Goal: Task Accomplishment & Management: Use online tool/utility

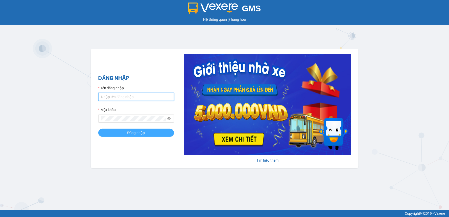
type input "tienanh.phiethoc"
click at [117, 132] on button "Đăng nhập" at bounding box center [136, 133] width 76 height 8
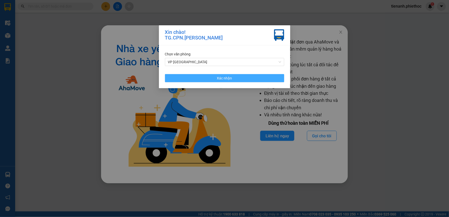
click at [232, 79] on button "Xác nhận" at bounding box center [224, 78] width 119 height 8
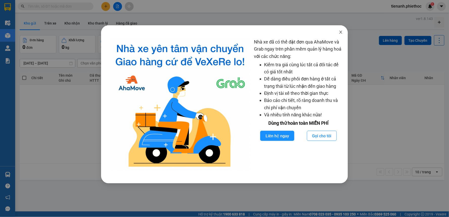
click at [341, 32] on icon "close" at bounding box center [340, 32] width 3 height 3
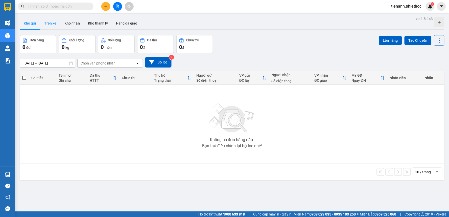
click at [42, 23] on button "Trên xe" at bounding box center [50, 23] width 20 height 12
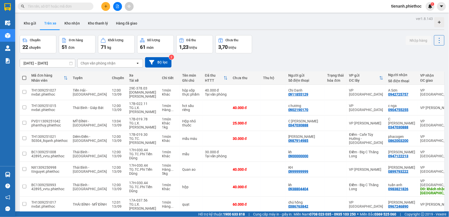
click at [97, 67] on div "Chọn văn phòng nhận" at bounding box center [107, 63] width 58 height 8
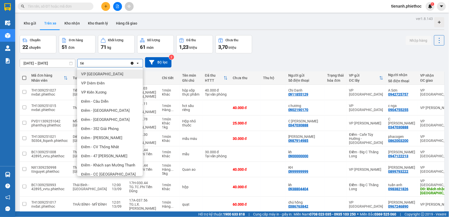
type input "tie"
click at [97, 72] on span "VP [GEOGRAPHIC_DATA]" at bounding box center [102, 73] width 42 height 5
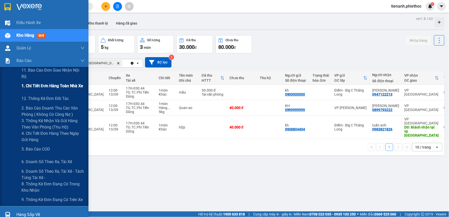
click at [53, 88] on span "1. Chi tiết đơn hàng toàn nhà xe" at bounding box center [52, 86] width 62 height 6
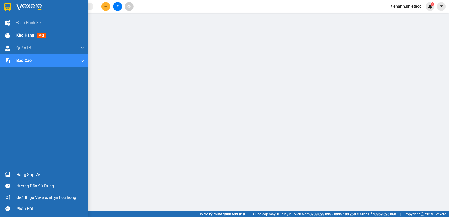
click at [18, 36] on span "Kho hàng" at bounding box center [25, 35] width 18 height 5
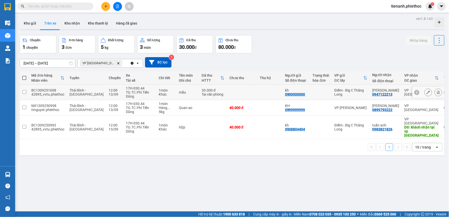
click at [21, 92] on td at bounding box center [24, 92] width 9 height 15
checkbox input "true"
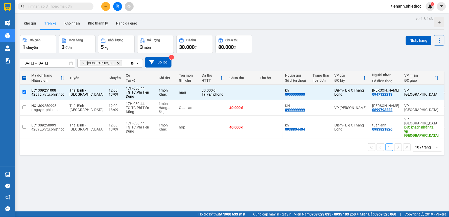
click at [28, 79] on th at bounding box center [24, 77] width 9 height 13
click at [23, 108] on input "checkbox" at bounding box center [24, 107] width 4 height 4
checkbox input "true"
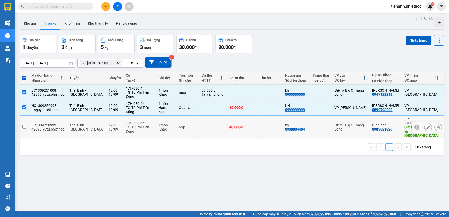
drag, startPoint x: 26, startPoint y: 122, endPoint x: 39, endPoint y: 127, distance: 13.7
click at [26, 122] on td at bounding box center [24, 126] width 9 height 23
checkbox input "true"
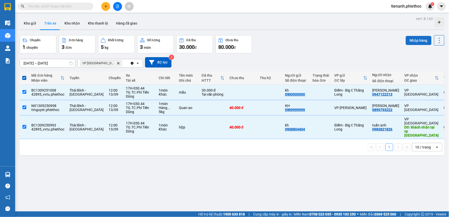
click at [411, 42] on button "Nhập hàng" at bounding box center [419, 40] width 26 height 9
checkbox input "false"
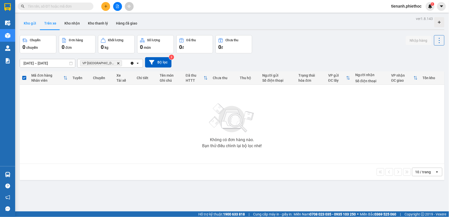
click at [33, 22] on button "Kho gửi" at bounding box center [30, 23] width 20 height 12
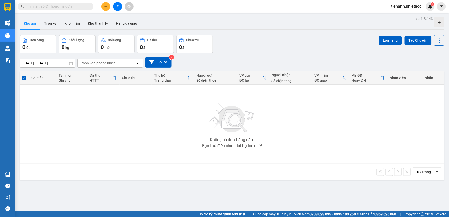
drag, startPoint x: 323, startPoint y: 180, endPoint x: 316, endPoint y: 200, distance: 21.1
click at [323, 180] on div "ver 1.8.143 Kho gửi Trên xe Kho nhận Kho thanh lý Hàng đã giao Đơn hàng 0 đơn K…" at bounding box center [232, 123] width 429 height 217
click at [69, 26] on button "Kho nhận" at bounding box center [71, 23] width 23 height 12
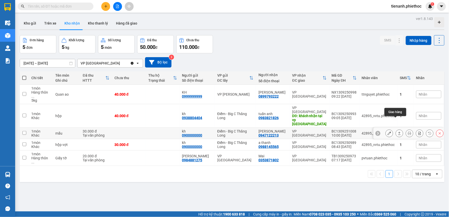
click at [398, 129] on button at bounding box center [399, 133] width 7 height 9
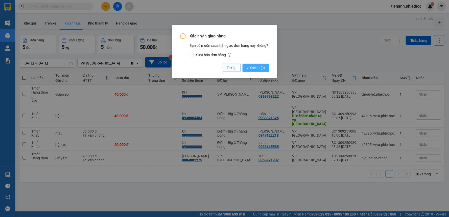
click at [264, 67] on span "Xác nhận" at bounding box center [255, 68] width 18 height 6
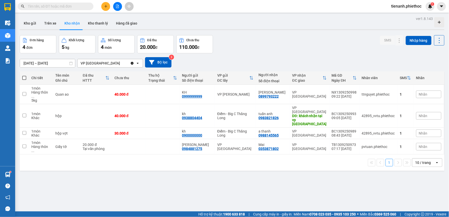
click at [71, 9] on input "text" at bounding box center [58, 7] width 60 height 6
click at [71, 8] on input "text" at bounding box center [58, 7] width 60 height 6
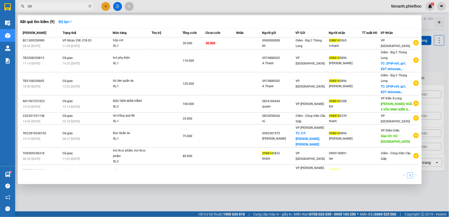
type input "0"
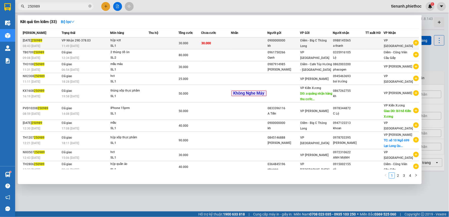
type input "250989"
click at [165, 45] on td at bounding box center [163, 43] width 30 height 12
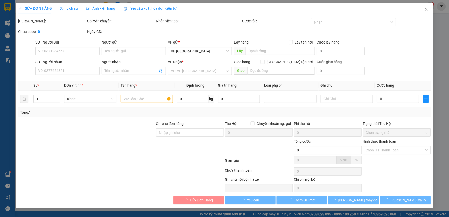
type input "0900000000"
type input "kh"
type input "0988145565"
type input "a thanh"
type input "30.000"
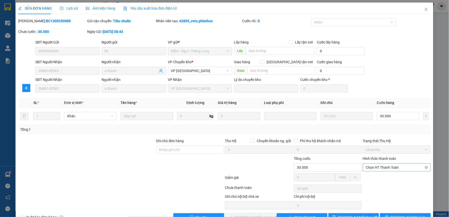
click at [375, 169] on span "Chọn HT Thanh Toán" at bounding box center [397, 167] width 62 height 8
click at [372, 176] on div "Tại văn phòng" at bounding box center [393, 177] width 61 height 6
type input "0"
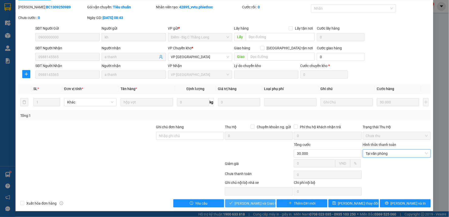
click at [241, 204] on span "[PERSON_NAME] và Giao hàng" at bounding box center [259, 203] width 48 height 6
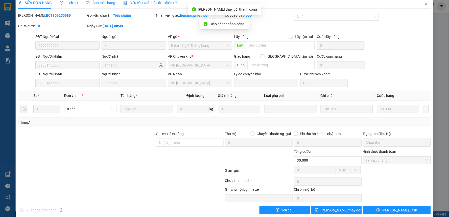
scroll to position [0, 0]
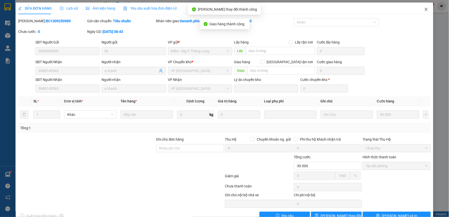
click at [424, 11] on icon "close" at bounding box center [426, 9] width 4 height 4
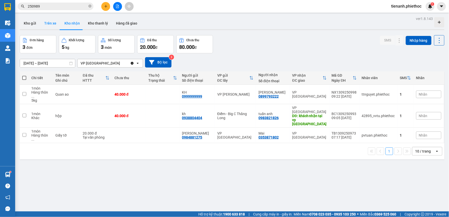
click at [50, 26] on button "Trên xe" at bounding box center [50, 23] width 20 height 12
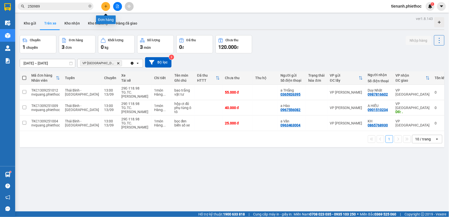
click at [105, 8] on icon "plus" at bounding box center [106, 7] width 4 height 4
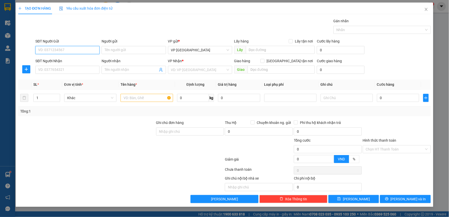
click at [63, 51] on input "SĐT Người Gửi" at bounding box center [67, 50] width 64 height 8
click at [27, 67] on icon "plus" at bounding box center [26, 69] width 4 height 4
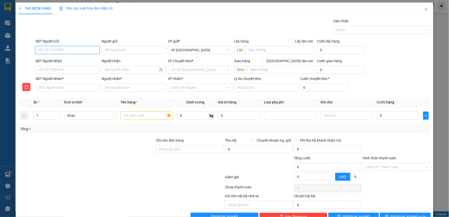
click at [65, 49] on input "SĐT Người Gửi" at bounding box center [67, 50] width 64 height 8
type input "0"
type input "0946302159"
click at [67, 59] on div "0946302159 - Chi Huyen" at bounding box center [67, 60] width 58 height 6
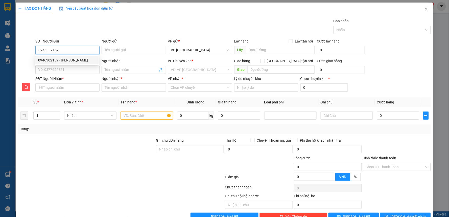
type input "Chi Huyen"
type input "0946302159"
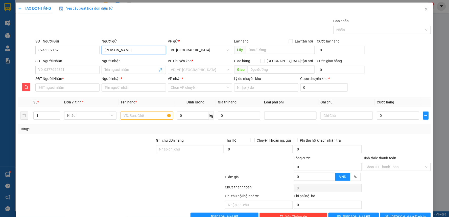
click at [130, 49] on input "Chi Huyen" at bounding box center [134, 50] width 64 height 8
type input "Chi Huyền"
click at [56, 69] on input "SĐT Người Nhận" at bounding box center [67, 70] width 64 height 8
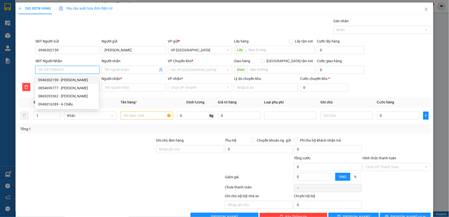
type input "0"
type input "08"
type input "086"
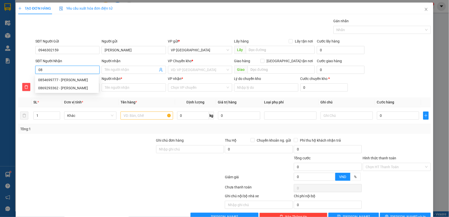
type input "086"
type input "0869"
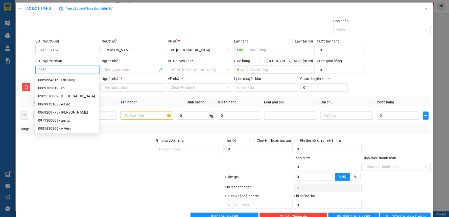
type input "08692"
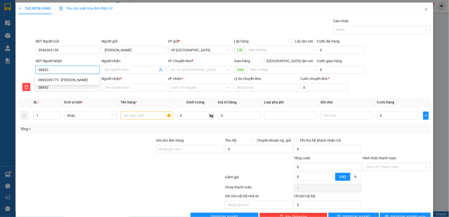
type input "086929"
type input "0869293"
type input "08692933"
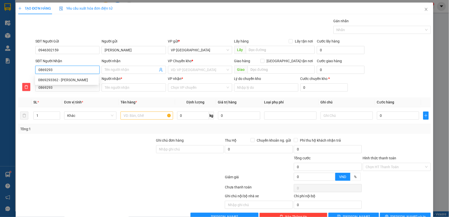
type input "08692933"
type input "086929336"
type input "0869293362"
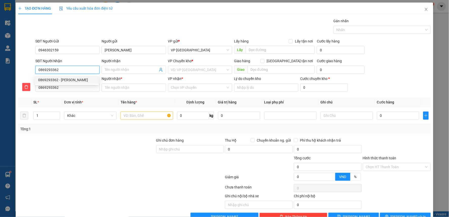
click at [70, 81] on div "0869293362 - huyền linh" at bounding box center [67, 80] width 58 height 6
type input "huyền linh"
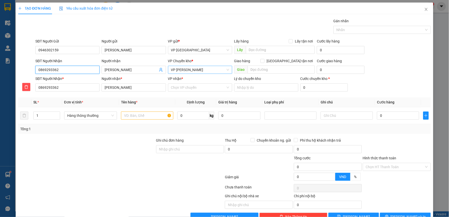
click at [209, 66] on span "VP [PERSON_NAME]" at bounding box center [200, 70] width 58 height 8
type input "0869293362"
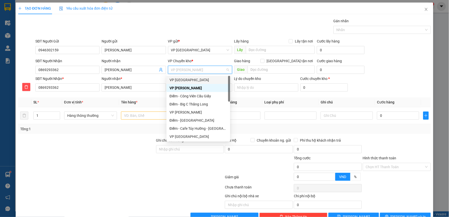
click at [198, 80] on div "VP [GEOGRAPHIC_DATA]" at bounding box center [198, 80] width 58 height 6
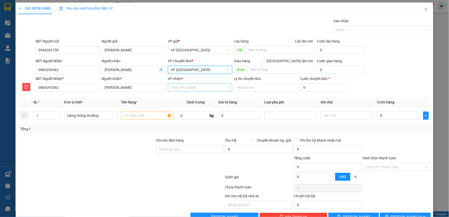
click at [193, 89] on input "VP nhận *" at bounding box center [198, 88] width 55 height 8
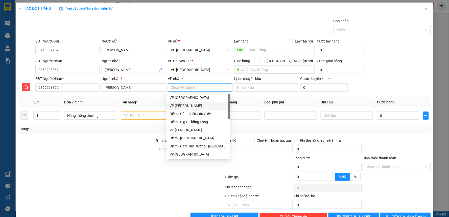
click at [189, 105] on div "VP [PERSON_NAME]" at bounding box center [198, 106] width 58 height 6
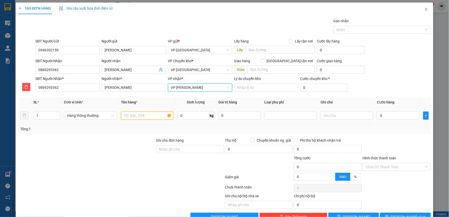
click at [145, 114] on input "text" at bounding box center [147, 115] width 52 height 8
type input "bọc vàng thực phẩm"
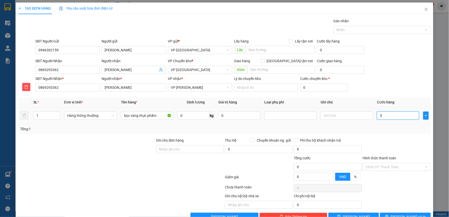
click at [390, 117] on input "0" at bounding box center [398, 115] width 42 height 8
type input "3"
type input "30"
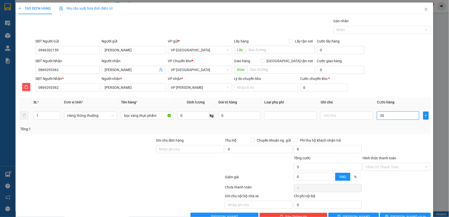
type input "30"
type input "30.000"
click at [400, 141] on div at bounding box center [396, 146] width 69 height 18
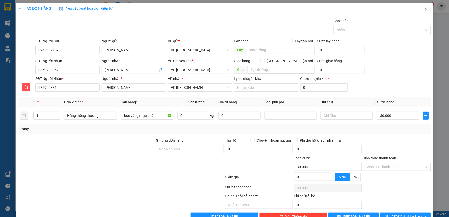
click at [390, 171] on div "Hình thức thanh toán Chọn HT Thanh Toán" at bounding box center [397, 164] width 68 height 18
click at [390, 170] on input "Hình thức thanh toán" at bounding box center [395, 167] width 58 height 8
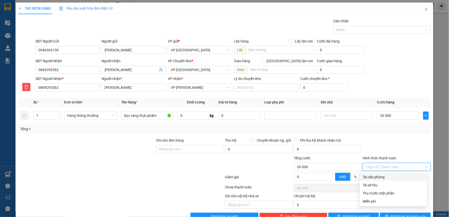
click at [380, 177] on div "Tại văn phòng" at bounding box center [393, 177] width 61 height 6
type input "0"
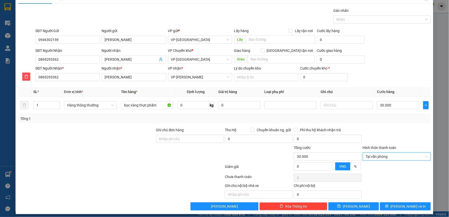
scroll to position [13, 0]
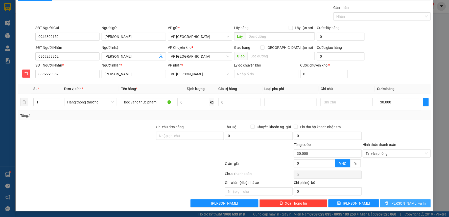
click at [400, 201] on span "[PERSON_NAME] và In" at bounding box center [407, 203] width 35 height 6
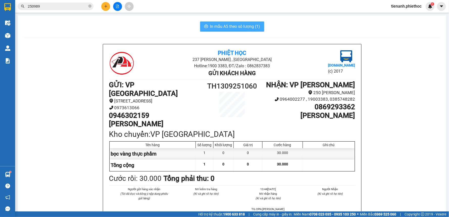
click at [241, 29] on span "In mẫu A5 theo số lượng (1)" at bounding box center [235, 26] width 50 height 6
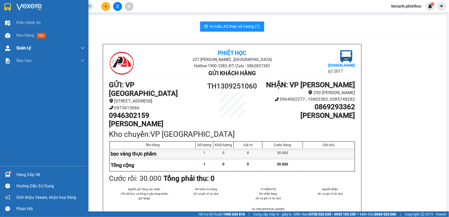
click at [28, 42] on div "Quản Lý" at bounding box center [50, 48] width 68 height 13
click at [28, 39] on div "Kho hàng mới" at bounding box center [50, 35] width 68 height 13
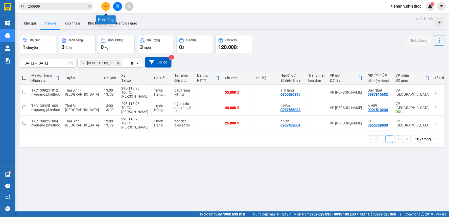
click at [106, 5] on icon "plus" at bounding box center [106, 7] width 4 height 4
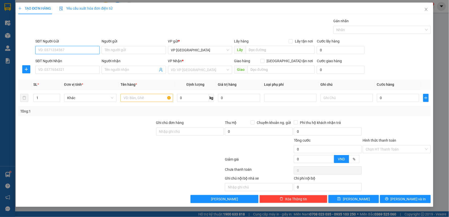
click at [65, 51] on input "SĐT Người Gửi" at bounding box center [67, 50] width 64 height 8
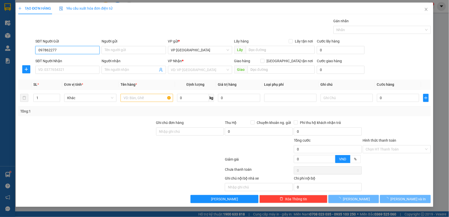
type input "0978622776"
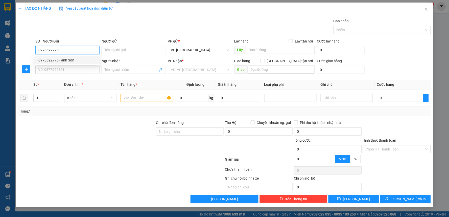
click at [70, 61] on div "0978622776 - anh Sơn" at bounding box center [67, 60] width 58 height 6
type input "anh Sơn"
type input "2/9"
type input "0978622776"
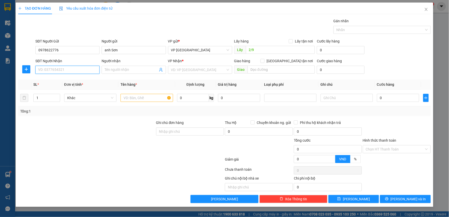
click at [71, 69] on input "SĐT Người Nhận" at bounding box center [67, 70] width 64 height 8
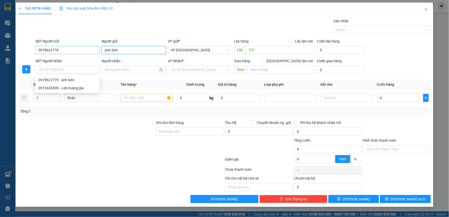
drag, startPoint x: 127, startPoint y: 51, endPoint x: 39, endPoint y: 51, distance: 87.9
click at [39, 51] on div "SĐT Người Gửi 0978622776 Người gửi anh Sơn VP gửi * VP Tiền Hải Lấy hàng Lấy tậ…" at bounding box center [232, 47] width 397 height 18
type input "phòng khám dk Anh Dũng"
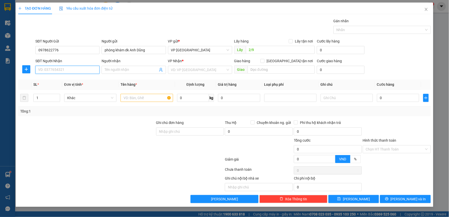
drag, startPoint x: 54, startPoint y: 73, endPoint x: 48, endPoint y: 72, distance: 5.6
click at [54, 73] on input "SĐT Người Nhận" at bounding box center [67, 70] width 64 height 8
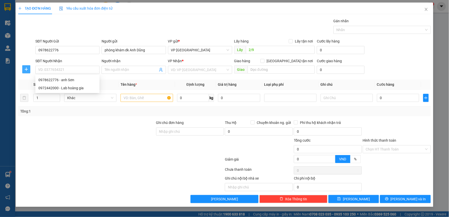
click at [29, 72] on button "button" at bounding box center [26, 69] width 8 height 8
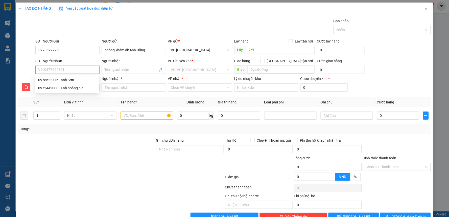
click at [57, 71] on input "SĐT Người Nhận" at bounding box center [67, 70] width 64 height 8
click at [72, 89] on div "0972442000 - Lab hoàng gia" at bounding box center [67, 88] width 58 height 6
type input "0972442000"
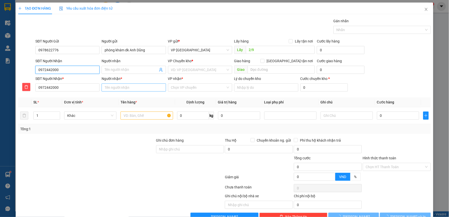
type input "Lab hoàng gia"
click at [188, 71] on span "Điểm - Công Viên Cầu Giấy" at bounding box center [200, 70] width 58 height 8
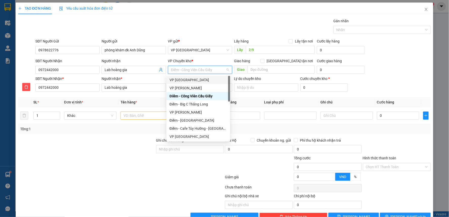
click at [184, 78] on div "VP [GEOGRAPHIC_DATA]" at bounding box center [198, 80] width 58 height 6
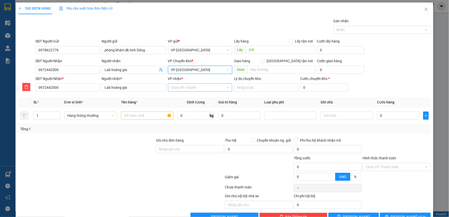
click at [180, 85] on input "VP nhận *" at bounding box center [198, 88] width 55 height 8
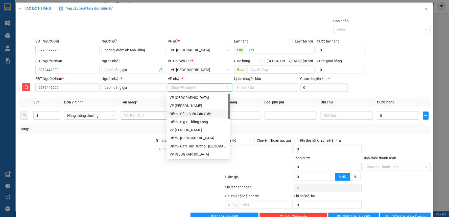
click at [187, 111] on div "Điểm - Công Viên Cầu Giấy" at bounding box center [198, 114] width 58 height 6
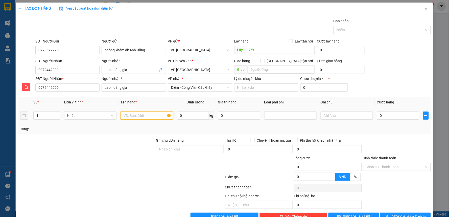
click at [141, 114] on input "text" at bounding box center [146, 115] width 52 height 8
type input "mẫu xét nghiệm"
click at [388, 118] on input "0" at bounding box center [398, 115] width 42 height 8
type input "3"
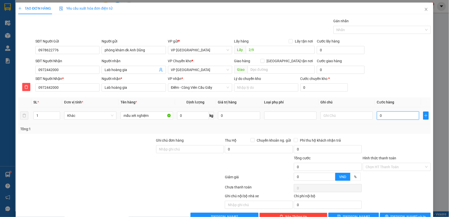
type input "3"
type input "30"
type input "30.000"
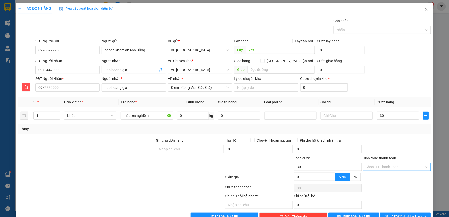
type input "30.000"
click at [397, 165] on input "Hình thức thanh toán" at bounding box center [395, 167] width 58 height 8
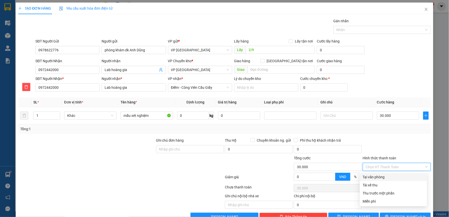
click at [381, 175] on div "Tại văn phòng" at bounding box center [393, 177] width 61 height 6
type input "0"
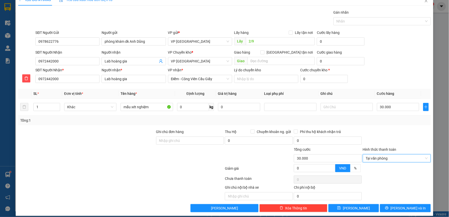
scroll to position [13, 0]
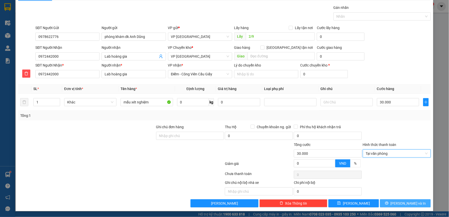
click at [403, 202] on span "[PERSON_NAME] và In" at bounding box center [407, 203] width 35 height 6
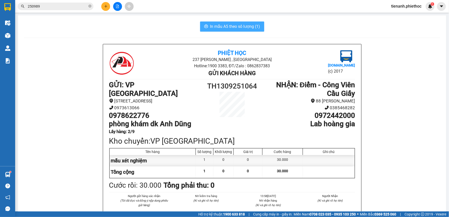
click at [232, 24] on span "In mẫu A5 theo số lượng (1)" at bounding box center [235, 26] width 50 height 6
click at [106, 7] on icon "plus" at bounding box center [106, 7] width 4 height 4
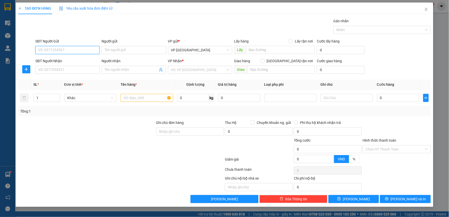
click at [84, 52] on input "SĐT Người Gửi" at bounding box center [67, 50] width 64 height 8
type input "0916056022"
click at [62, 61] on div "0916056022 - cô hường" at bounding box center [67, 60] width 58 height 6
type input "cô hường"
type input "0916056022"
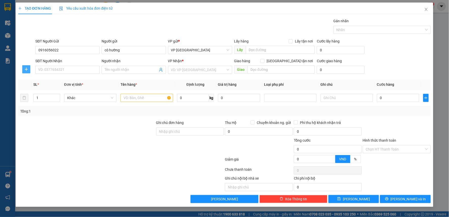
click at [27, 69] on icon "plus" at bounding box center [26, 69] width 4 height 4
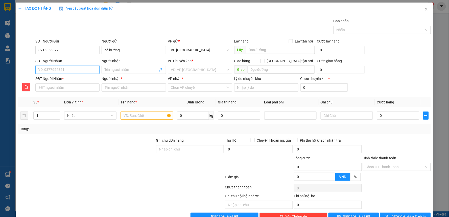
click at [53, 68] on input "SĐT Người Nhận" at bounding box center [67, 70] width 64 height 8
type input "0"
type input "09"
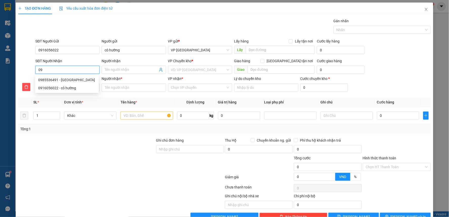
type input "098"
type input "0985"
type input "09855"
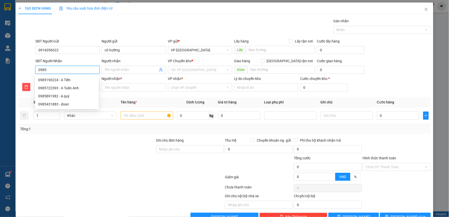
type input "09855"
type input "098553"
type input "0985536"
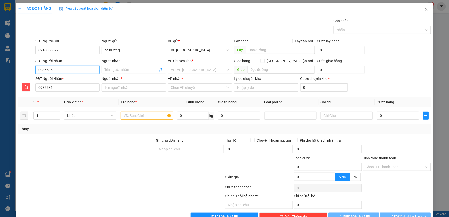
type input "09855364"
type input "098553649"
type input "0985536491"
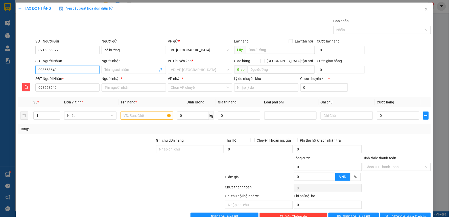
type input "0985536491"
click at [66, 81] on div "0985536491 - C Giang" at bounding box center [67, 80] width 58 height 6
type input "C Giang"
type input "."
type input "C Giang"
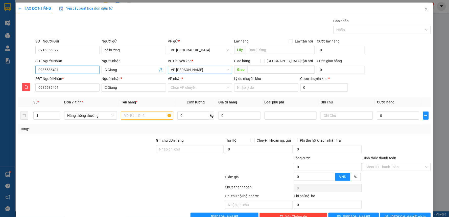
click at [192, 69] on span "VP [PERSON_NAME]" at bounding box center [200, 70] width 58 height 8
type input "0985536491"
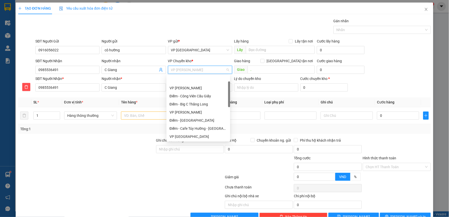
scroll to position [16, 0]
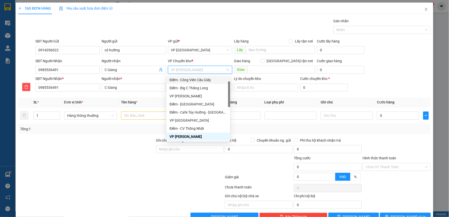
click at [188, 82] on div "Điểm - Công Viên Cầu Giấy" at bounding box center [198, 80] width 58 height 6
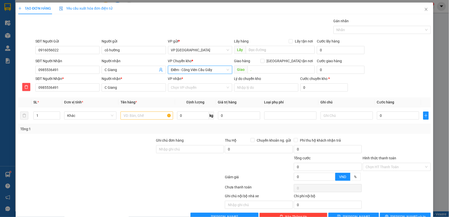
click at [199, 66] on span "Điểm - Công Viên Cầu Giấy" at bounding box center [200, 70] width 58 height 8
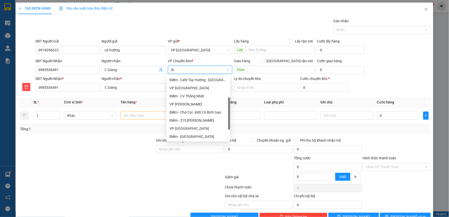
scroll to position [0, 0]
type input "tha"
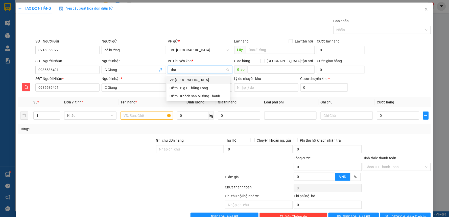
click at [191, 79] on div "VP [GEOGRAPHIC_DATA]" at bounding box center [198, 80] width 58 height 6
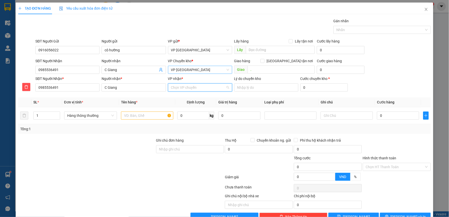
click at [190, 89] on input "VP nhận *" at bounding box center [198, 88] width 55 height 8
type input "tra"
click at [194, 99] on div "VP [PERSON_NAME]" at bounding box center [198, 98] width 58 height 6
click at [153, 116] on input "text" at bounding box center [147, 115] width 52 height 8
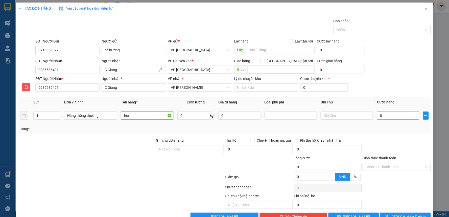
type input "hct"
click at [380, 114] on input "0" at bounding box center [398, 115] width 42 height 8
type input "4"
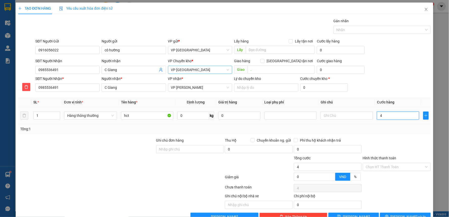
type input "40"
type input "40.000"
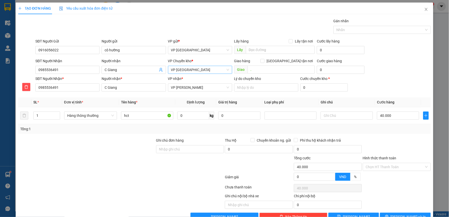
click at [383, 141] on div at bounding box center [396, 146] width 69 height 18
click at [379, 164] on input "Hình thức thanh toán" at bounding box center [395, 167] width 58 height 8
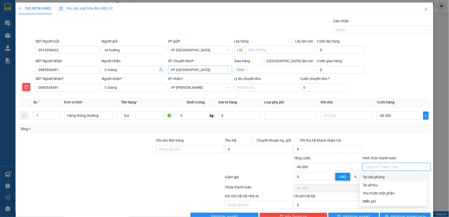
click at [377, 177] on div "Tại văn phòng" at bounding box center [393, 177] width 61 height 6
type input "0"
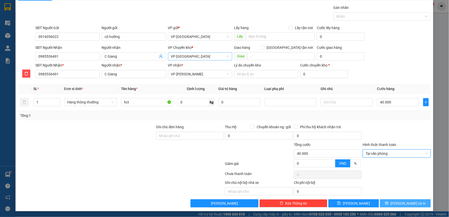
click at [398, 206] on span "[PERSON_NAME] và In" at bounding box center [407, 203] width 35 height 6
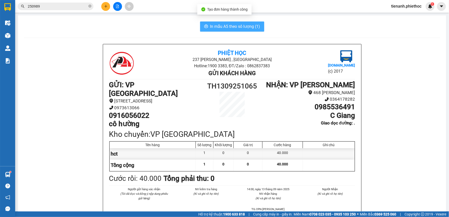
click at [233, 23] on span "In mẫu A5 theo số lượng (1)" at bounding box center [235, 26] width 50 height 6
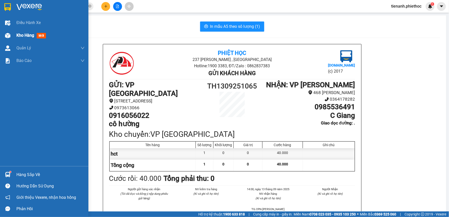
click at [22, 34] on span "Kho hàng" at bounding box center [25, 35] width 18 height 5
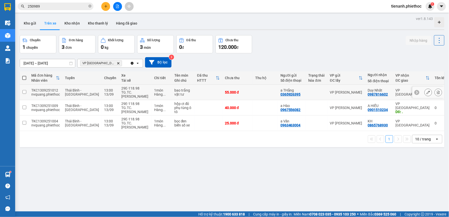
click at [102, 92] on td "13:00 13/09" at bounding box center [110, 92] width 17 height 15
checkbox input "true"
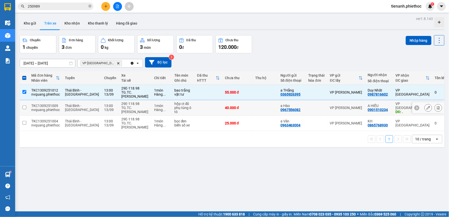
click at [84, 105] on div "Thái Bình - [GEOGRAPHIC_DATA]" at bounding box center [82, 108] width 34 height 8
checkbox input "true"
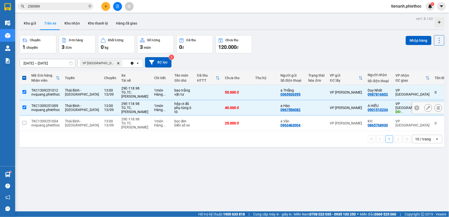
click at [82, 119] on td "Thái Bình - [GEOGRAPHIC_DATA]" at bounding box center [81, 122] width 39 height 15
checkbox input "true"
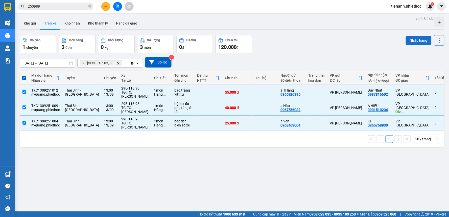
click at [413, 36] on button "Nhập hàng" at bounding box center [419, 40] width 26 height 9
checkbox input "false"
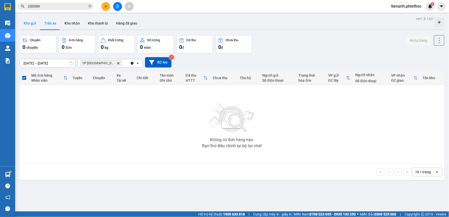
click at [32, 27] on button "Kho gửi" at bounding box center [30, 23] width 20 height 12
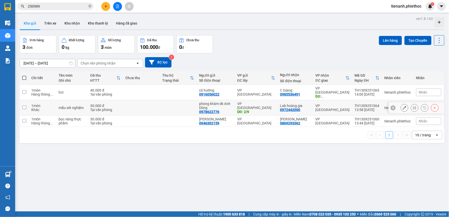
click at [403, 106] on icon at bounding box center [405, 108] width 4 height 4
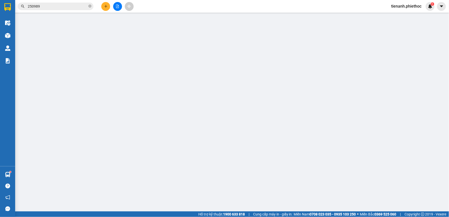
type input "0978622776"
type input "phòng khám dk Anh Dũng"
type input "2/9"
type input "0972442000"
type input "Lab hoàng gia"
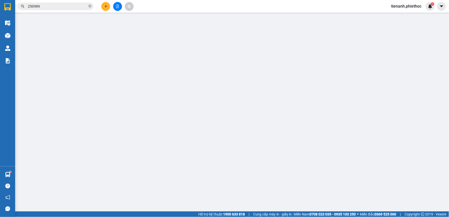
type input "30.000"
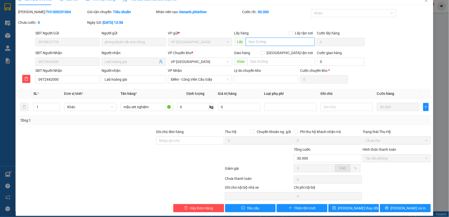
scroll to position [14, 0]
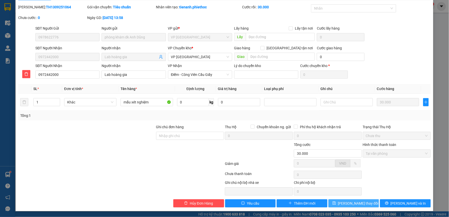
click at [356, 203] on span "[PERSON_NAME] thay đổi" at bounding box center [358, 203] width 40 height 6
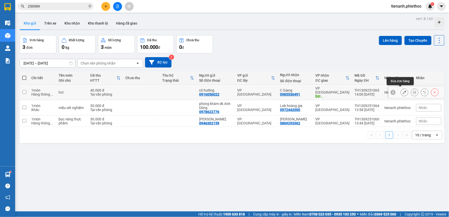
click at [401, 91] on button at bounding box center [404, 92] width 7 height 9
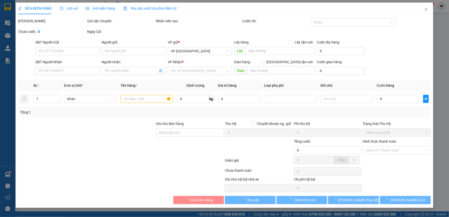
type input "0916056022"
type input "cô hường"
type input "0985536491"
type input "C Giang"
type input "."
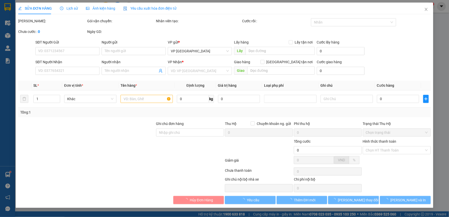
type input "40.000"
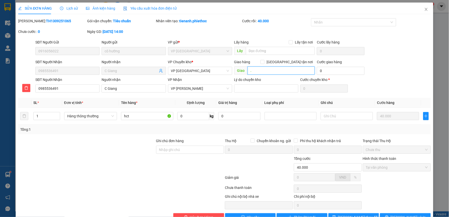
click at [262, 73] on input "." at bounding box center [280, 70] width 67 height 8
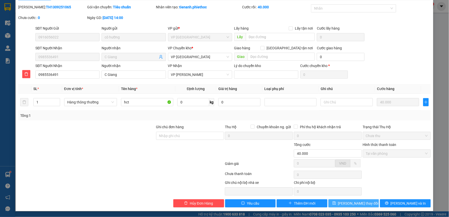
click at [348, 203] on span "[PERSON_NAME] thay đổi" at bounding box center [358, 203] width 40 height 6
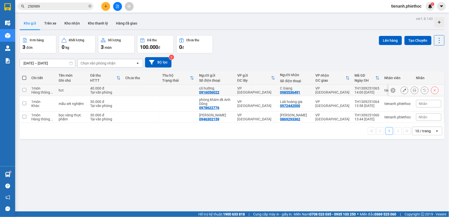
click at [403, 90] on icon at bounding box center [405, 90] width 4 height 4
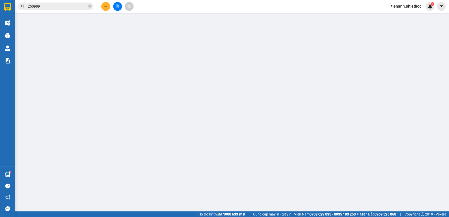
type input "0916056022"
type input "cô hường"
type input "0985536491"
type input "C Giang"
type input "40.000"
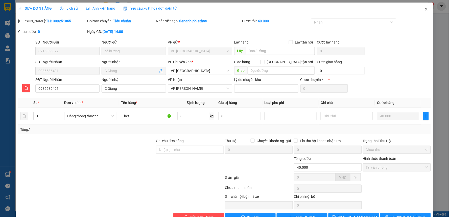
click at [424, 9] on icon "close" at bounding box center [426, 9] width 4 height 4
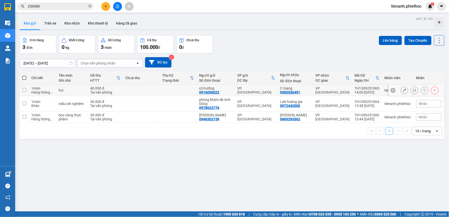
click at [72, 93] on td "hct" at bounding box center [72, 90] width 32 height 11
checkbox input "true"
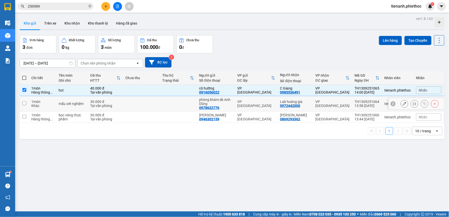
click at [73, 104] on div "mẫu xét nghiệm" at bounding box center [72, 104] width 27 height 4
checkbox input "true"
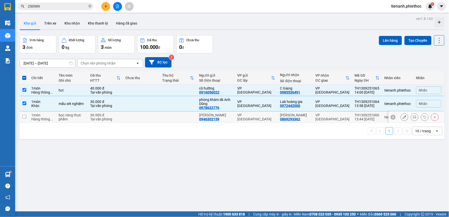
click at [72, 114] on div "bọc vàng thực phẩm" at bounding box center [72, 117] width 27 height 8
checkbox input "true"
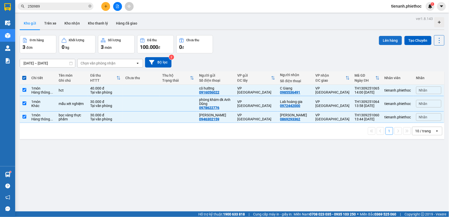
click at [389, 40] on button "Lên hàng" at bounding box center [390, 40] width 23 height 9
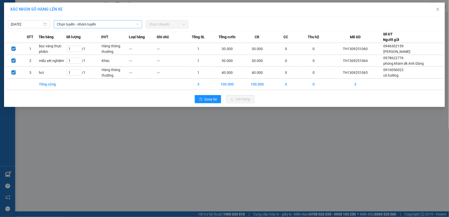
click at [106, 21] on span "Chọn tuyến - nhóm tuyến" at bounding box center [98, 24] width 82 height 8
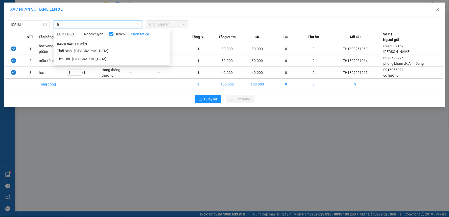
type input "t"
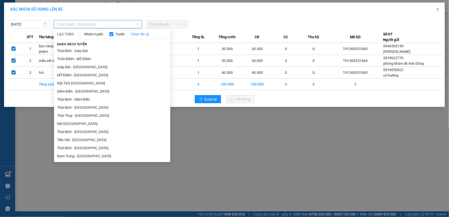
type input "t"
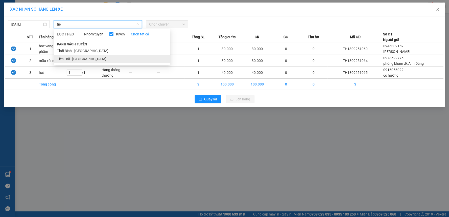
type input "tie"
click at [95, 57] on li "Tiền Hải - Thái Bình" at bounding box center [112, 59] width 116 height 8
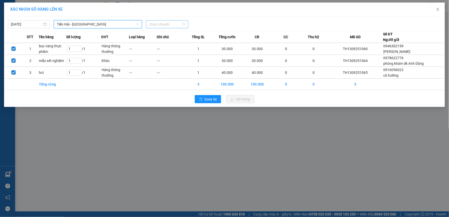
click at [162, 26] on span "Chọn chuyến" at bounding box center [167, 24] width 36 height 8
type input "14"
click at [167, 42] on div "Thêm chuyến " 14:00 "" at bounding box center [173, 42] width 54 height 9
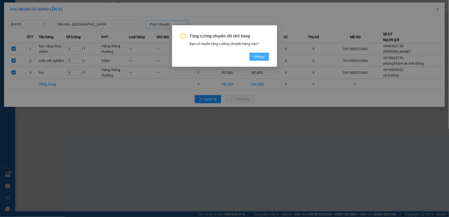
click at [261, 59] on button "Đồng ý" at bounding box center [258, 57] width 19 height 8
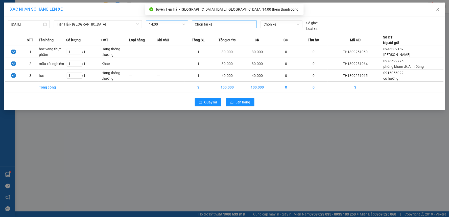
click at [219, 26] on div at bounding box center [224, 24] width 62 height 6
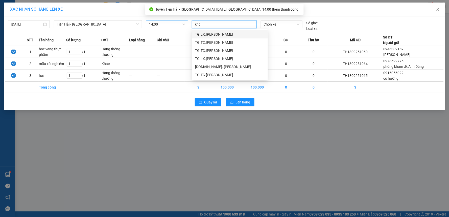
type input "khoa"
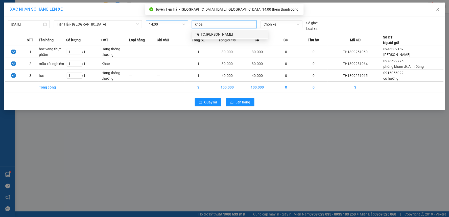
click at [222, 35] on div "TG.TC.Ngô Gia Khoản" at bounding box center [230, 35] width 70 height 6
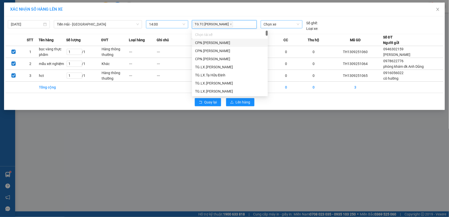
click at [281, 26] on span "Chọn xe" at bounding box center [282, 24] width 36 height 8
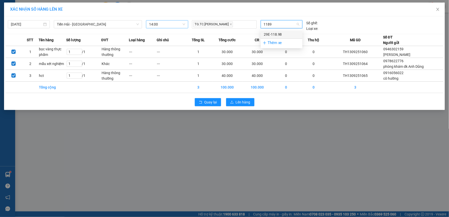
type input "11898"
click at [284, 36] on div "29E-118.98" at bounding box center [282, 35] width 36 height 6
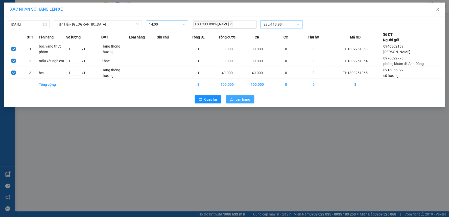
click at [244, 99] on span "Lên hàng" at bounding box center [243, 99] width 15 height 6
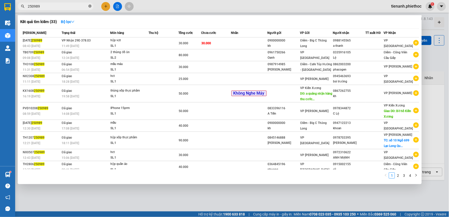
click at [89, 6] on icon "close-circle" at bounding box center [89, 6] width 3 height 3
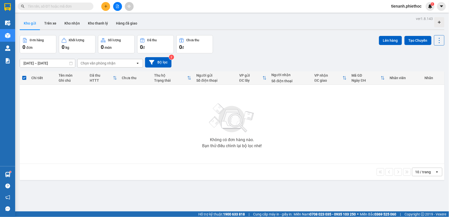
click at [106, 5] on icon "plus" at bounding box center [106, 6] width 0 height 3
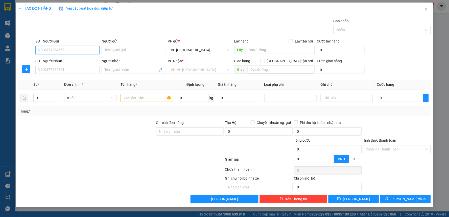
click at [76, 49] on input "SĐT Người Gửi" at bounding box center [67, 50] width 64 height 8
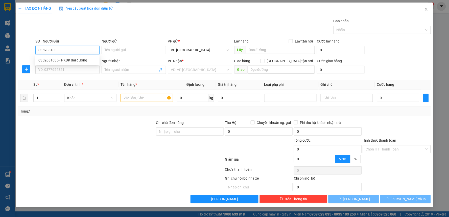
type input "0352081035"
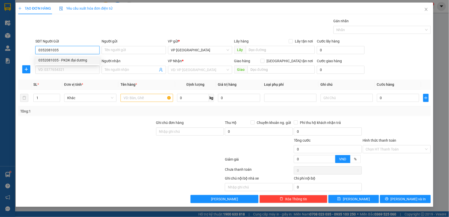
click at [74, 60] on div "0352081035 - PKDK đại dương" at bounding box center [67, 60] width 58 height 6
type input "PKDK đại dương"
type input "8/9"
type input "0352081035"
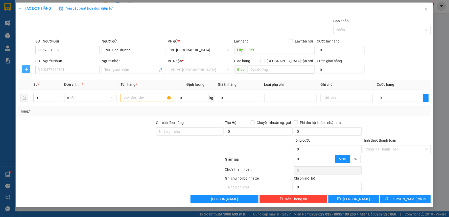
click at [27, 69] on icon "plus" at bounding box center [26, 69] width 4 height 4
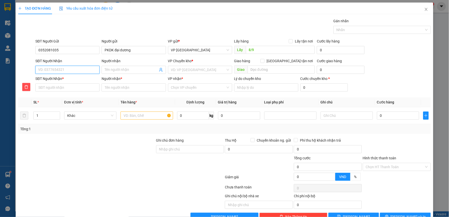
click at [51, 67] on input "SĐT Người Nhận" at bounding box center [67, 70] width 64 height 8
type input "0"
type input "09"
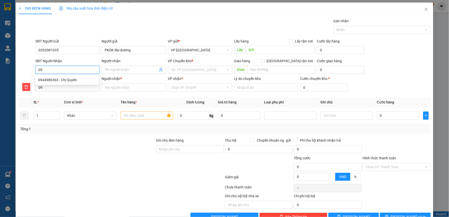
type input "094"
type input "0944"
type input "09448"
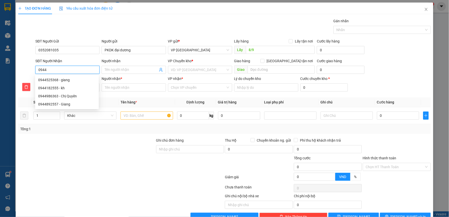
type input "09448"
type input "0944"
type input "09449"
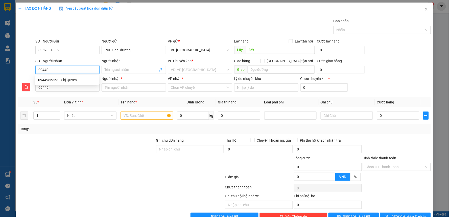
type input "094498"
type input "0944986"
type input "09449863"
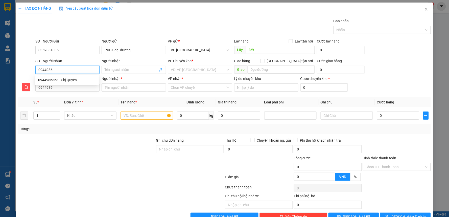
type input "09449863"
type input "094498636"
type input "0944986363"
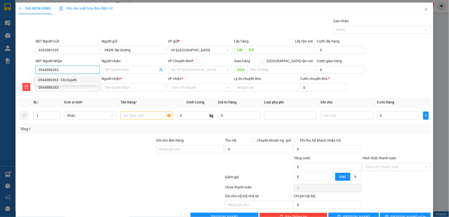
click at [56, 78] on div "0944986363 - Chị Quyên" at bounding box center [67, 80] width 58 height 6
type input "Chị Quyên"
click at [198, 69] on span "VP [PERSON_NAME]" at bounding box center [200, 70] width 58 height 8
type input "0944986363"
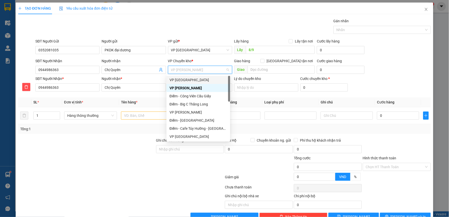
click at [178, 79] on div "VP [GEOGRAPHIC_DATA]" at bounding box center [198, 80] width 58 height 6
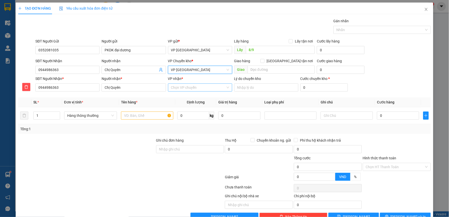
click at [180, 89] on input "VP nhận *" at bounding box center [198, 88] width 55 height 8
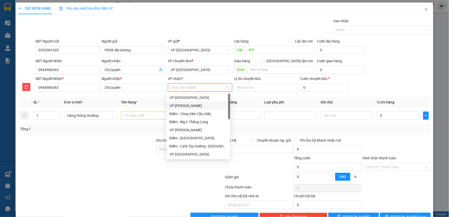
click at [181, 107] on div "VP [PERSON_NAME]" at bounding box center [198, 106] width 58 height 6
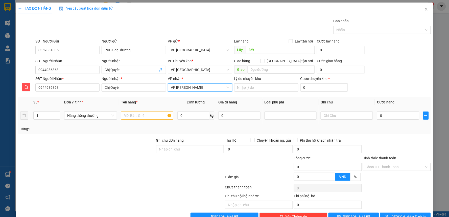
click at [155, 110] on div at bounding box center [147, 115] width 52 height 10
click at [153, 112] on input "text" at bounding box center [147, 115] width 52 height 8
click at [153, 115] on input "text" at bounding box center [147, 115] width 52 height 8
type input "mẫu xét nghiệm"
click at [385, 113] on input "0" at bounding box center [398, 115] width 42 height 8
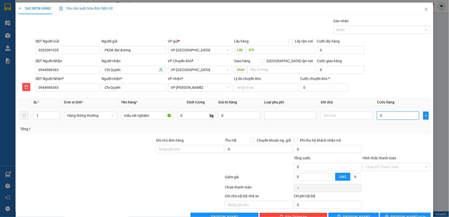
type input "3"
type input "30"
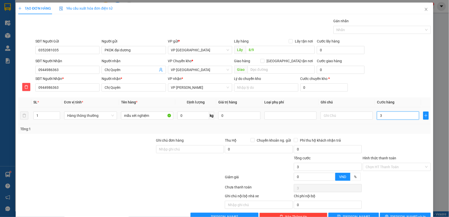
type input "30"
type input "30.000"
drag, startPoint x: 389, startPoint y: 130, endPoint x: 390, endPoint y: 133, distance: 3.4
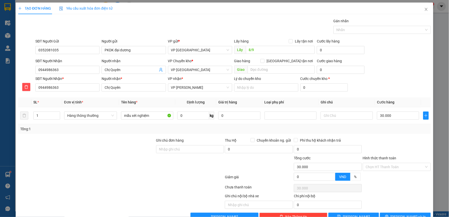
click at [389, 130] on div "Tổng: 1" at bounding box center [224, 129] width 408 height 6
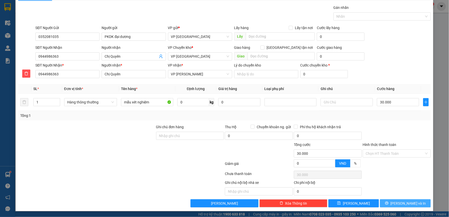
click at [415, 201] on button "[PERSON_NAME] và In" at bounding box center [405, 203] width 51 height 8
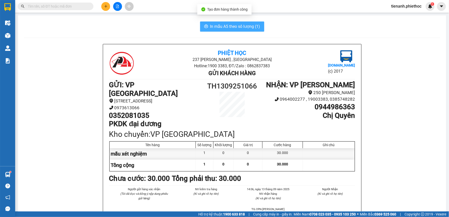
click at [234, 27] on span "In mẫu A5 theo số lượng (1)" at bounding box center [235, 26] width 50 height 6
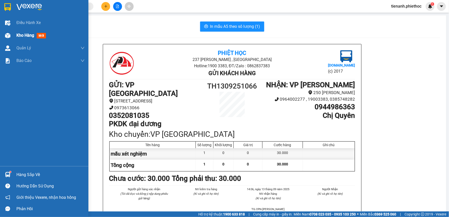
click at [21, 37] on span "Kho hàng" at bounding box center [25, 35] width 18 height 5
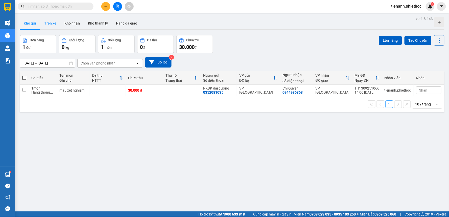
click at [47, 19] on button "Trên xe" at bounding box center [50, 23] width 20 height 12
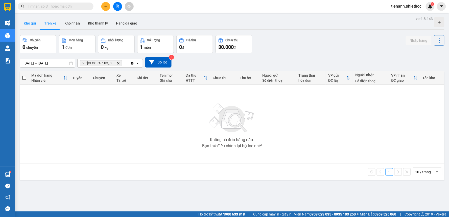
click at [31, 24] on button "Kho gửi" at bounding box center [30, 23] width 20 height 12
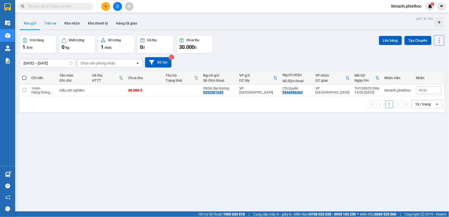
click at [55, 23] on button "Trên xe" at bounding box center [50, 23] width 20 height 12
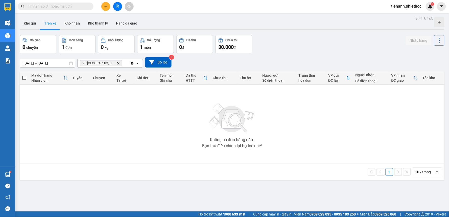
click at [117, 63] on icon "Delete" at bounding box center [118, 63] width 3 height 3
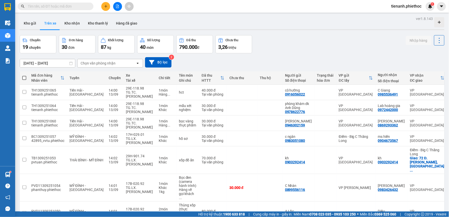
click at [112, 61] on div "Chọn văn phòng nhận" at bounding box center [98, 63] width 35 height 5
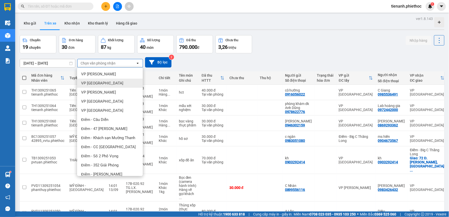
click at [113, 85] on div "VP [GEOGRAPHIC_DATA]" at bounding box center [110, 83] width 66 height 9
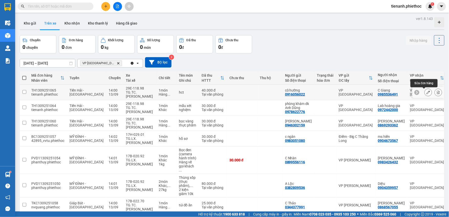
click at [426, 93] on icon at bounding box center [428, 92] width 4 height 4
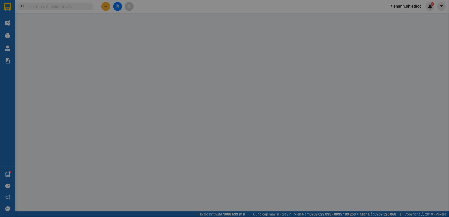
type input "0916056022"
type input "cô hường"
type input "0985536491"
type input "C Giang"
type input "40.000"
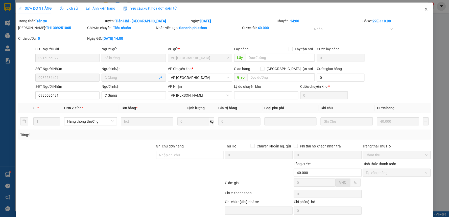
click at [420, 9] on span "Close" at bounding box center [426, 10] width 14 height 14
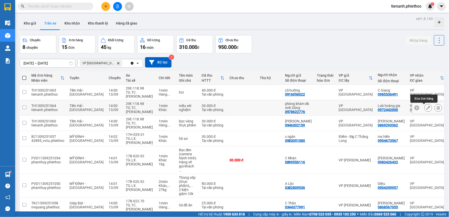
click at [426, 108] on icon at bounding box center [428, 108] width 4 height 4
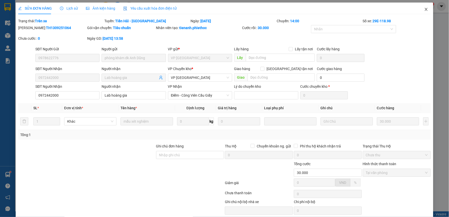
click at [424, 9] on icon "close" at bounding box center [426, 9] width 4 height 4
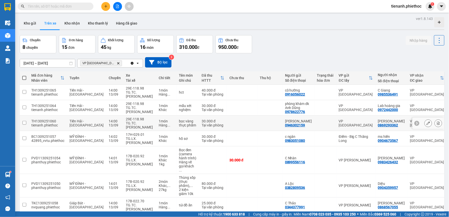
click at [424, 122] on button at bounding box center [427, 123] width 7 height 9
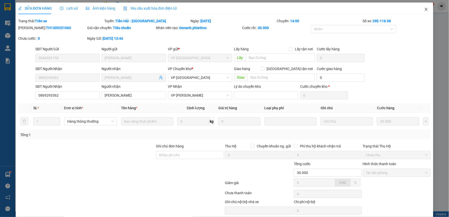
click at [424, 8] on icon "close" at bounding box center [426, 9] width 4 height 4
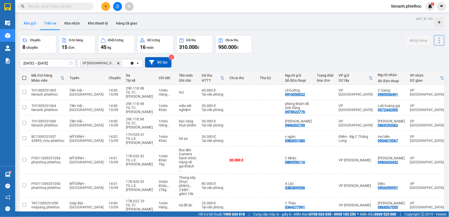
click at [30, 20] on button "Kho gửi" at bounding box center [30, 23] width 20 height 12
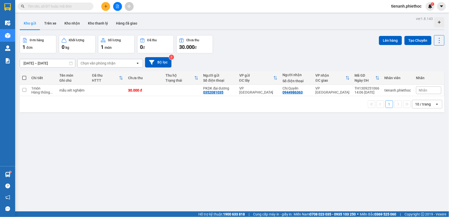
click at [67, 6] on input "text" at bounding box center [58, 7] width 60 height 6
click at [72, 7] on input "text" at bounding box center [58, 7] width 60 height 6
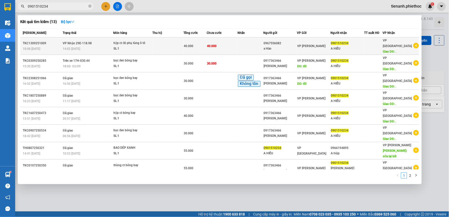
click at [157, 45] on td at bounding box center [167, 45] width 31 height 17
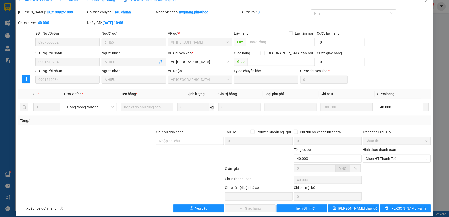
scroll to position [14, 0]
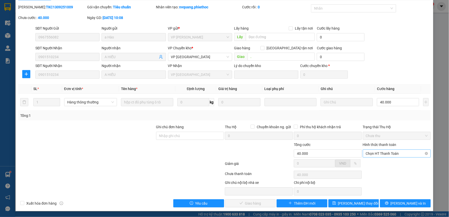
click at [387, 154] on span "Chọn HT Thanh Toán" at bounding box center [397, 153] width 62 height 8
click at [374, 164] on div "Tại văn phòng" at bounding box center [393, 164] width 61 height 6
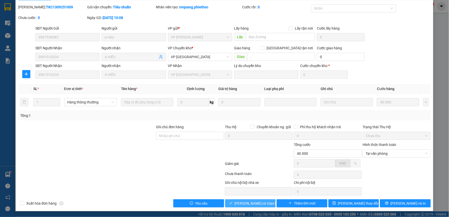
click at [243, 205] on span "[PERSON_NAME] và Giao hàng" at bounding box center [259, 203] width 48 height 6
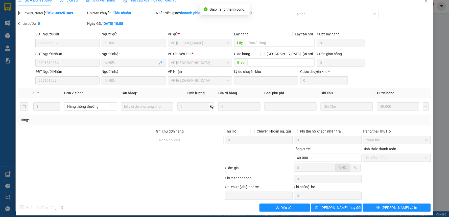
scroll to position [0, 0]
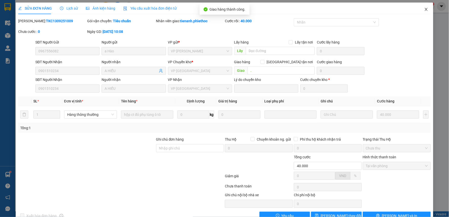
click at [424, 11] on icon "close" at bounding box center [426, 9] width 4 height 4
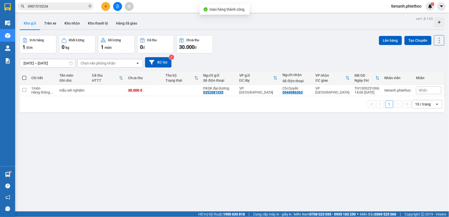
click at [62, 7] on input "0901510234" at bounding box center [58, 7] width 60 height 6
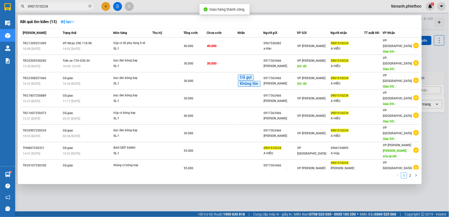
click at [62, 7] on input "0901510234" at bounding box center [58, 7] width 60 height 6
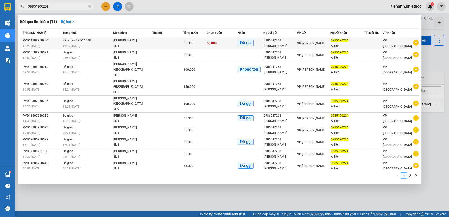
click at [211, 42] on span "55.000" at bounding box center [212, 43] width 10 height 4
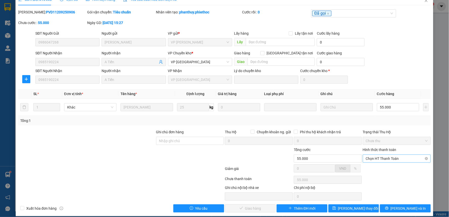
scroll to position [14, 0]
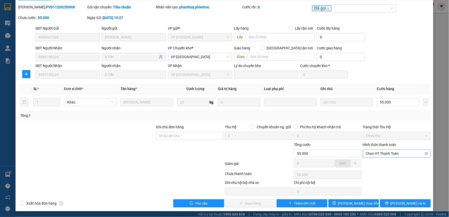
click at [380, 152] on span "Chọn HT Thanh Toán" at bounding box center [397, 153] width 62 height 8
click at [376, 167] on div "Tại văn phòng" at bounding box center [393, 163] width 67 height 8
click at [258, 204] on span "[PERSON_NAME] và Giao hàng" at bounding box center [259, 203] width 48 height 6
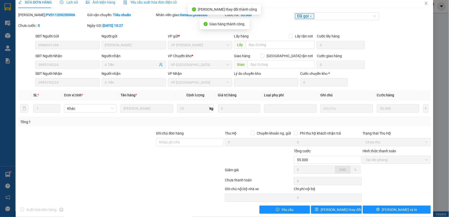
scroll to position [0, 0]
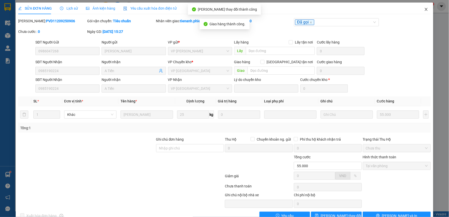
click at [424, 10] on span "Close" at bounding box center [426, 10] width 14 height 14
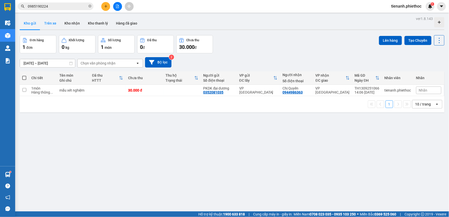
click at [52, 22] on button "Trên xe" at bounding box center [50, 23] width 20 height 12
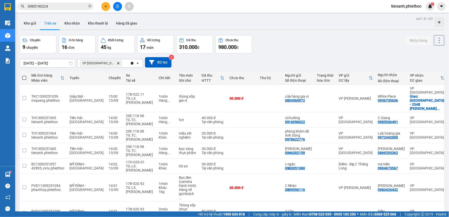
click at [117, 64] on icon "VP Thái Bình, close by backspace" at bounding box center [118, 63] width 2 height 2
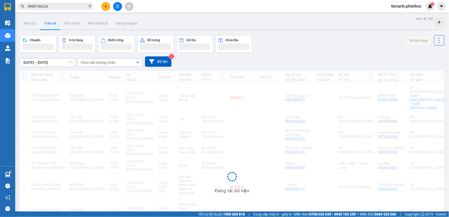
click at [103, 64] on div "Chọn văn phòng nhận" at bounding box center [98, 62] width 35 height 5
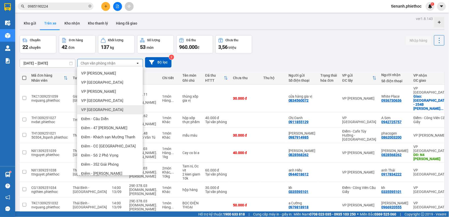
click at [106, 110] on div "VP [GEOGRAPHIC_DATA]" at bounding box center [110, 109] width 66 height 9
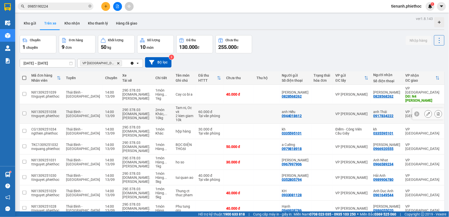
click at [37, 114] on div "ttnguyet.phiethoc" at bounding box center [46, 116] width 30 height 4
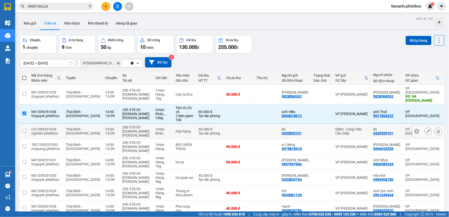
click at [40, 131] on div "ngthien.phiethoc" at bounding box center [46, 133] width 30 height 4
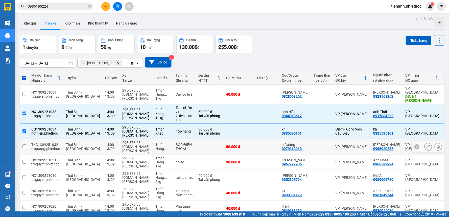
click at [41, 146] on div "nvquang.phiethoc" at bounding box center [46, 148] width 30 height 4
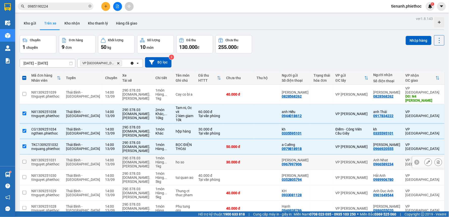
click at [45, 162] on div "ttnguyet.phiethoc" at bounding box center [46, 164] width 30 height 4
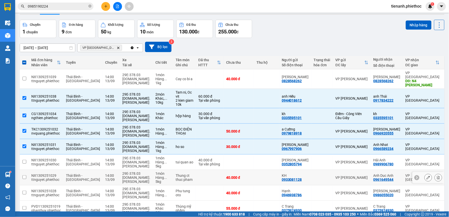
scroll to position [28, 0]
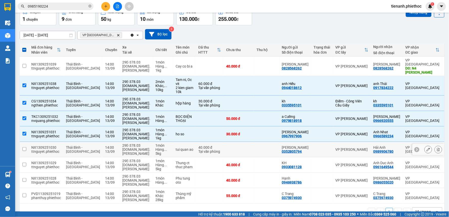
click at [47, 145] on div "NX1309251030" at bounding box center [46, 147] width 30 height 4
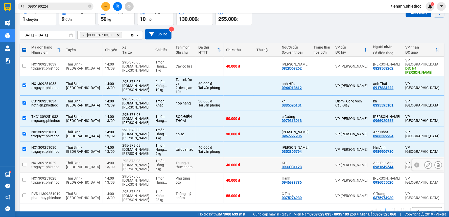
click at [44, 165] on div "ttnguyet.phiethoc" at bounding box center [46, 167] width 30 height 4
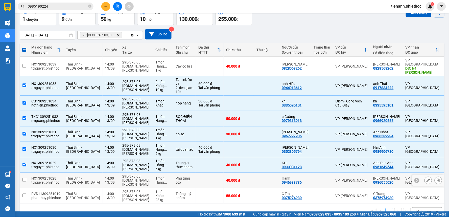
click at [44, 180] on div "ttnguyet.phiethoc" at bounding box center [46, 182] width 30 height 4
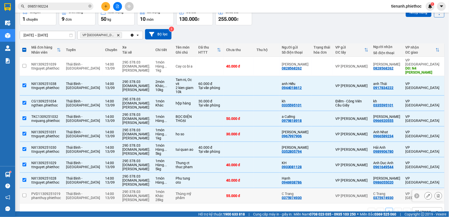
click at [49, 196] on td "PVD11309251019 phanthuy.phiethoc" at bounding box center [46, 195] width 35 height 15
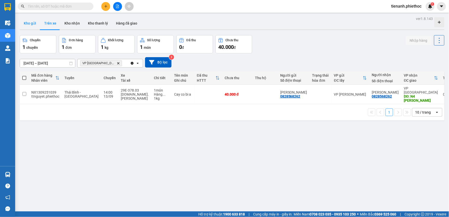
click at [29, 24] on button "Kho gửi" at bounding box center [30, 23] width 20 height 12
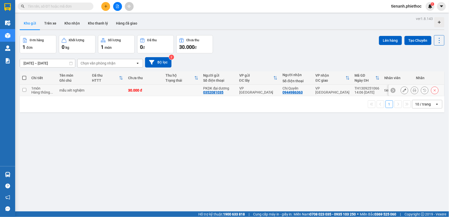
click at [26, 91] on input "checkbox" at bounding box center [24, 90] width 4 height 4
checkbox input "true"
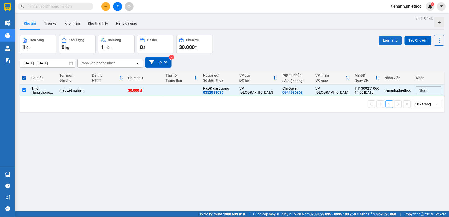
click at [385, 40] on button "Lên hàng" at bounding box center [390, 40] width 23 height 9
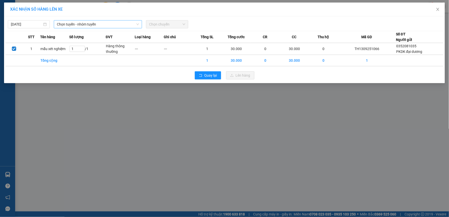
click at [90, 21] on span "Chọn tuyến - nhóm tuyến" at bounding box center [98, 24] width 82 height 8
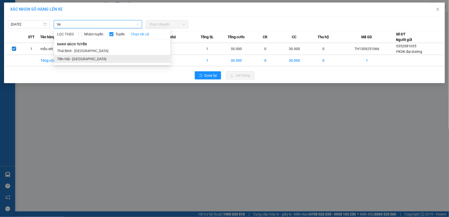
type input "tie"
click at [79, 57] on li "Tiền Hải - [GEOGRAPHIC_DATA]" at bounding box center [112, 59] width 116 height 8
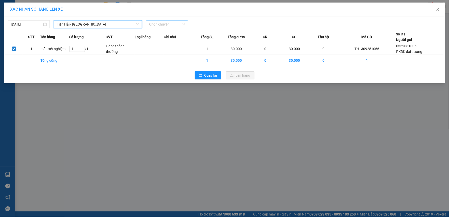
click at [150, 21] on span "Chọn chuyến" at bounding box center [167, 24] width 36 height 8
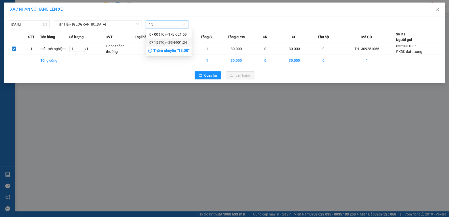
type input "15"
click at [167, 49] on div "Thêm chuyến " 15:00 "" at bounding box center [168, 50] width 45 height 9
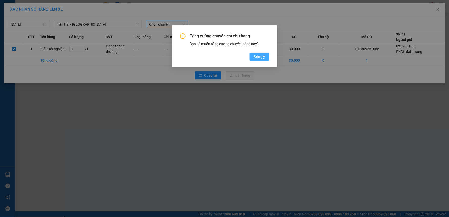
click at [254, 56] on span "Đồng ý" at bounding box center [259, 57] width 11 height 6
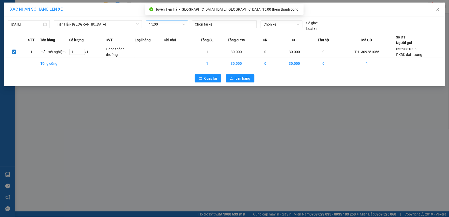
click at [226, 19] on div "13/09/2025 Tiền Hải - Thái Bình LỌC THEO Nhóm tuyến Tuyến Chọn tất cả Danh sách…" at bounding box center [224, 25] width 438 height 14
click at [227, 21] on div at bounding box center [224, 24] width 62 height 6
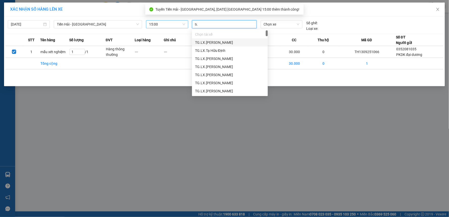
type input "tua"
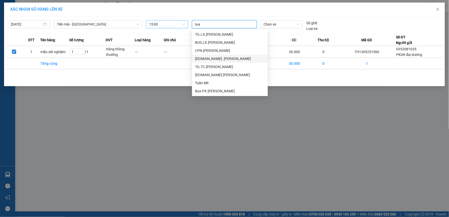
click at [237, 59] on div "TG.TC. Phạm Ngọc Tuấn" at bounding box center [230, 59] width 70 height 6
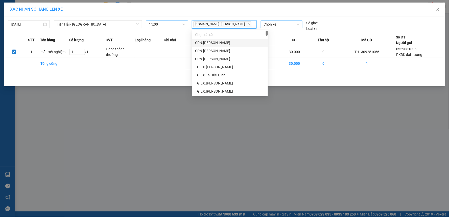
click at [274, 23] on span "Chọn xe" at bounding box center [282, 24] width 36 height 8
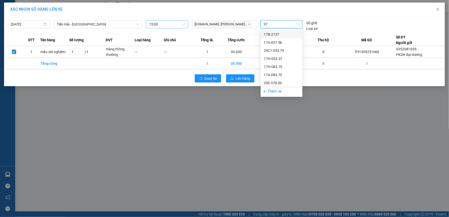
type input "378"
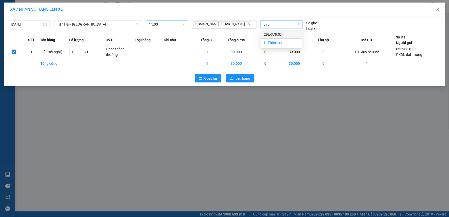
click at [273, 34] on div "29E-378.03" at bounding box center [282, 35] width 36 height 6
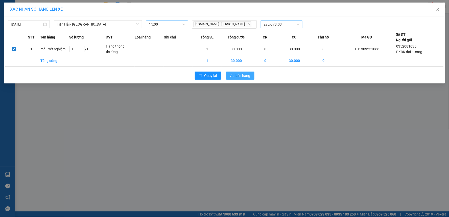
click at [246, 78] on span "Lên hàng" at bounding box center [243, 76] width 15 height 6
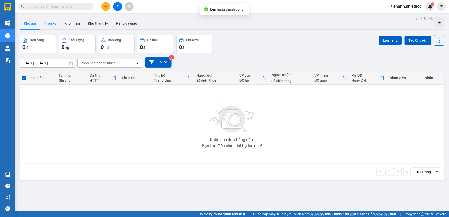
click at [42, 24] on button "Trên xe" at bounding box center [50, 23] width 20 height 12
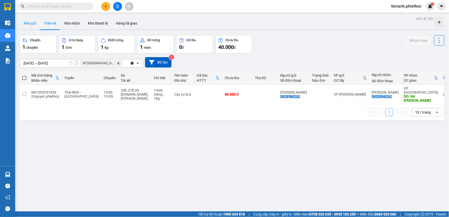
click at [33, 22] on button "Kho gửi" at bounding box center [30, 23] width 20 height 12
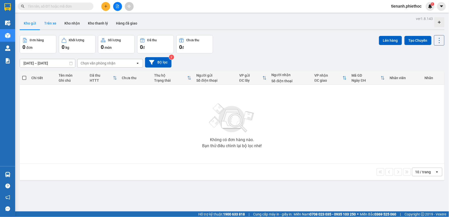
click at [41, 26] on button "Trên xe" at bounding box center [50, 23] width 20 height 12
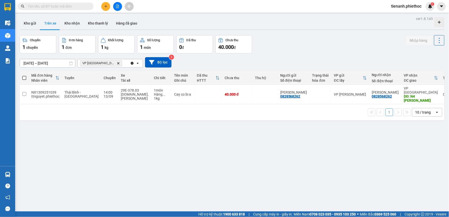
drag, startPoint x: 67, startPoint y: 10, endPoint x: 74, endPoint y: 8, distance: 7.5
click at [68, 9] on div "Kết quả tìm kiếm ( 0 ) Bộ lọc No Data" at bounding box center [49, 6] width 98 height 9
click at [77, 6] on input "text" at bounding box center [58, 7] width 60 height 6
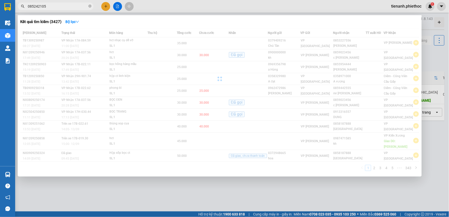
type input "0852421055"
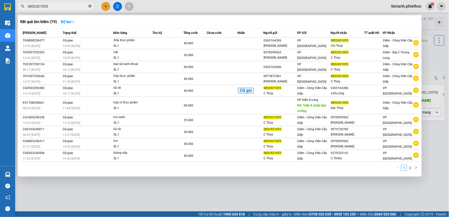
click at [89, 7] on icon "close-circle" at bounding box center [89, 6] width 3 height 3
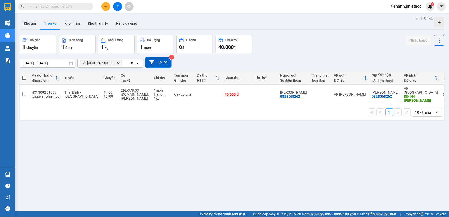
click at [166, 156] on div "ver 1.8.143 Kho gửi Trên xe Kho nhận Kho thanh lý Hàng đã giao Chuyến 1 chuyến …" at bounding box center [232, 123] width 429 height 217
click at [78, 8] on input "text" at bounding box center [58, 7] width 60 height 6
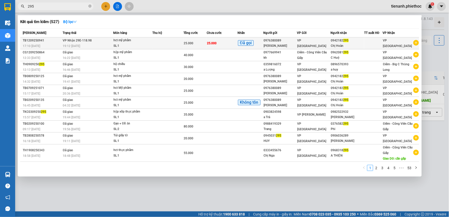
type input "295"
click at [161, 46] on td at bounding box center [167, 43] width 31 height 12
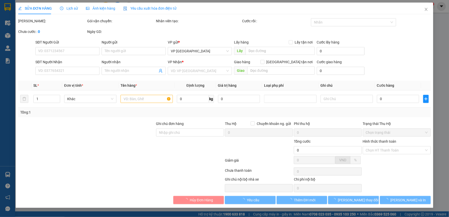
type input "0976380089"
type input "Anh Huấn"
type input "0942182295"
type input "Chị Hoàn"
type input "25.000"
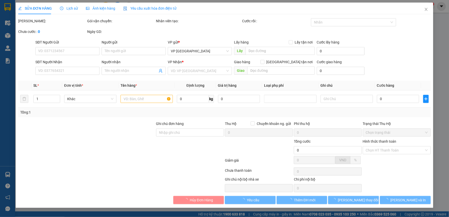
type input "25.000"
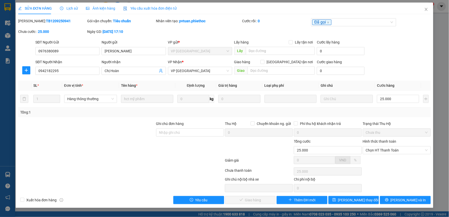
click at [62, 7] on icon "clock-circle" at bounding box center [62, 9] width 4 height 4
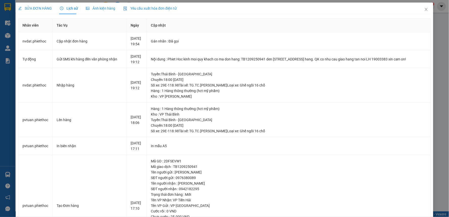
click at [42, 10] on span "SỬA ĐƠN HÀNG" at bounding box center [35, 8] width 34 height 4
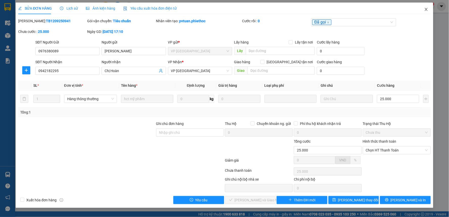
click at [427, 9] on icon "close" at bounding box center [426, 9] width 4 height 4
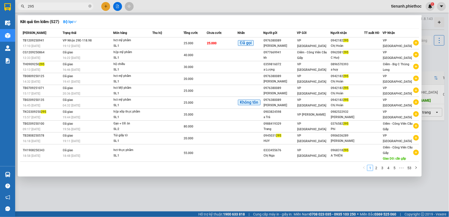
click at [56, 6] on input "295" at bounding box center [58, 7] width 60 height 6
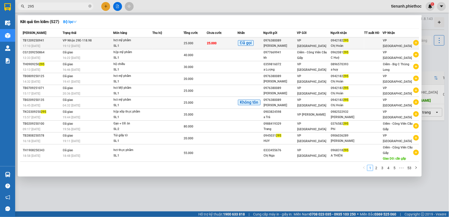
click at [171, 42] on td at bounding box center [167, 43] width 31 height 12
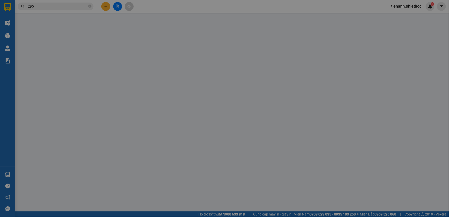
type input "0976380089"
type input "Anh Huấn"
type input "0942182295"
type input "Chị Hoàn"
type input "25.000"
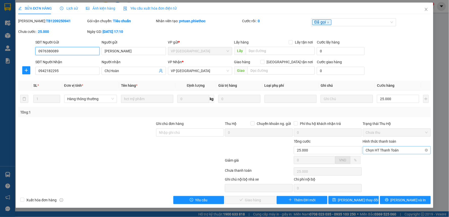
click at [403, 150] on span "Chọn HT Thanh Toán" at bounding box center [397, 150] width 62 height 8
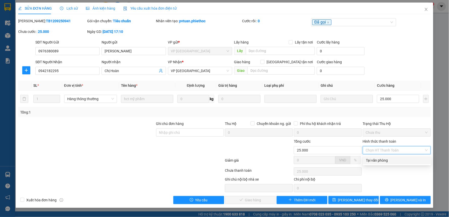
click at [381, 162] on div "Tại văn phòng" at bounding box center [397, 160] width 62 height 6
type input "0"
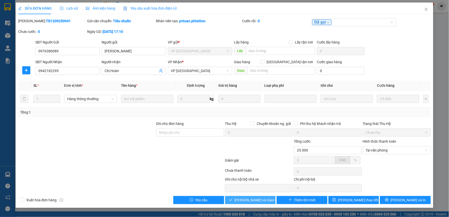
click at [256, 200] on span "[PERSON_NAME] và Giao hàng" at bounding box center [259, 200] width 48 height 6
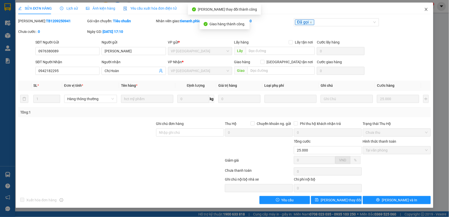
click at [426, 10] on icon "close" at bounding box center [425, 9] width 3 height 3
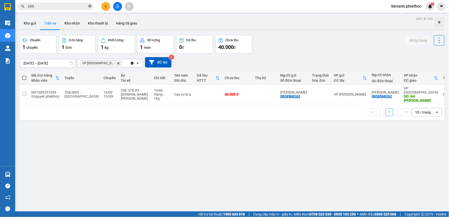
click at [89, 7] on icon "close-circle" at bounding box center [89, 6] width 3 height 3
click at [71, 8] on input "text" at bounding box center [58, 7] width 60 height 6
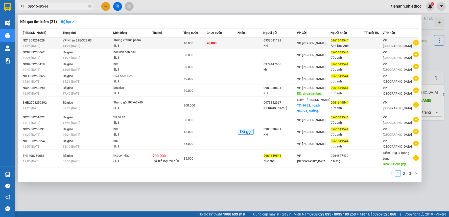
type input "0961649544"
click at [225, 46] on td "40.000" at bounding box center [222, 43] width 31 height 12
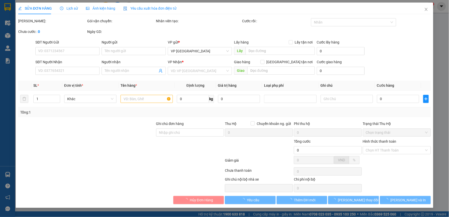
type input "0933081128"
type input "KH"
type input "0961649544"
type input "Anh Duc Anh"
type input "40.000"
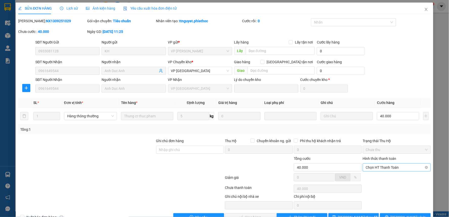
click at [380, 165] on span "Chọn HT Thanh Toán" at bounding box center [397, 167] width 62 height 8
click at [370, 179] on div "Tại văn phòng" at bounding box center [393, 177] width 61 height 6
type input "0"
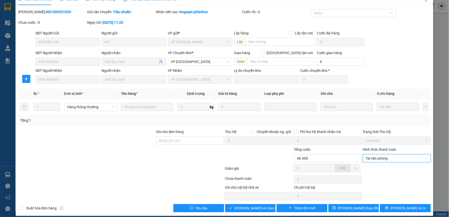
scroll to position [14, 0]
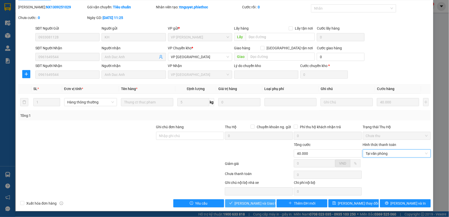
click at [254, 202] on span "[PERSON_NAME] và Giao hàng" at bounding box center [259, 203] width 48 height 6
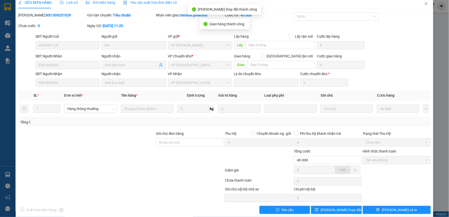
scroll to position [0, 0]
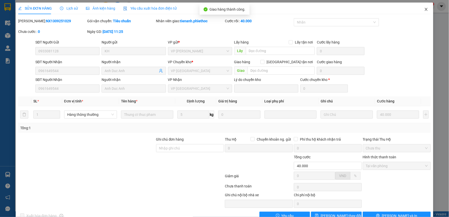
click at [426, 9] on span "Close" at bounding box center [426, 10] width 14 height 14
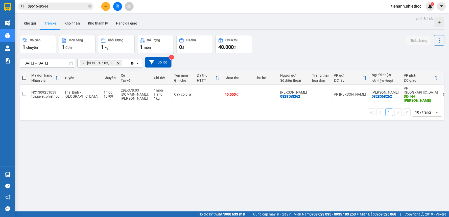
click at [109, 7] on button at bounding box center [105, 6] width 9 height 9
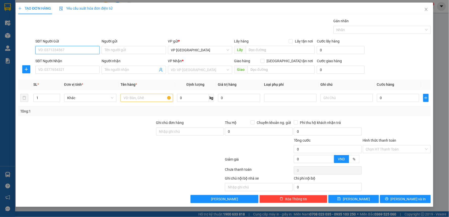
click at [62, 51] on input "SĐT Người Gửi" at bounding box center [67, 50] width 64 height 8
type input "0867255662"
click at [71, 63] on div "0867255662 - Chị Trang" at bounding box center [67, 60] width 64 height 8
type input "Chị Trang"
drag, startPoint x: 59, startPoint y: 51, endPoint x: 6, endPoint y: 57, distance: 53.8
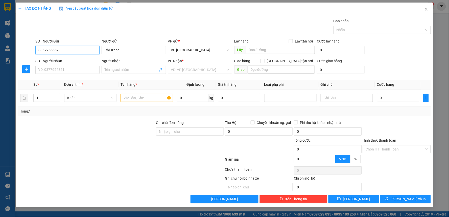
click at [13, 56] on div "TẠO ĐƠN HÀNG Yêu cầu xuất hóa đơn điện tử Transit Pickup Surcharge Ids Transit …" at bounding box center [224, 108] width 449 height 217
type input "0867255662"
click at [66, 70] on input "SĐT Người Nhận" at bounding box center [67, 70] width 64 height 8
paste input "0867255662"
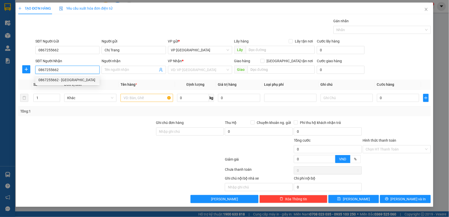
type input "0867255662"
click at [21, 70] on div at bounding box center [26, 69] width 16 height 8
click at [27, 69] on icon "plus" at bounding box center [26, 69] width 4 height 4
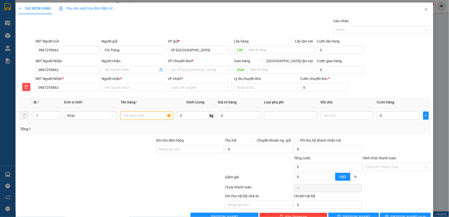
click at [142, 117] on input "text" at bounding box center [146, 115] width 52 height 8
type input "hct"
click at [128, 165] on div at bounding box center [87, 164] width 138 height 18
click at [117, 71] on input "Người nhận" at bounding box center [131, 70] width 53 height 6
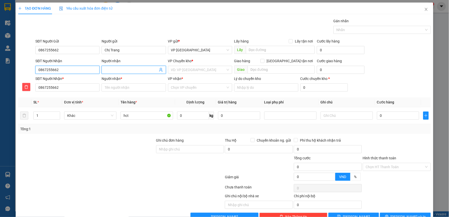
click at [73, 73] on input "0867255662" at bounding box center [67, 70] width 64 height 8
click at [75, 80] on div "0867255662 - Chị Trang" at bounding box center [67, 80] width 58 height 6
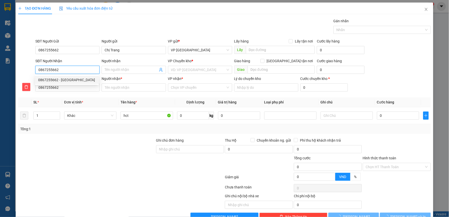
type input "Chị Trang"
checkbox input "true"
type input "bờ hồ nhận tại vp Tiền Hải"
type input "Chị Trang"
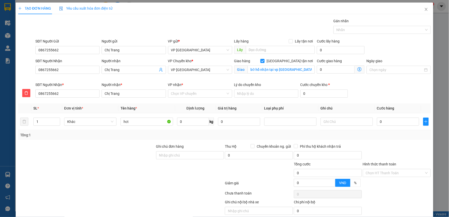
click at [264, 62] on span at bounding box center [262, 61] width 4 height 4
click at [264, 62] on input "[GEOGRAPHIC_DATA] tận nơi" at bounding box center [262, 61] width 4 height 4
checkbox input "false"
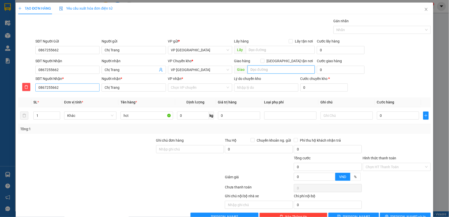
drag, startPoint x: 193, startPoint y: 68, endPoint x: 66, endPoint y: 85, distance: 127.9
click at [60, 84] on form "SĐT Người Gửi 0867255662 Người gửi Chị Trang VP gửi * VP Tiền Hải Lấy hàng Lấy …" at bounding box center [224, 65] width 412 height 55
click at [190, 69] on span "VP [GEOGRAPHIC_DATA]" at bounding box center [200, 70] width 58 height 8
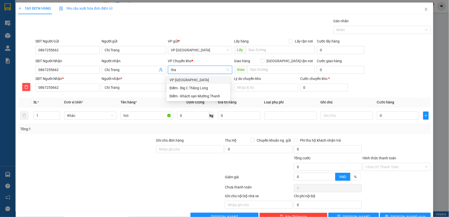
type input "thai"
click at [182, 80] on div "VP [GEOGRAPHIC_DATA]" at bounding box center [198, 80] width 58 height 6
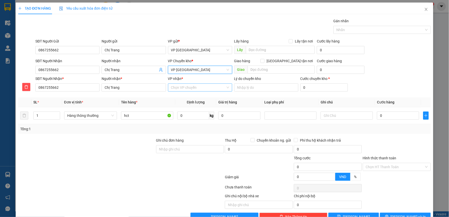
click at [183, 84] on input "VP nhận *" at bounding box center [198, 88] width 55 height 8
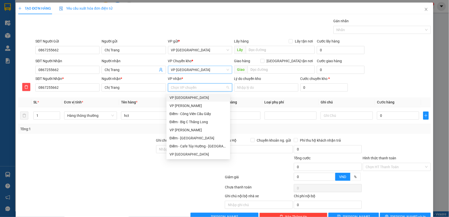
click at [190, 88] on input "VP nhận *" at bounding box center [198, 88] width 55 height 8
type input "ng"
click at [189, 98] on div "VP [PERSON_NAME]" at bounding box center [198, 98] width 58 height 6
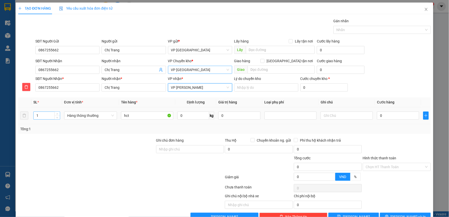
click at [45, 119] on input "1" at bounding box center [47, 116] width 26 height 8
type input "3"
click at [407, 144] on div at bounding box center [396, 146] width 69 height 18
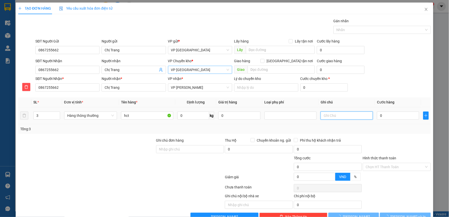
click at [350, 118] on input "text" at bounding box center [346, 115] width 52 height 8
click at [350, 117] on input "text" at bounding box center [346, 115] width 52 height 8
type input "3 kiện giảm 15k"
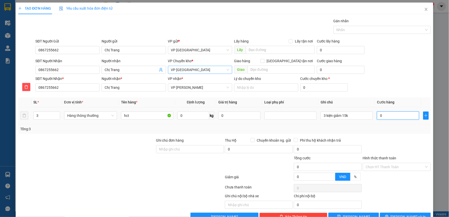
click at [398, 115] on input "0" at bounding box center [398, 115] width 42 height 8
type input "1"
type input "10"
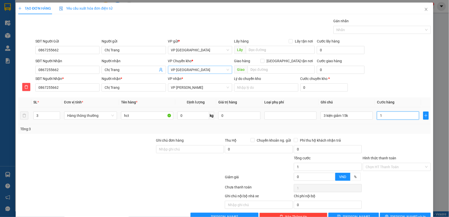
type input "10"
type input "105"
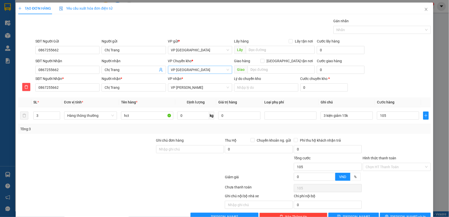
type input "105.000"
click at [396, 139] on div at bounding box center [396, 146] width 69 height 18
click at [399, 143] on div at bounding box center [396, 146] width 69 height 18
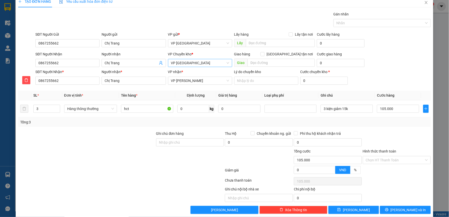
scroll to position [13, 0]
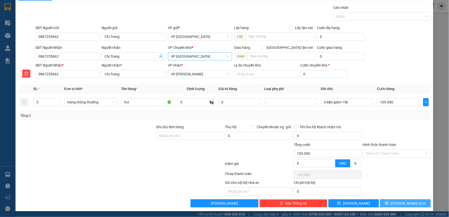
click at [398, 205] on span "[PERSON_NAME] và In" at bounding box center [407, 203] width 35 height 6
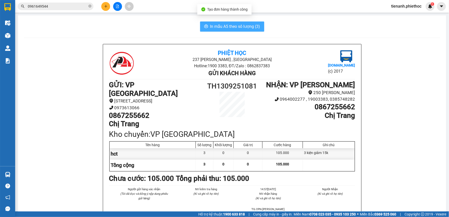
click at [249, 27] on span "In mẫu A5 theo số lượng (3)" at bounding box center [235, 26] width 50 height 6
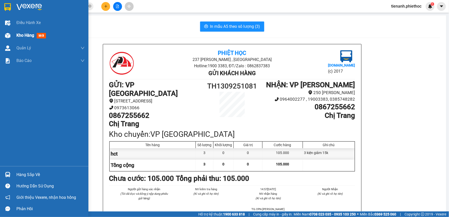
click at [21, 32] on div "Kho hàng mới" at bounding box center [50, 35] width 68 height 13
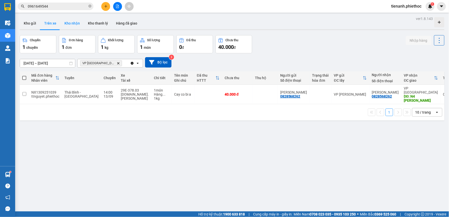
click at [74, 22] on button "Kho nhận" at bounding box center [71, 23] width 23 height 12
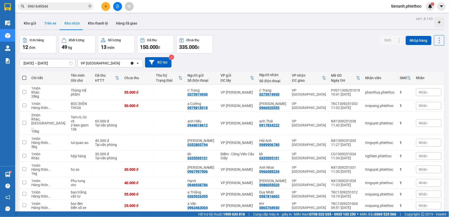
click at [55, 26] on button "Trên xe" at bounding box center [50, 23] width 20 height 12
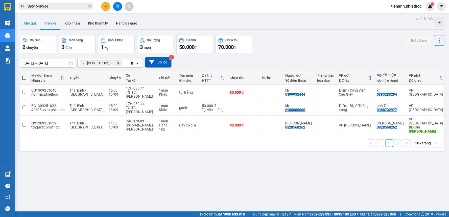
click at [35, 21] on button "Kho gửi" at bounding box center [30, 23] width 20 height 12
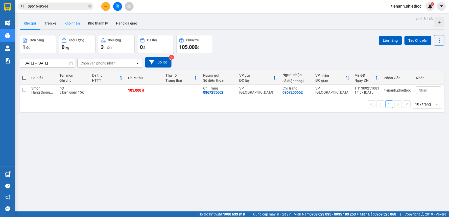
click at [72, 27] on button "Kho nhận" at bounding box center [71, 23] width 23 height 12
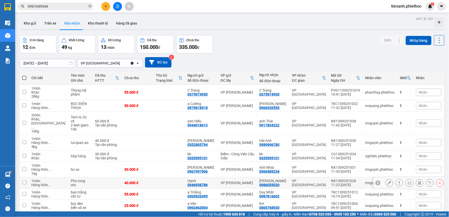
click at [253, 179] on td "VP [PERSON_NAME]" at bounding box center [237, 182] width 39 height 11
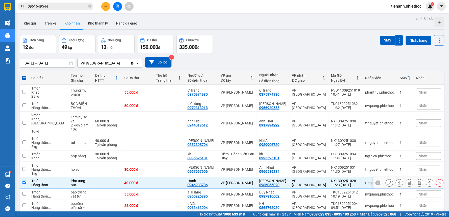
click at [253, 179] on td "VP [PERSON_NAME]" at bounding box center [237, 182] width 39 height 11
checkbox input "false"
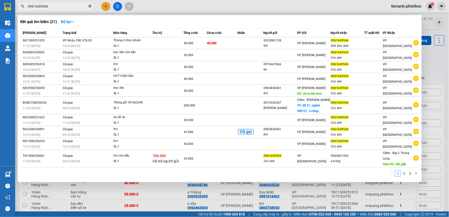
click at [91, 8] on span at bounding box center [89, 6] width 3 height 5
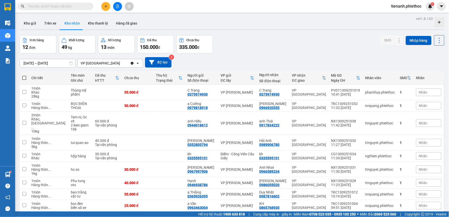
click at [63, 7] on input "text" at bounding box center [58, 7] width 60 height 6
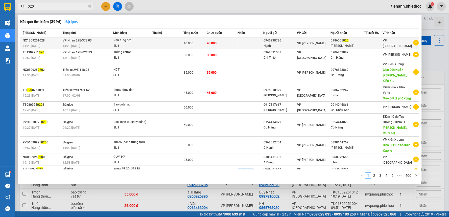
type input "020"
click at [164, 43] on td at bounding box center [167, 43] width 31 height 12
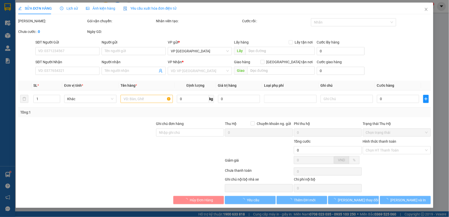
type input "0946938786"
type input "Hạnh"
type input "0986055020"
type input "Anh Quân"
type input "40.000"
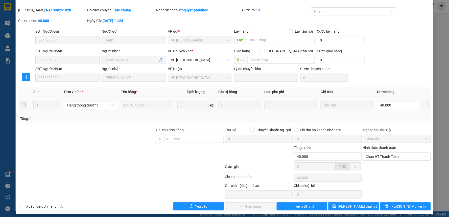
scroll to position [14, 0]
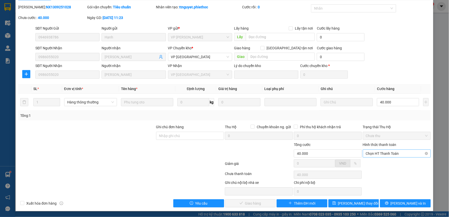
click at [367, 153] on span "Chọn HT Thanh Toán" at bounding box center [397, 153] width 62 height 8
click at [370, 162] on div "Tại văn phòng" at bounding box center [393, 164] width 61 height 6
type input "0"
click at [249, 202] on span "[PERSON_NAME] và Giao hàng" at bounding box center [259, 203] width 48 height 6
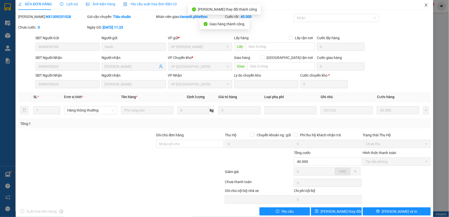
scroll to position [0, 0]
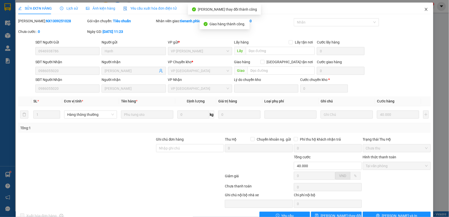
click at [424, 8] on icon "close" at bounding box center [425, 9] width 3 height 3
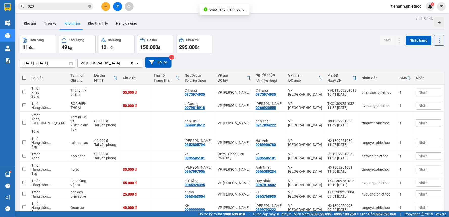
click at [89, 7] on icon "close-circle" at bounding box center [89, 6] width 3 height 3
click at [71, 7] on input "text" at bounding box center [58, 7] width 60 height 6
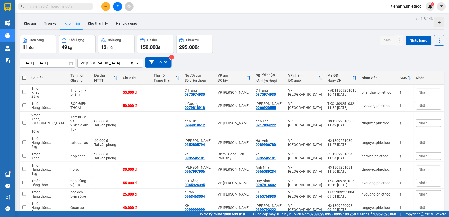
click at [71, 7] on input "text" at bounding box center [58, 7] width 60 height 6
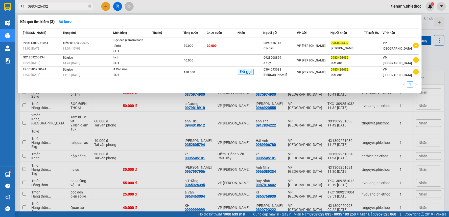
type input "0983426432"
click at [171, 19] on div "Kết quả tìm kiếm ( 3 ) Bộ lọc" at bounding box center [219, 22] width 399 height 8
click at [440, 69] on div at bounding box center [224, 108] width 449 height 217
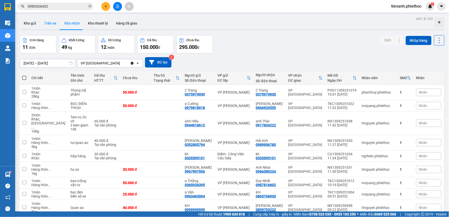
click at [50, 24] on button "Trên xe" at bounding box center [50, 23] width 20 height 12
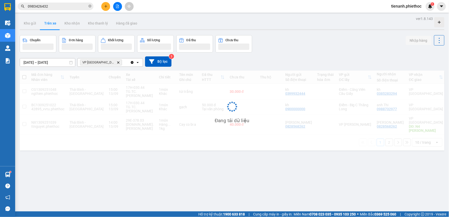
click at [87, 5] on input "0983426432" at bounding box center [58, 7] width 60 height 6
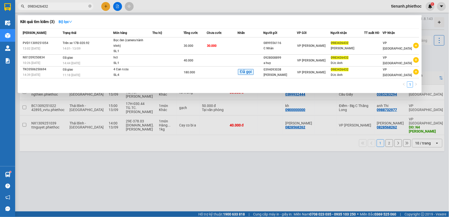
click at [91, 6] on span "0983426432" at bounding box center [56, 7] width 76 height 8
click at [91, 7] on icon "close-circle" at bounding box center [89, 6] width 3 height 3
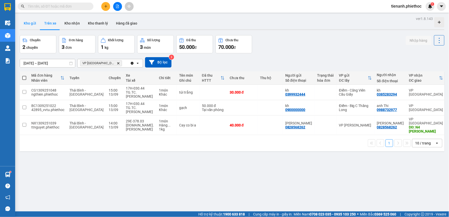
click at [33, 26] on button "Kho gửi" at bounding box center [30, 23] width 20 height 12
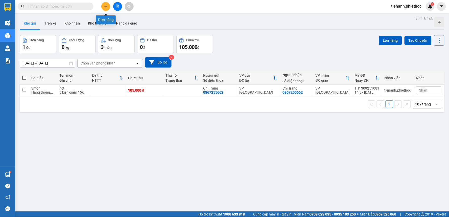
click at [106, 6] on icon "plus" at bounding box center [106, 7] width 4 height 4
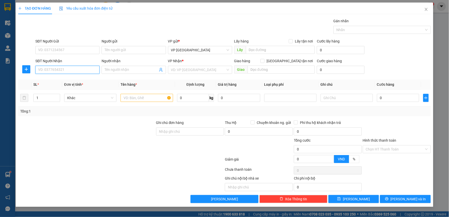
click at [62, 69] on input "SĐT Người Nhận" at bounding box center [67, 70] width 64 height 8
click at [68, 50] on input "SĐT Người Gửi" at bounding box center [67, 50] width 64 height 8
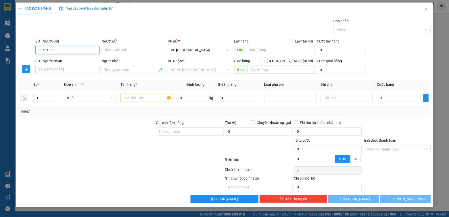
type input "0346186800"
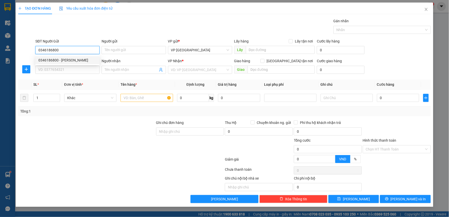
click at [72, 60] on div "0346186800 - Anh Tiến" at bounding box center [67, 60] width 58 height 6
type input "Anh Tiến"
type input "0346186800"
click at [23, 69] on span "plus" at bounding box center [26, 69] width 8 height 4
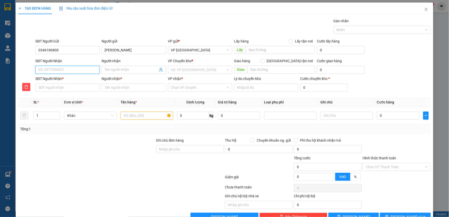
click at [60, 68] on input "SĐT Người Nhận" at bounding box center [67, 70] width 64 height 8
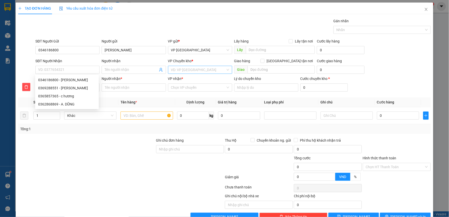
click at [173, 69] on input "search" at bounding box center [198, 70] width 55 height 8
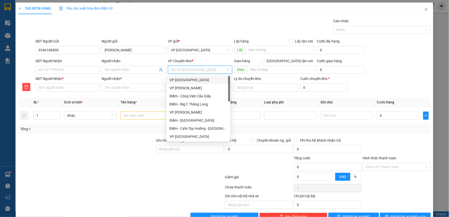
click at [186, 81] on div "VP [GEOGRAPHIC_DATA]" at bounding box center [198, 80] width 58 height 6
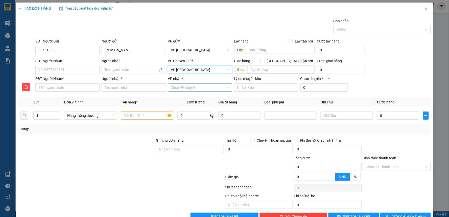
click at [183, 85] on input "VP nhận *" at bounding box center [198, 88] width 55 height 8
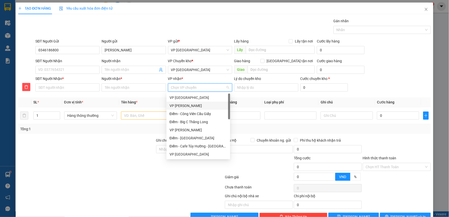
click at [188, 105] on div "VP [PERSON_NAME]" at bounding box center [198, 106] width 58 height 6
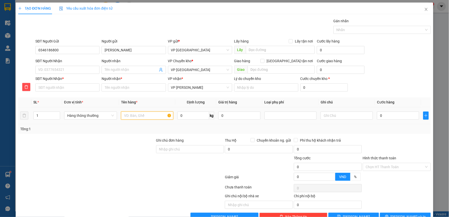
click at [144, 114] on input "text" at bounding box center [147, 115] width 52 height 8
type input "hộp xốp thực phẩm"
click at [58, 71] on input "SĐT Người Nhận" at bounding box center [67, 70] width 64 height 8
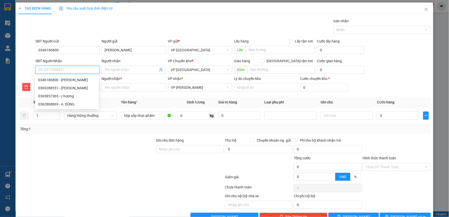
type input "0"
type input "03"
type input "036"
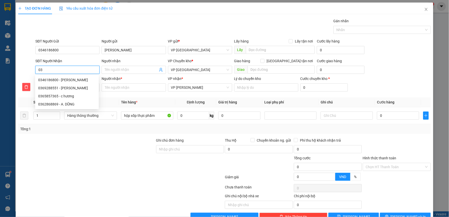
type input "036"
type input "0362"
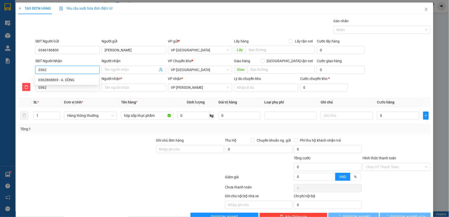
type input "03624"
type input "036240"
type input "0362401"
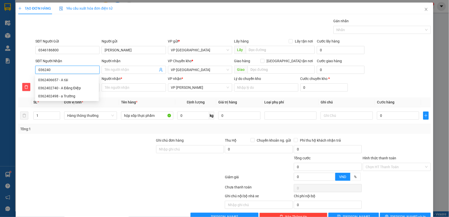
type input "0362401"
type input "03624018"
type input "036240185"
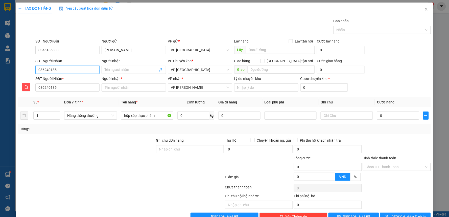
type input "0362401858"
click at [131, 66] on span at bounding box center [134, 70] width 64 height 8
type input "a"
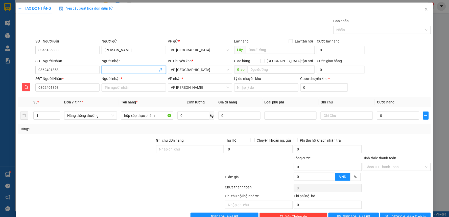
type input "a"
type input "a t"
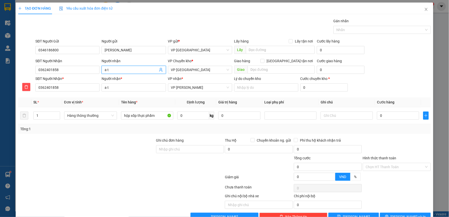
type input "a th"
type input "a tha"
type input "a thă"
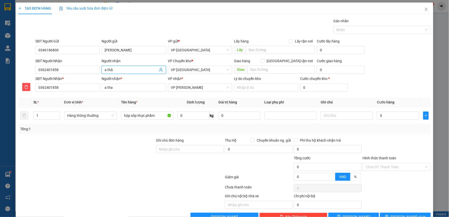
type input "a thă"
type input "a thắ"
type input "a thắn"
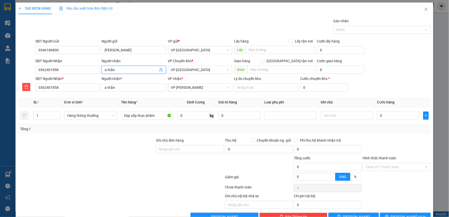
type input "a thắng"
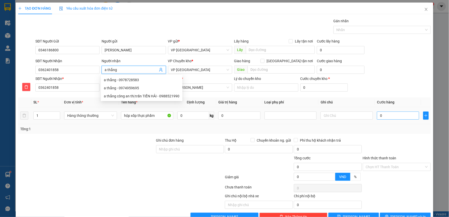
type input "a thắng"
click at [378, 115] on input "0" at bounding box center [398, 115] width 42 height 8
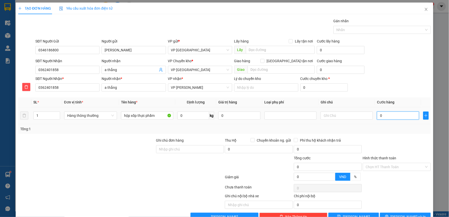
type input "4"
type input "40"
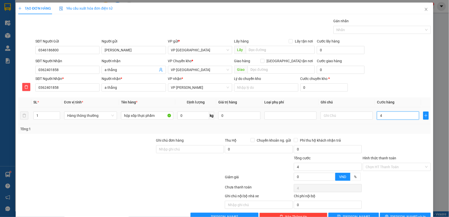
type input "40"
type input "40.000"
click at [370, 138] on div at bounding box center [396, 146] width 69 height 18
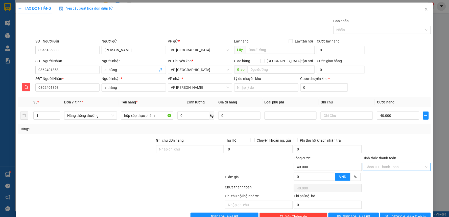
click at [389, 166] on input "Hình thức thanh toán" at bounding box center [395, 167] width 58 height 8
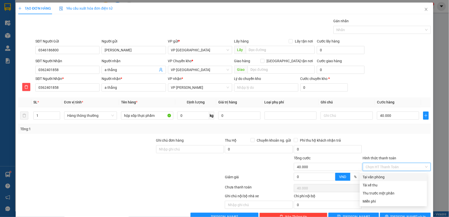
click at [389, 166] on input "Hình thức thanh toán" at bounding box center [395, 167] width 58 height 8
click at [401, 145] on div at bounding box center [396, 146] width 69 height 18
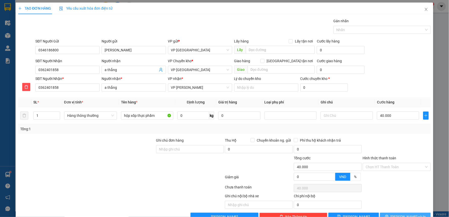
click at [400, 214] on span "[PERSON_NAME] và In" at bounding box center [407, 217] width 35 height 6
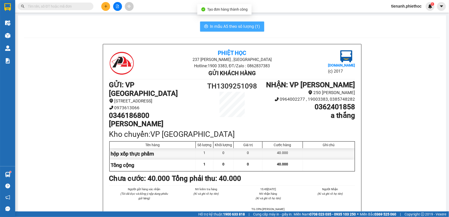
click at [251, 28] on span "In mẫu A5 theo số lượng (1)" at bounding box center [235, 26] width 50 height 6
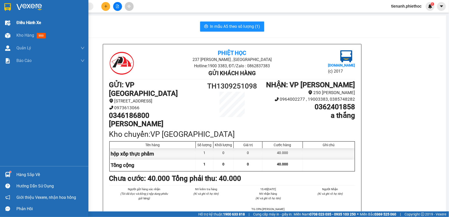
click at [23, 29] on div "Điều hành xe" at bounding box center [50, 22] width 68 height 13
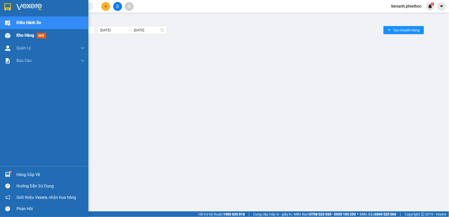
click at [24, 36] on span "Kho hàng" at bounding box center [25, 35] width 18 height 5
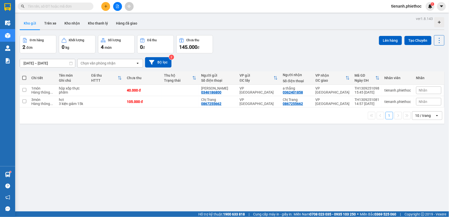
click at [64, 8] on input "text" at bounding box center [58, 7] width 60 height 6
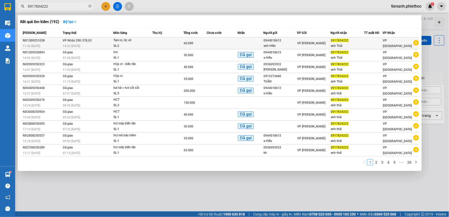
type input "0917834222"
click at [230, 39] on td at bounding box center [222, 43] width 31 height 12
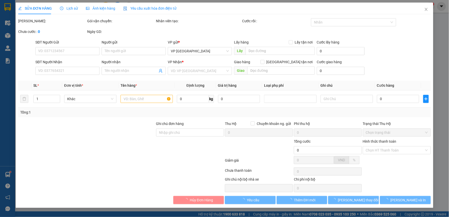
type input "0944018612"
type input "anh Hiếu"
type input "0917834222"
type input "anh Thái"
type input "60.000"
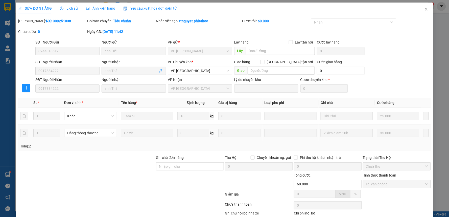
scroll to position [31, 0]
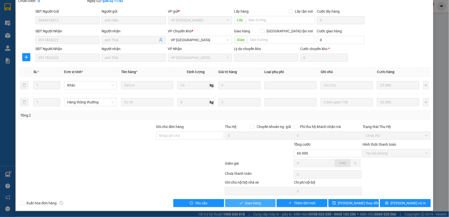
click at [249, 204] on span "Giao hàng" at bounding box center [253, 203] width 16 height 6
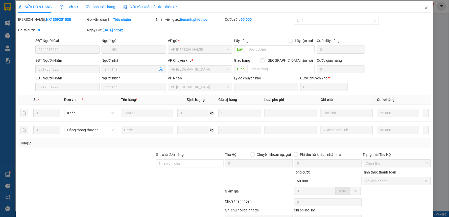
scroll to position [0, 0]
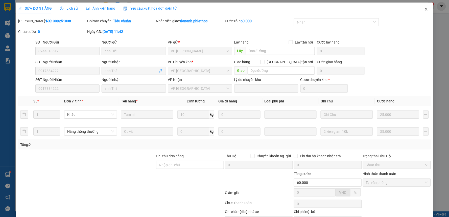
click at [424, 11] on icon "close" at bounding box center [426, 9] width 4 height 4
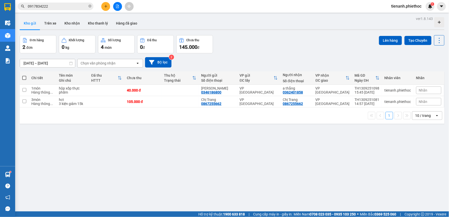
click at [28, 19] on button "Kho gửi" at bounding box center [30, 23] width 20 height 12
click at [24, 90] on input "checkbox" at bounding box center [24, 90] width 4 height 4
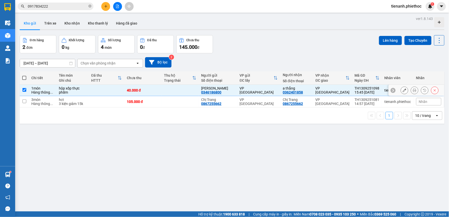
click at [25, 95] on td at bounding box center [24, 90] width 9 height 11
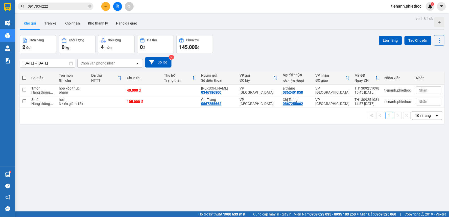
click at [24, 78] on span at bounding box center [24, 78] width 4 height 4
click at [24, 75] on input "checkbox" at bounding box center [24, 75] width 0 height 0
checkbox input "true"
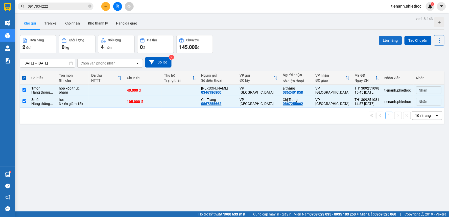
click at [386, 37] on button "Lên hàng" at bounding box center [390, 40] width 23 height 9
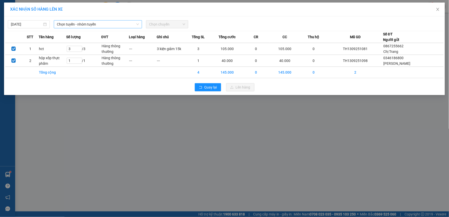
click at [107, 25] on span "Chọn tuyến - nhóm tuyến" at bounding box center [98, 24] width 82 height 8
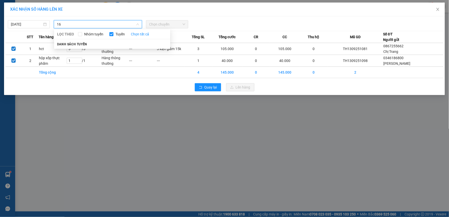
type input "1"
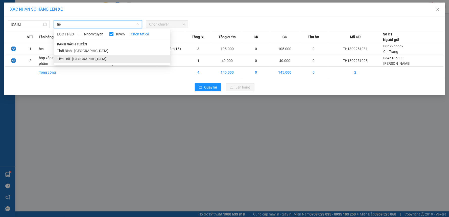
type input "tie"
click at [85, 60] on li "Tiền Hải - Thái Bình" at bounding box center [112, 59] width 116 height 8
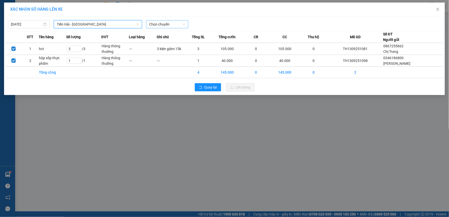
click at [171, 26] on span "Chọn chuyến" at bounding box center [167, 24] width 36 height 8
type input "16"
click at [171, 44] on div "Thêm chuyến " 16:00 "" at bounding box center [173, 42] width 54 height 9
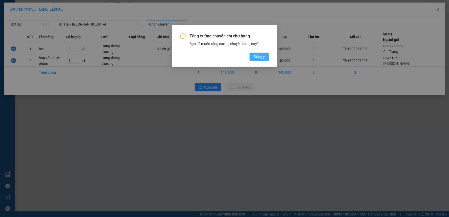
click at [251, 56] on button "Đồng ý" at bounding box center [258, 57] width 19 height 8
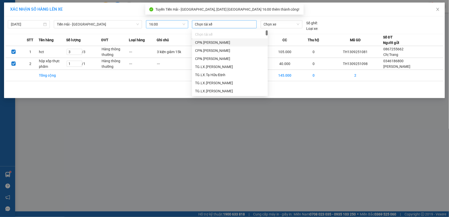
click at [226, 24] on div at bounding box center [224, 24] width 62 height 6
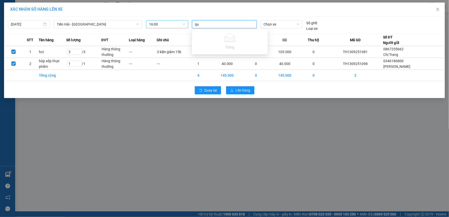
type input "q"
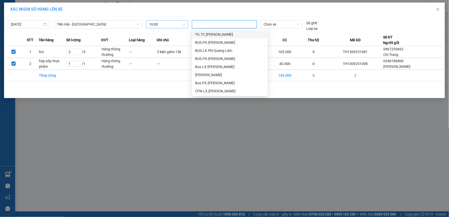
click at [234, 24] on div "q" at bounding box center [224, 24] width 62 height 6
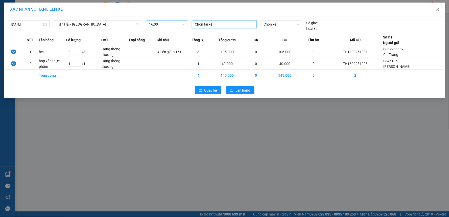
click at [234, 24] on div at bounding box center [224, 24] width 62 height 6
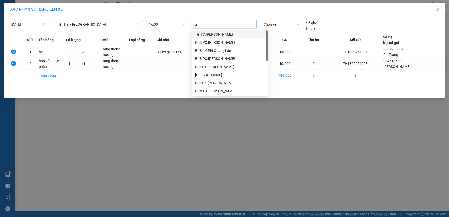
type input "qu"
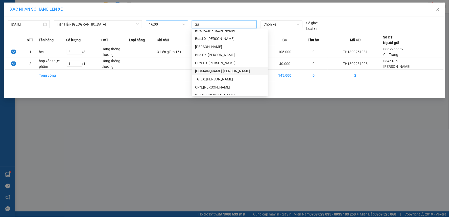
click at [228, 71] on div "TG.TC Bùi Văn Quảng" at bounding box center [230, 71] width 70 height 6
click at [281, 23] on span "Chọn xe" at bounding box center [282, 24] width 36 height 8
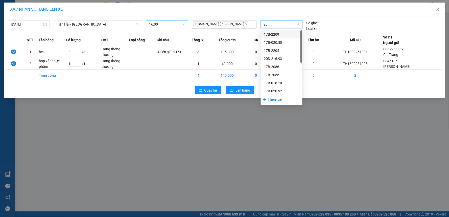
type input "20"
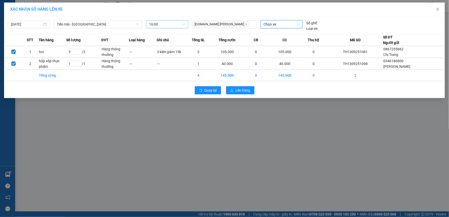
click at [280, 24] on span "Chọn xe" at bounding box center [282, 24] width 36 height 8
type input "2080"
click at [281, 33] on div "17B-020.80" at bounding box center [282, 35] width 36 height 6
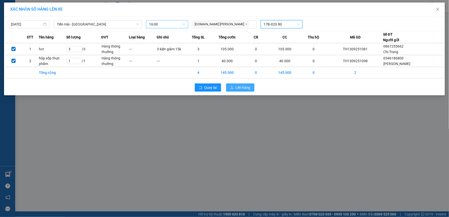
drag, startPoint x: 247, startPoint y: 89, endPoint x: 254, endPoint y: 93, distance: 7.8
click at [247, 90] on span "Lên hàng" at bounding box center [243, 88] width 15 height 6
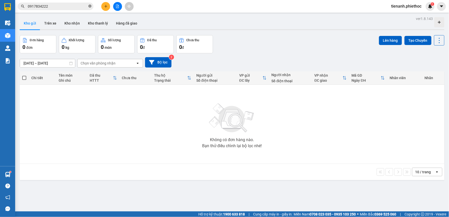
click at [89, 6] on icon "close-circle" at bounding box center [89, 6] width 3 height 3
click at [107, 9] on button at bounding box center [105, 6] width 9 height 9
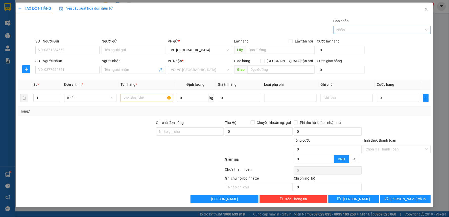
drag, startPoint x: 102, startPoint y: 3, endPoint x: 421, endPoint y: 29, distance: 320.4
click at [398, 47] on div "SĐT Người Gửi VD: 0371234567 Người gửi Tên người gửi VP gửi * VP Tiền Hải Lấy h…" at bounding box center [232, 47] width 397 height 18
click at [424, 10] on icon "close" at bounding box center [426, 9] width 4 height 4
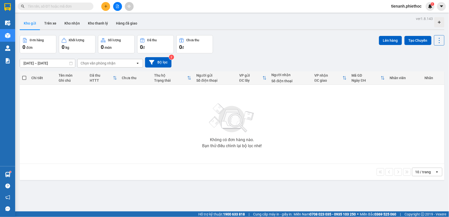
click at [65, 7] on input "text" at bounding box center [58, 7] width 60 height 6
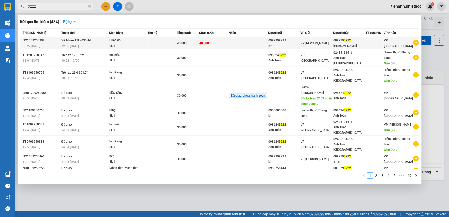
type input "3222"
click at [257, 43] on td at bounding box center [248, 43] width 39 height 12
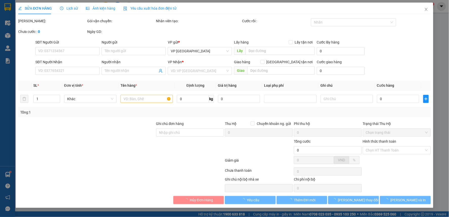
type input "0999999999"
type input "KH"
type input "0899793222"
type input "Anh Nam"
type input "40.000"
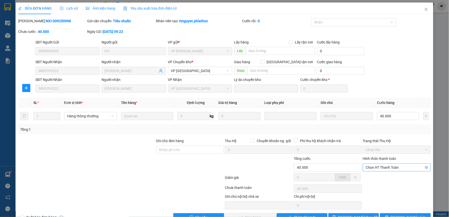
click at [388, 164] on span "Chọn HT Thanh Toán" at bounding box center [397, 167] width 62 height 8
click at [389, 178] on div "Tại văn phòng" at bounding box center [393, 177] width 61 height 6
type input "0"
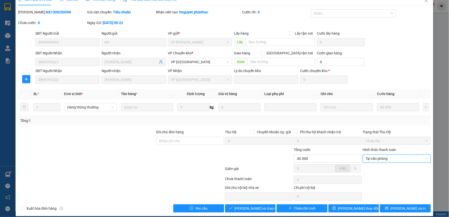
scroll to position [14, 0]
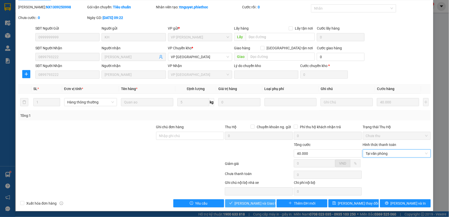
click at [250, 202] on span "[PERSON_NAME] và Giao hàng" at bounding box center [259, 203] width 48 height 6
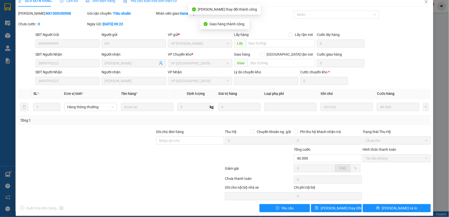
scroll to position [0, 0]
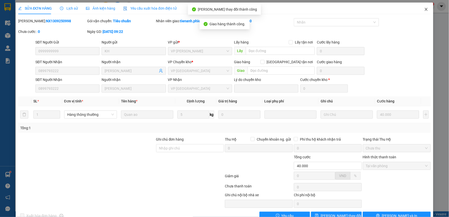
click at [425, 10] on span "Close" at bounding box center [426, 10] width 14 height 14
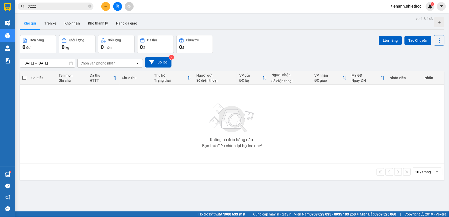
click at [106, 7] on icon "plus" at bounding box center [106, 6] width 0 height 3
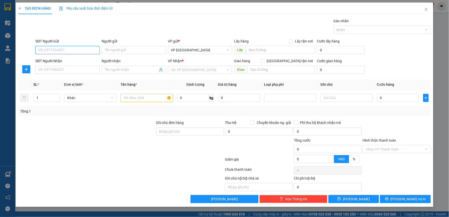
click at [82, 51] on input "SĐT Người Gửi" at bounding box center [67, 50] width 64 height 8
click at [82, 50] on input "SĐT Người Gửi" at bounding box center [67, 50] width 64 height 8
click at [75, 52] on input "SĐT Người Gửi" at bounding box center [67, 50] width 64 height 8
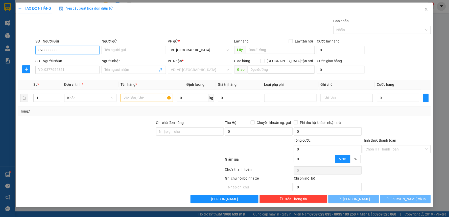
type input "0900000000"
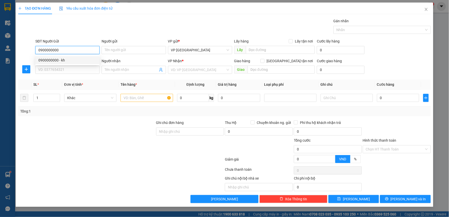
click at [81, 62] on div "0900000000 - kh" at bounding box center [67, 60] width 58 height 6
type input "kh"
type input "0900000000"
click at [64, 71] on input "SĐT Người Nhận" at bounding box center [67, 70] width 64 height 8
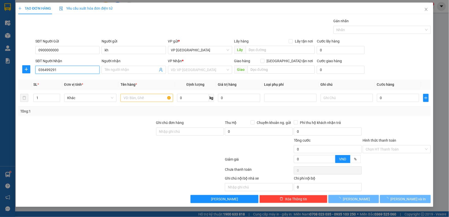
type input "0364992918"
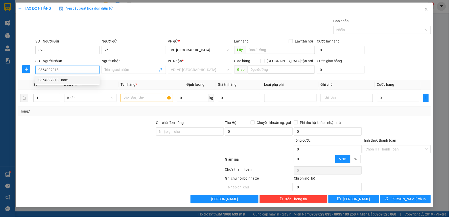
click at [76, 80] on div "0364992918 - nam" at bounding box center [67, 80] width 58 height 6
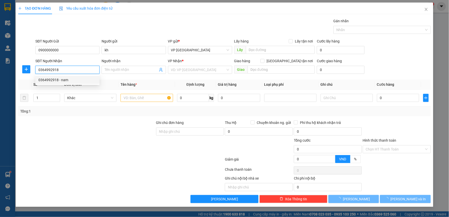
type input "nam"
type input "."
type input "5.000"
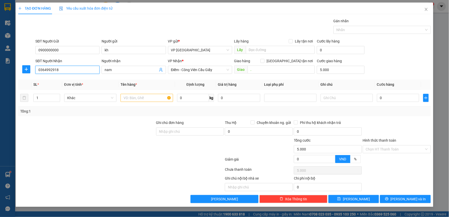
type input "0364992918"
click at [27, 67] on button "button" at bounding box center [26, 69] width 8 height 8
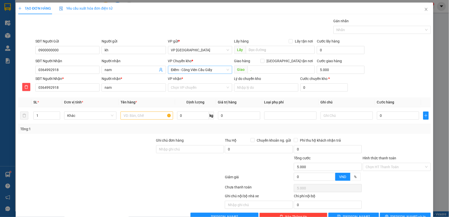
click at [192, 70] on span "Điểm - Công Viên Cầu Giấy" at bounding box center [200, 70] width 58 height 8
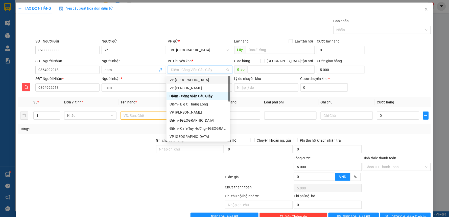
click at [186, 79] on div "VP [GEOGRAPHIC_DATA]" at bounding box center [198, 80] width 58 height 6
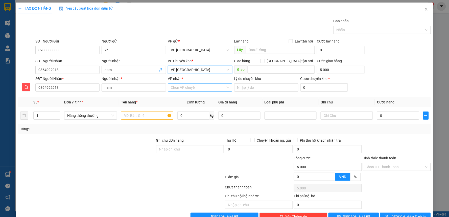
click at [185, 88] on input "VP nhận *" at bounding box center [198, 88] width 55 height 8
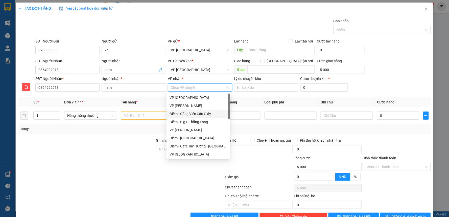
click at [192, 112] on div "Điểm - Công Viên Cầu Giấy" at bounding box center [198, 114] width 58 height 6
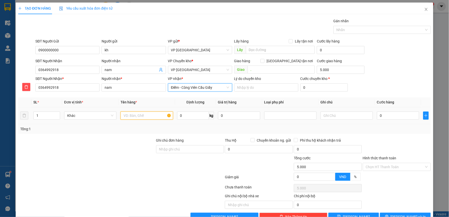
click at [149, 113] on input "text" at bounding box center [146, 115] width 52 height 8
click at [150, 116] on input "text" at bounding box center [146, 115] width 52 height 8
type input "hct quần áo"
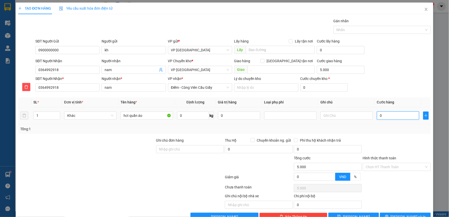
click at [386, 116] on input "0" at bounding box center [398, 115] width 42 height 8
type input "4"
type input "5.004"
type input "40"
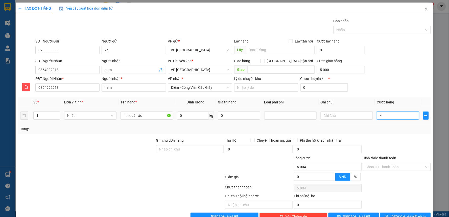
type input "5.040"
type input "40.000"
type input "45.000"
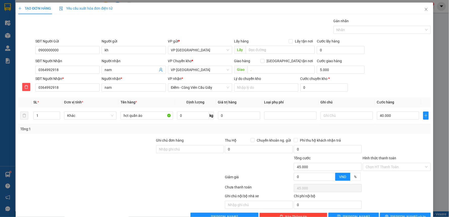
click at [386, 129] on div "Tổng: 1" at bounding box center [224, 129] width 408 height 6
click at [268, 70] on input "." at bounding box center [280, 69] width 67 height 8
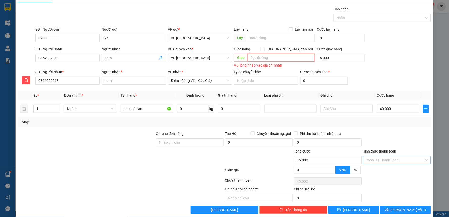
scroll to position [18, 0]
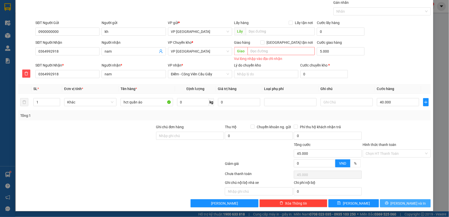
click at [400, 203] on span "[PERSON_NAME] và In" at bounding box center [407, 203] width 35 height 6
click at [291, 53] on input "text" at bounding box center [280, 51] width 67 height 8
click at [289, 51] on input "text" at bounding box center [280, 51] width 67 height 8
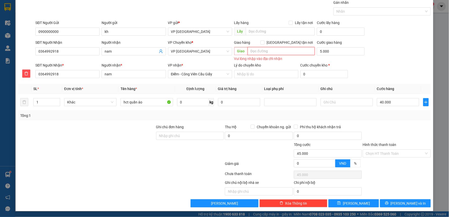
click at [299, 52] on input "text" at bounding box center [280, 51] width 67 height 8
click at [390, 203] on button "[PERSON_NAME] và In" at bounding box center [405, 203] width 51 height 8
click at [277, 52] on input "text" at bounding box center [280, 51] width 67 height 8
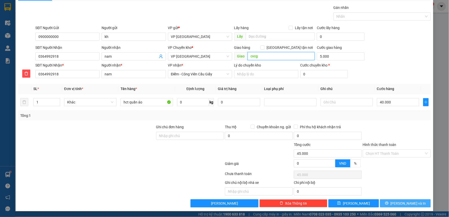
type input "cvcg"
click at [397, 202] on span "[PERSON_NAME] và In" at bounding box center [407, 203] width 35 height 6
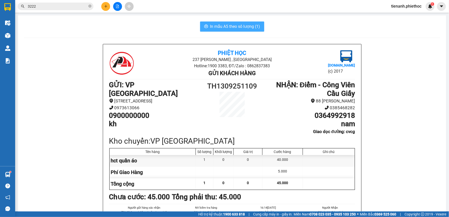
click at [236, 29] on span "In mẫu A5 theo số lượng (1)" at bounding box center [235, 26] width 50 height 6
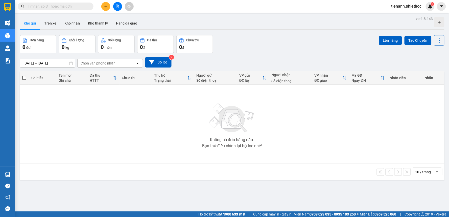
click at [73, 8] on input "text" at bounding box center [58, 7] width 60 height 6
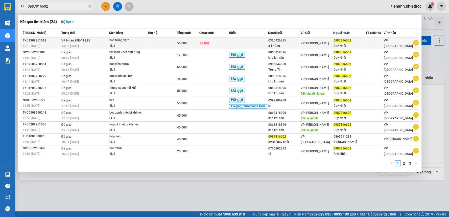
type input "0987816602"
click at [155, 41] on td at bounding box center [161, 43] width 29 height 12
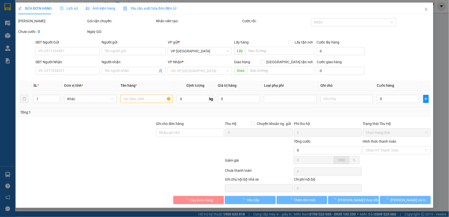
type input "0365926395"
type input "a THắng"
type input "0987816602"
type input "Duy Nhất"
type input "55.000"
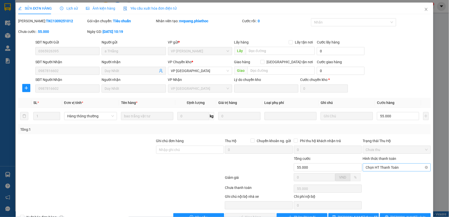
click at [386, 168] on span "Chọn HT Thanh Toán" at bounding box center [397, 167] width 62 height 8
click at [379, 178] on div "Tại văn phòng" at bounding box center [393, 177] width 61 height 6
type input "0"
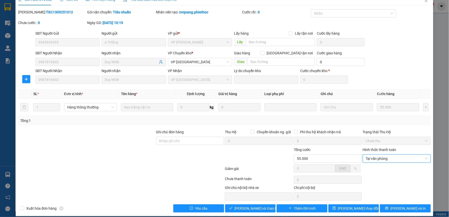
scroll to position [14, 0]
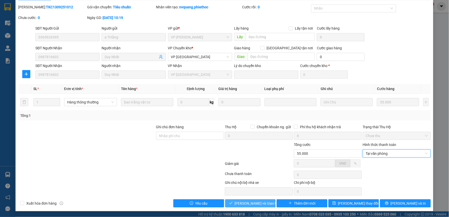
click at [249, 204] on span "Lưu và Giao hàng" at bounding box center [259, 203] width 48 height 6
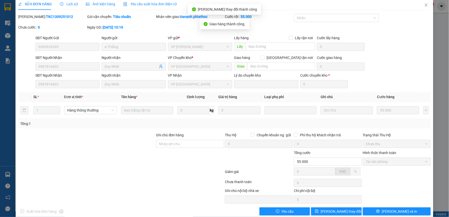
scroll to position [0, 0]
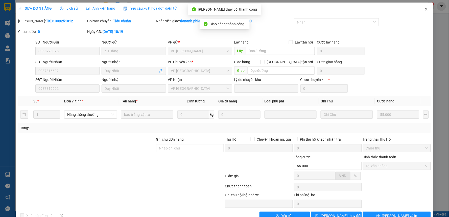
click at [420, 9] on span "Close" at bounding box center [426, 10] width 14 height 14
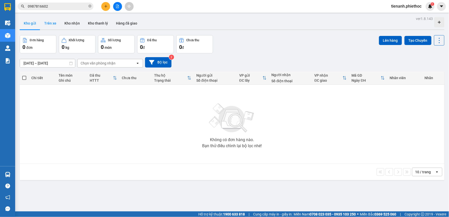
click at [56, 26] on button "Trên xe" at bounding box center [50, 23] width 20 height 12
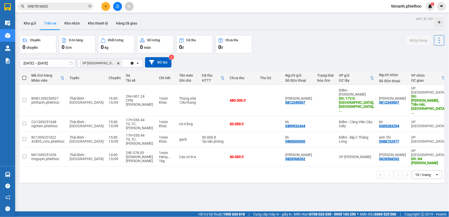
click at [34, 24] on button "Kho gửi" at bounding box center [30, 23] width 20 height 12
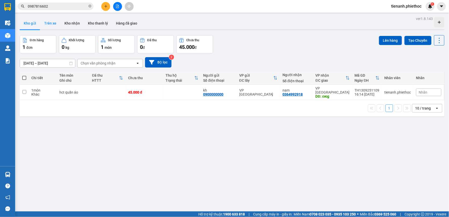
click at [49, 24] on button "Trên xe" at bounding box center [50, 23] width 20 height 12
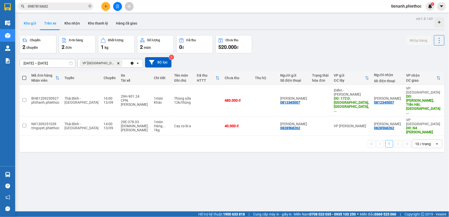
click at [27, 24] on button "Kho gửi" at bounding box center [30, 23] width 20 height 12
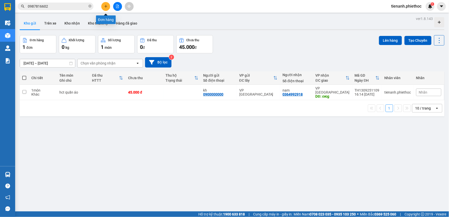
click at [106, 9] on button at bounding box center [105, 6] width 9 height 9
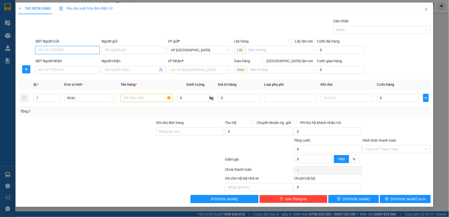
click at [69, 52] on input "SĐT Người Gửi" at bounding box center [67, 50] width 64 height 8
click at [27, 71] on icon "plus" at bounding box center [26, 69] width 4 height 4
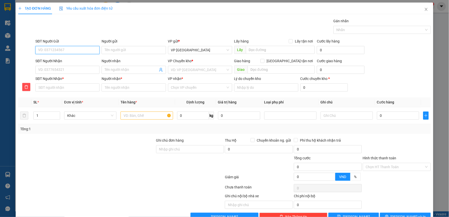
click at [60, 49] on input "SĐT Người Gửi" at bounding box center [67, 50] width 64 height 8
type input "0977690403"
click at [59, 70] on input "SĐT Người Nhận" at bounding box center [67, 70] width 64 height 8
click at [122, 53] on input "Người gửi" at bounding box center [134, 50] width 64 height 8
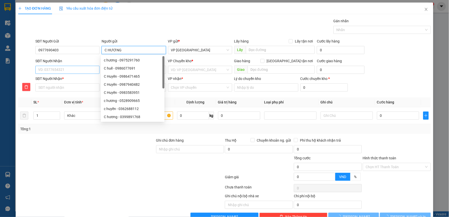
type input "C HƯƠNG"
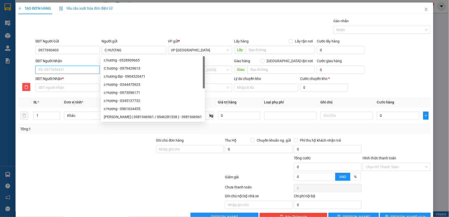
click at [59, 71] on input "SĐT Người Nhận" at bounding box center [67, 70] width 64 height 8
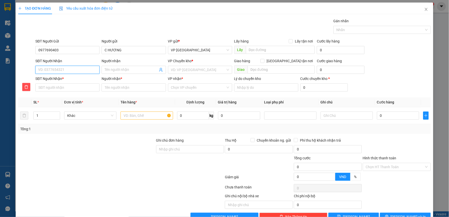
click at [62, 67] on input "SĐT Người Nhận" at bounding box center [67, 70] width 64 height 8
type input "0"
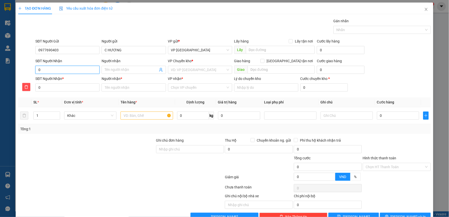
type input "03"
type input "038"
type input "0389"
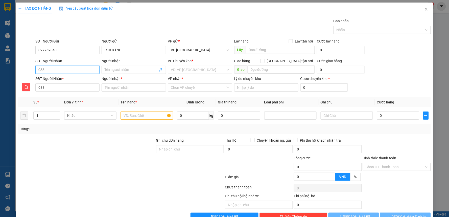
type input "0389"
type input "03899"
type input "038999"
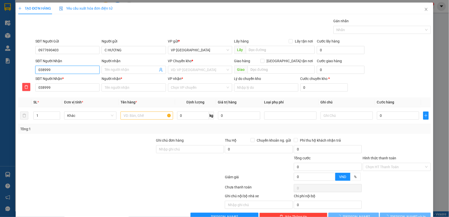
type input "0389998"
type input "03899984"
type input "038999841"
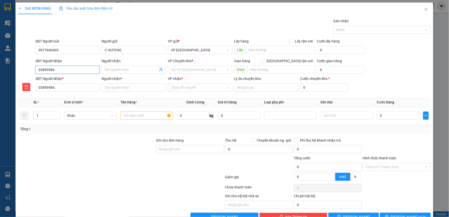
type input "038999841"
type input "0389998418"
click at [122, 69] on input "Người nhận" at bounding box center [131, 70] width 53 height 6
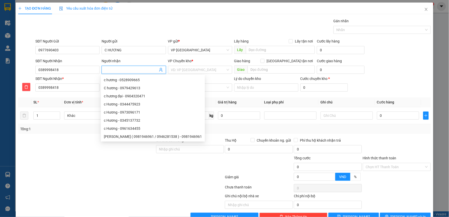
type input "D"
type input "Đ"
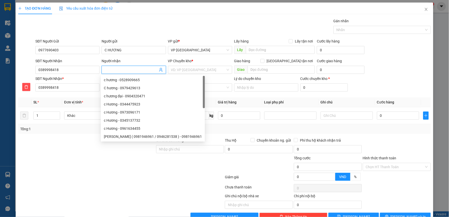
type input "a"
type input "a d"
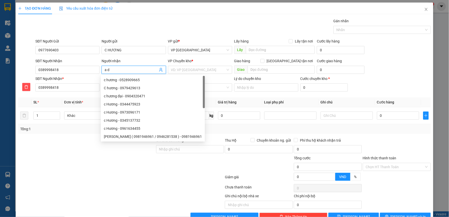
type input "a d"
type input "a đu"
type input "a đư"
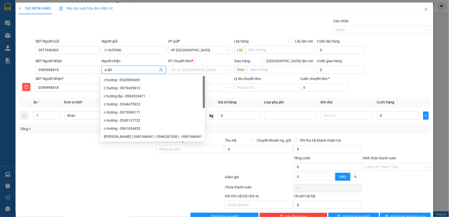
type input "a đức"
type input "a đức l"
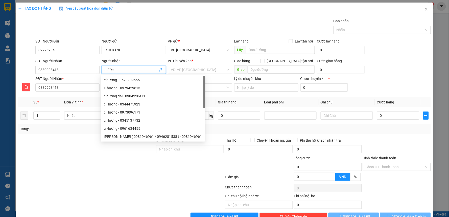
type input "a đức l"
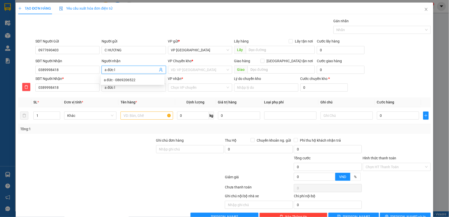
type input "a đức ly"
type input "a đức lý"
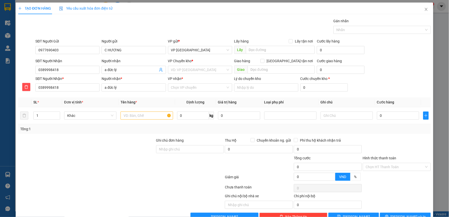
click at [149, 96] on div "Transit Pickup Surcharge Ids Transit Deliver Surcharge Ids Transit Deliver Surc…" at bounding box center [224, 119] width 412 height 202
click at [44, 116] on input "1" at bounding box center [47, 116] width 26 height 8
type input "2"
click at [134, 115] on input "text" at bounding box center [146, 115] width 52 height 8
type input "2 thùng xốp thực phẩm"
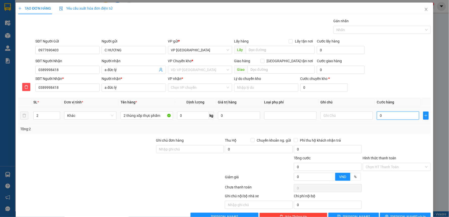
click at [386, 117] on input "0" at bounding box center [398, 115] width 42 height 8
click at [191, 117] on input "0" at bounding box center [193, 115] width 32 height 8
type input "13"
click at [209, 128] on div "Tổng: 2" at bounding box center [224, 129] width 408 height 6
click at [385, 117] on input "0" at bounding box center [398, 115] width 42 height 8
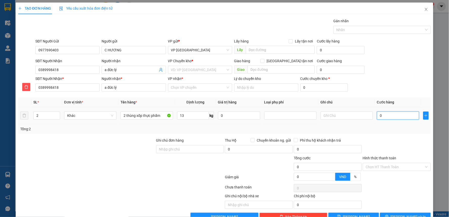
type input "4"
type input "40"
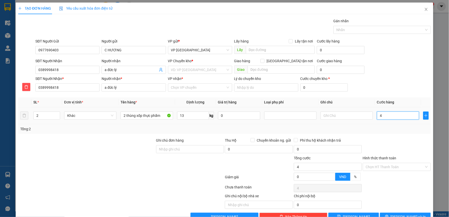
type input "40"
type input "4"
type input "0"
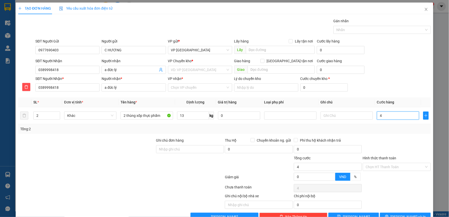
type input "0"
type input "07"
type input "7"
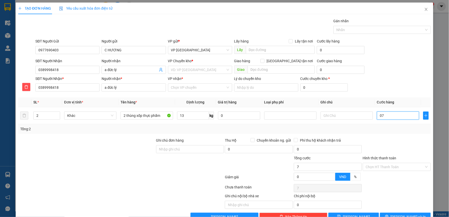
type input "070"
type input "70"
type input "07"
type input "7"
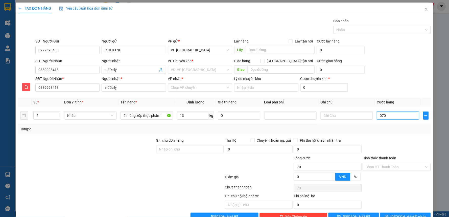
type input "7"
type input "0"
type input "70"
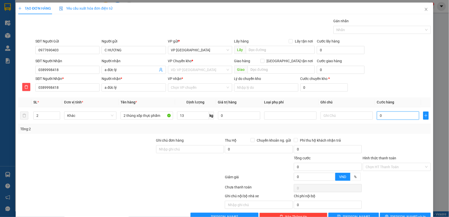
type input "70"
type input "70.000"
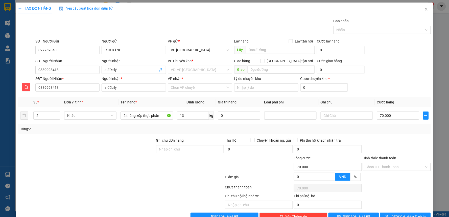
click at [377, 138] on div at bounding box center [396, 146] width 69 height 18
click at [340, 110] on td at bounding box center [346, 115] width 56 height 17
click at [340, 114] on input "text" at bounding box center [346, 115] width 52 height 8
type input "2 kiện giảm 10k"
click at [357, 133] on div "Tổng: 2" at bounding box center [224, 129] width 412 height 10
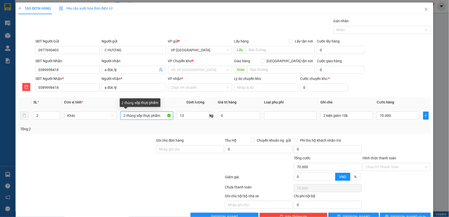
click at [125, 115] on input "2 thùng xốp thực phẩm" at bounding box center [146, 115] width 52 height 8
type input "thùng xốp thực phẩm"
click at [382, 168] on input "Hình thức thanh toán" at bounding box center [395, 167] width 58 height 8
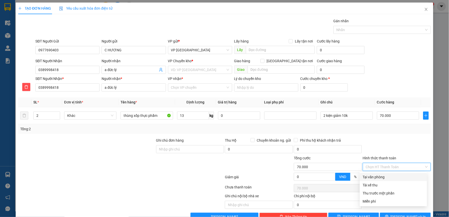
click at [376, 178] on div "Tại văn phòng" at bounding box center [393, 177] width 61 height 6
type input "0"
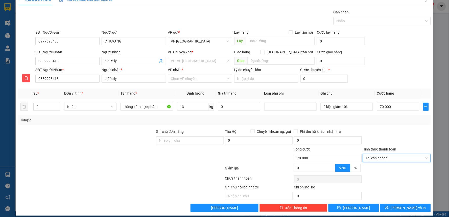
scroll to position [13, 0]
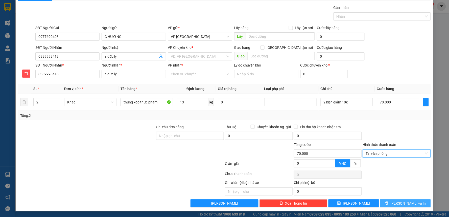
click at [395, 203] on button "[PERSON_NAME] và In" at bounding box center [405, 203] width 51 height 8
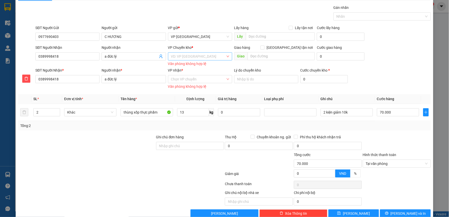
click at [194, 58] on input "search" at bounding box center [198, 57] width 55 height 8
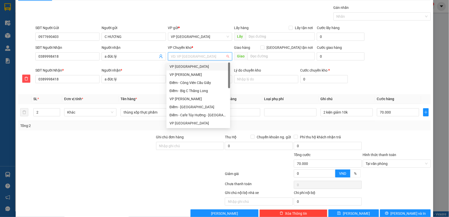
click at [191, 65] on div "VP [GEOGRAPHIC_DATA]" at bounding box center [198, 67] width 58 height 6
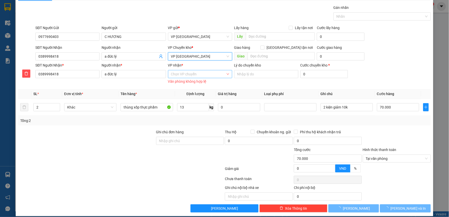
click at [190, 75] on input "VP nhận *" at bounding box center [198, 74] width 55 height 8
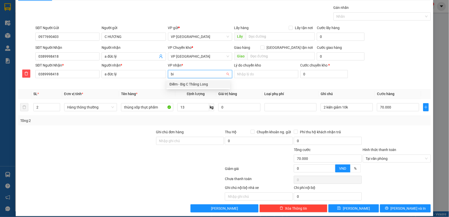
type input "big"
click at [200, 85] on div "Điểm - Big C Thăng Long" at bounding box center [198, 84] width 58 height 6
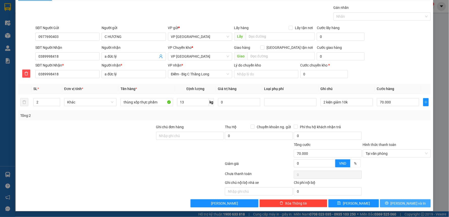
click at [397, 204] on span "[PERSON_NAME] và In" at bounding box center [407, 203] width 35 height 6
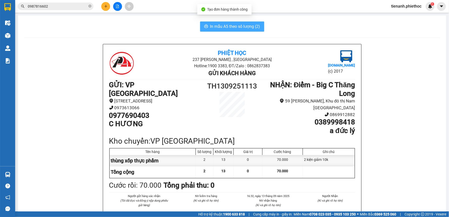
click at [239, 27] on span "In mẫu A5 theo số lượng (2)" at bounding box center [235, 26] width 50 height 6
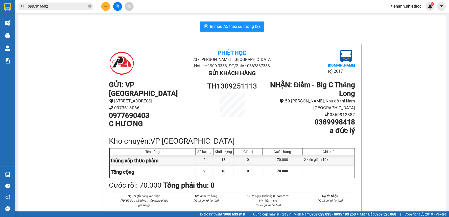
click at [91, 6] on icon "close-circle" at bounding box center [89, 6] width 3 height 3
click at [74, 7] on input "text" at bounding box center [58, 7] width 60 height 6
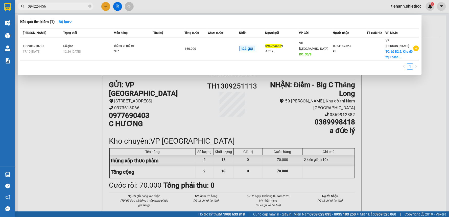
type input "0942244569"
click at [90, 6] on icon "close-circle" at bounding box center [89, 6] width 3 height 3
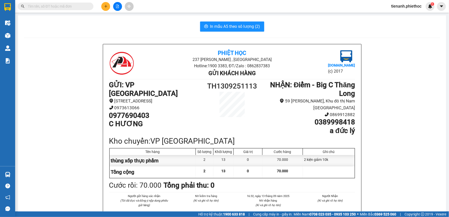
click at [66, 7] on input "text" at bounding box center [58, 7] width 60 height 6
click at [104, 5] on icon "plus" at bounding box center [106, 7] width 4 height 4
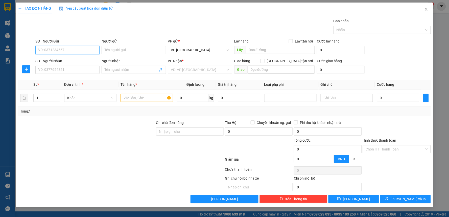
click at [45, 52] on input "SĐT Người Gửi" at bounding box center [67, 50] width 64 height 8
type input "0978633790"
click at [73, 60] on div "0978633790 - nha khoa thành đạt" at bounding box center [67, 60] width 58 height 6
type input "nha khoa thành đạt"
type input "0978633790"
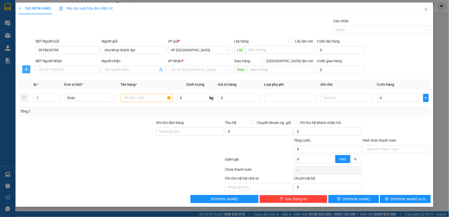
click at [26, 70] on icon "plus" at bounding box center [26, 69] width 0 height 3
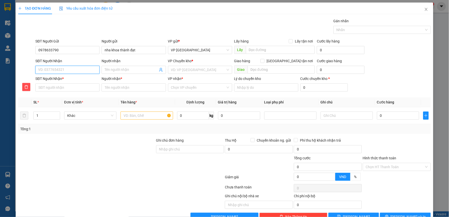
click at [57, 69] on input "SĐT Người Nhận" at bounding box center [67, 70] width 64 height 8
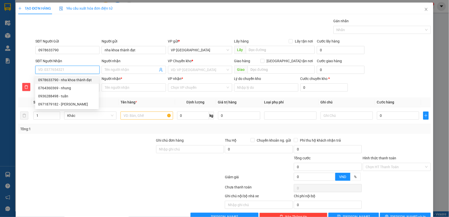
click at [52, 70] on input "SĐT Người Nhận" at bounding box center [67, 70] width 64 height 8
click at [25, 86] on icon "delete" at bounding box center [26, 87] width 4 height 4
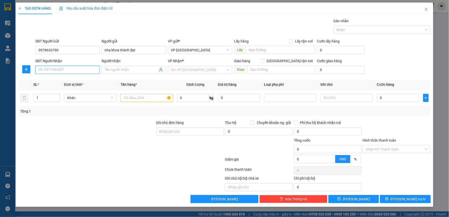
click at [49, 67] on input "SĐT Người Nhận" at bounding box center [67, 70] width 64 height 8
type input "0971879182"
click at [78, 81] on div "0971879182 - Anh Đoàn" at bounding box center [67, 80] width 58 height 6
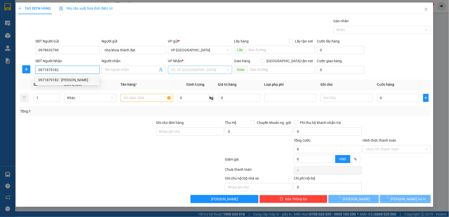
type input "Anh Đoàn"
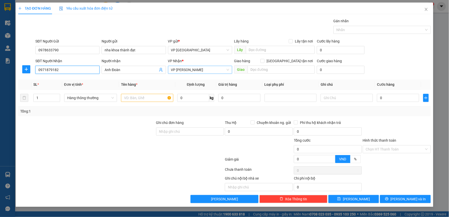
click at [196, 71] on span "VP [PERSON_NAME]" at bounding box center [200, 70] width 58 height 8
type input "0971879182"
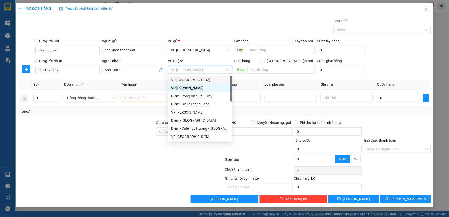
click at [185, 79] on div "VP [GEOGRAPHIC_DATA]" at bounding box center [200, 80] width 58 height 6
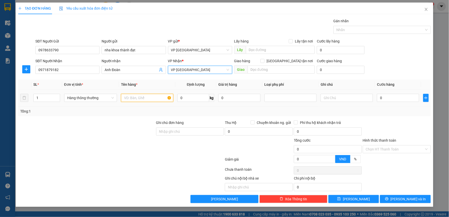
click at [153, 97] on input "text" at bounding box center [147, 98] width 52 height 8
type input "mẫu xét nghiệp"
click at [396, 99] on input "0" at bounding box center [398, 98] width 42 height 8
type input "2"
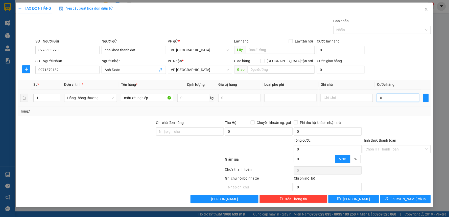
type input "2"
type input "20"
type input "20.000"
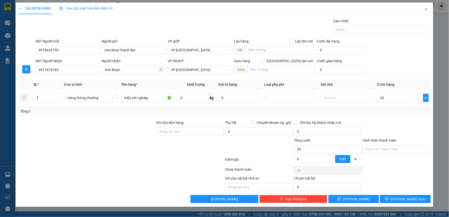
type input "20.000"
click at [392, 122] on div at bounding box center [396, 129] width 69 height 18
click at [389, 150] on input "Hình thức thanh toán" at bounding box center [395, 149] width 58 height 8
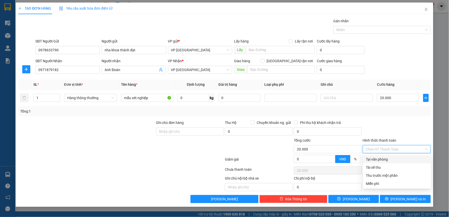
click at [385, 160] on div "Tại văn phòng" at bounding box center [397, 159] width 62 height 6
type input "0"
click at [403, 122] on div at bounding box center [396, 129] width 69 height 18
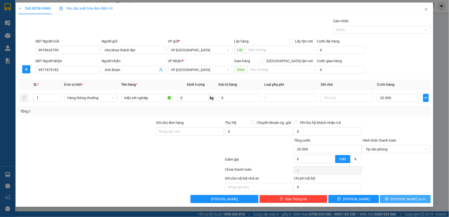
click at [403, 196] on span "[PERSON_NAME] và In" at bounding box center [407, 199] width 35 height 6
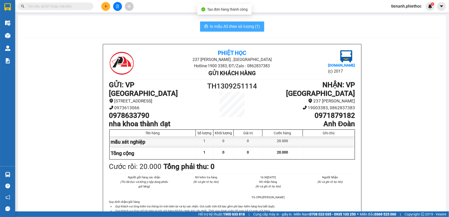
click at [231, 29] on span "In mẫu A5 theo số lượng (1)" at bounding box center [235, 26] width 50 height 6
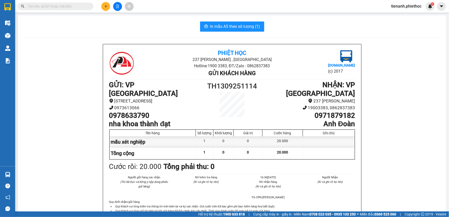
click at [56, 5] on input "text" at bounding box center [58, 7] width 60 height 6
click at [50, 6] on input "text" at bounding box center [58, 7] width 60 height 6
paste input "0362481156"
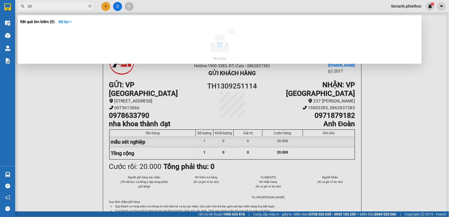
type input "0"
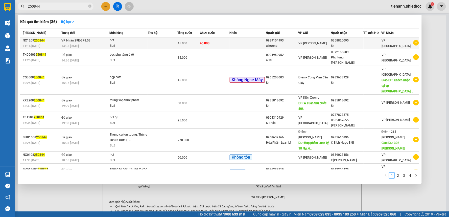
type input "250844"
click at [171, 45] on td at bounding box center [163, 43] width 30 height 12
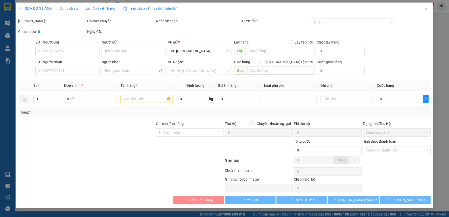
type input "0989104993"
type input "a hương"
type input "0358820095"
type input "kh"
type input "45.000"
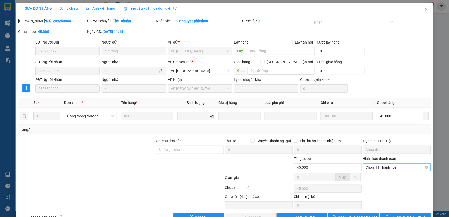
click at [367, 168] on span "Chọn HT Thanh Toán" at bounding box center [397, 167] width 62 height 8
click at [370, 175] on div "Tại văn phòng" at bounding box center [393, 177] width 61 height 6
type input "0"
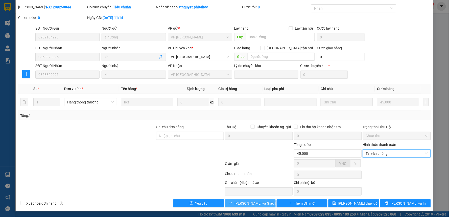
click at [259, 203] on span "[PERSON_NAME] và Giao hàng" at bounding box center [259, 203] width 48 height 6
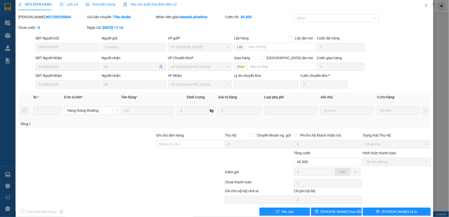
scroll to position [0, 0]
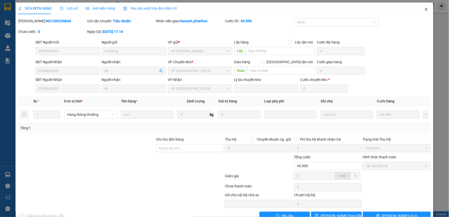
click at [424, 11] on icon "close" at bounding box center [426, 9] width 4 height 4
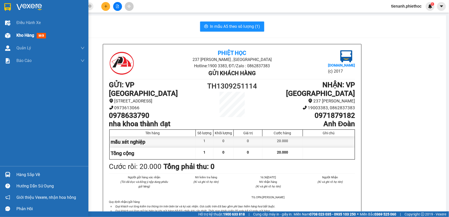
click at [20, 35] on span "Kho hàng" at bounding box center [25, 35] width 18 height 5
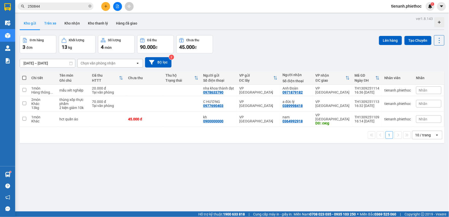
click at [51, 25] on button "Trên xe" at bounding box center [50, 23] width 20 height 12
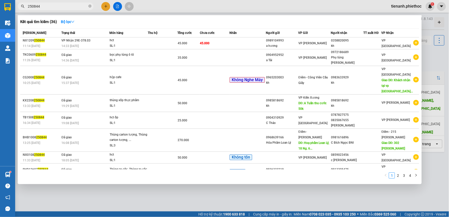
click at [57, 9] on span "250844" at bounding box center [56, 7] width 76 height 8
click at [57, 7] on input "250844" at bounding box center [58, 7] width 60 height 6
type input "25084"
click at [57, 7] on input "25084" at bounding box center [58, 7] width 60 height 6
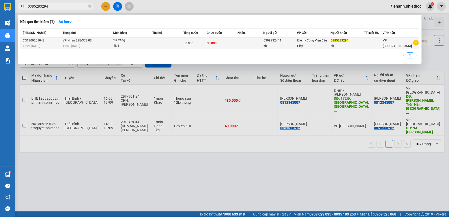
type input "0385283294"
click at [168, 44] on td at bounding box center [167, 43] width 31 height 12
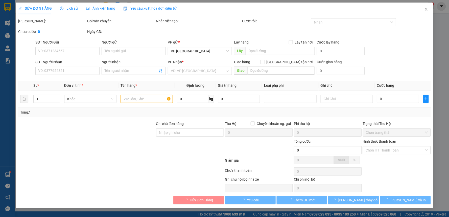
type input "0399932444"
type input "kh"
type input "0385283294"
type input "kh"
type input "30.000"
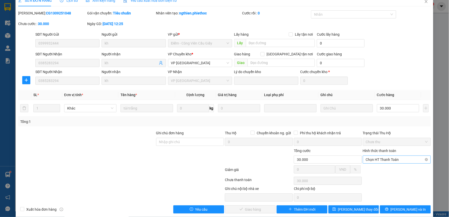
scroll to position [14, 0]
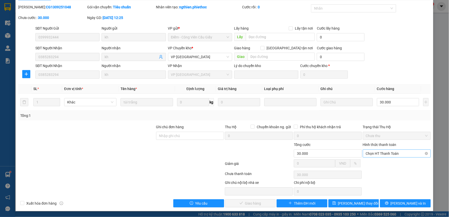
click at [384, 152] on span "Chọn HT Thanh Toán" at bounding box center [397, 153] width 62 height 8
drag, startPoint x: 374, startPoint y: 164, endPoint x: 376, endPoint y: 167, distance: 2.8
click at [374, 164] on div "Tại văn phòng" at bounding box center [393, 164] width 61 height 6
type input "0"
click at [243, 201] on span "[PERSON_NAME] và Giao hàng" at bounding box center [259, 203] width 48 height 6
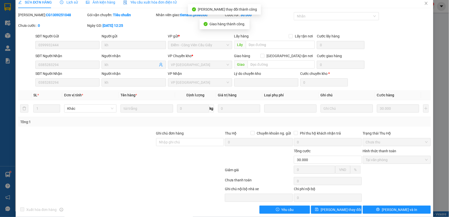
scroll to position [0, 0]
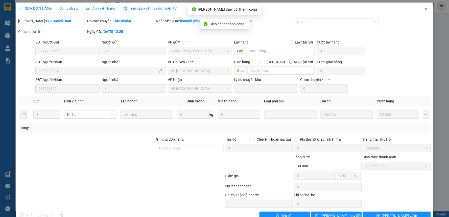
click at [424, 11] on span "Close" at bounding box center [426, 10] width 14 height 14
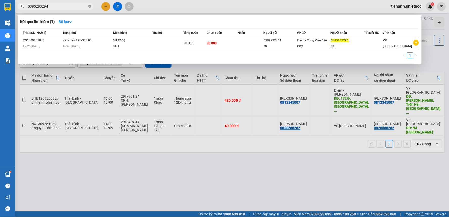
click at [90, 7] on icon "close-circle" at bounding box center [89, 6] width 3 height 3
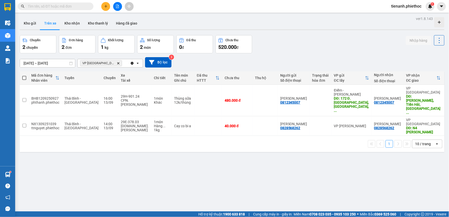
click at [72, 8] on input "text" at bounding box center [58, 7] width 60 height 6
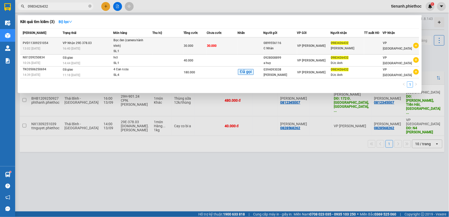
type input "0983426432"
click at [168, 51] on td at bounding box center [167, 45] width 31 height 17
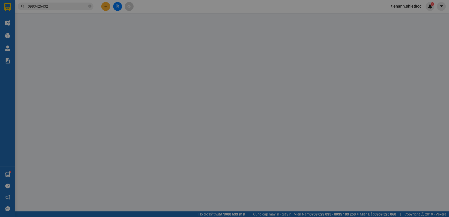
type input "0899556116"
type input "C Nhàn"
type input "0983426432"
type input "Đức Anh"
type input "30.000"
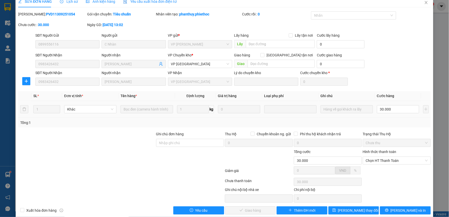
scroll to position [14, 0]
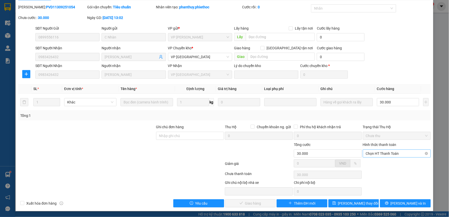
click at [376, 156] on span "Chọn HT Thanh Toán" at bounding box center [397, 153] width 62 height 8
click at [372, 164] on div "Tại văn phòng" at bounding box center [393, 164] width 61 height 6
type input "0"
click at [248, 204] on span "[PERSON_NAME] và Giao hàng" at bounding box center [259, 203] width 48 height 6
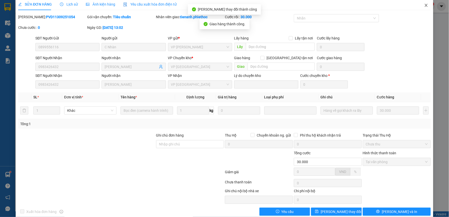
scroll to position [0, 0]
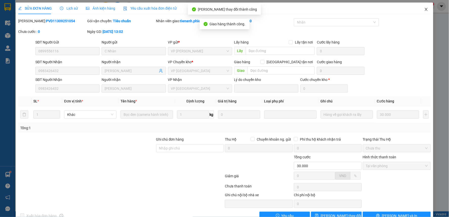
click at [424, 10] on icon "close" at bounding box center [426, 9] width 4 height 4
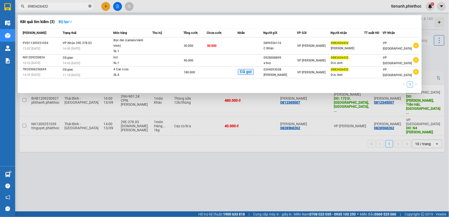
click at [88, 7] on icon "close-circle" at bounding box center [89, 6] width 3 height 3
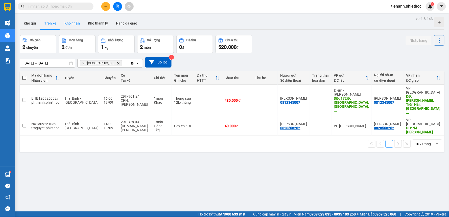
click at [77, 21] on button "Kho nhận" at bounding box center [71, 23] width 23 height 12
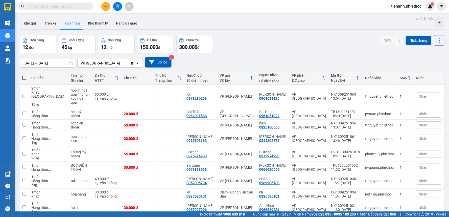
click at [54, 6] on input "text" at bounding box center [58, 7] width 60 height 6
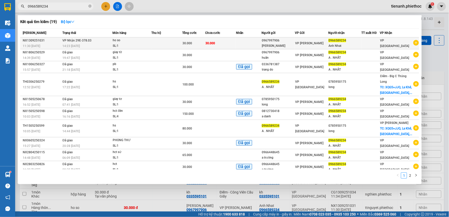
type input "0966589234"
click at [236, 46] on td "30.000" at bounding box center [220, 43] width 31 height 12
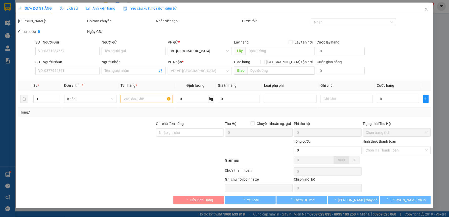
type input "0967997906"
type input "Anh Huan"
type input "0966589234"
type input "Anh Nhat"
type input "30.000"
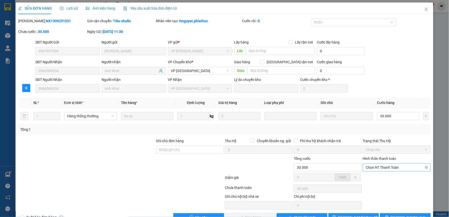
click at [376, 169] on span "Chọn HT Thanh Toán" at bounding box center [397, 167] width 62 height 8
click at [376, 177] on div "Tại văn phòng" at bounding box center [393, 177] width 61 height 6
type input "0"
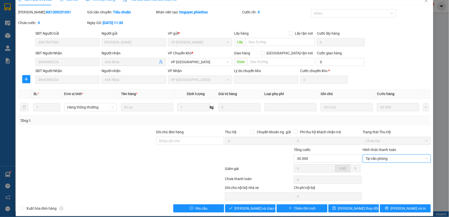
scroll to position [14, 0]
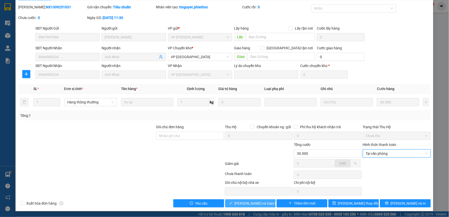
click at [249, 203] on span "[PERSON_NAME] và Giao hàng" at bounding box center [259, 203] width 48 height 6
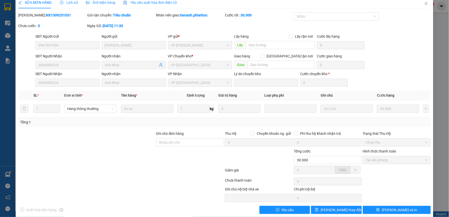
scroll to position [0, 0]
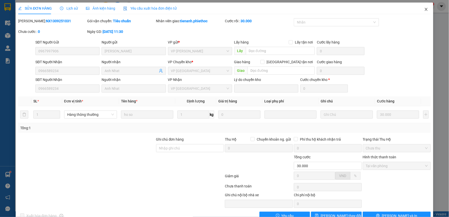
click at [419, 8] on span "Close" at bounding box center [426, 10] width 14 height 14
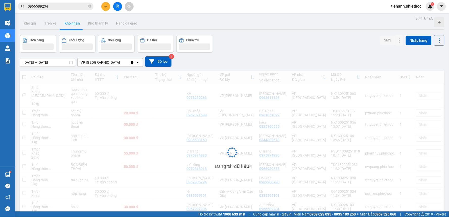
click at [422, 9] on span "tienanh.phiethoc" at bounding box center [406, 6] width 38 height 6
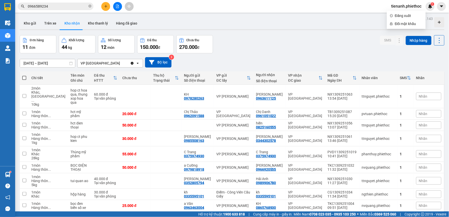
click at [74, 6] on input "0966589234" at bounding box center [58, 7] width 60 height 6
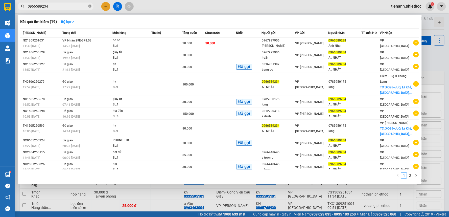
click at [90, 7] on icon "close-circle" at bounding box center [89, 6] width 3 height 3
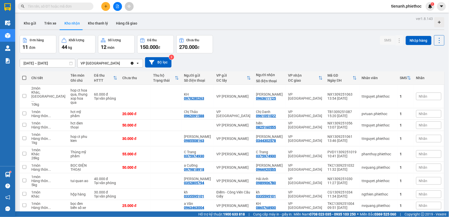
click at [67, 7] on input "text" at bounding box center [58, 7] width 60 height 6
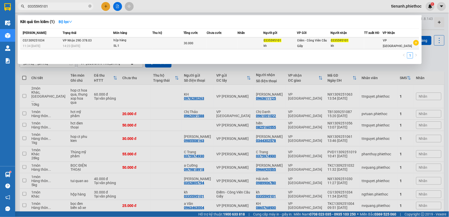
type input "0335595101"
click at [158, 46] on td at bounding box center [167, 43] width 31 height 12
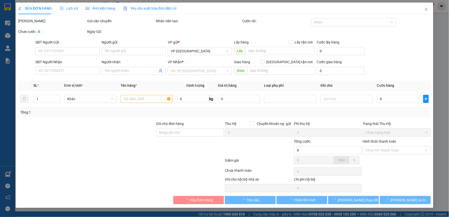
type input "0335595101"
type input "kh"
type input "0335595101"
type input "kh"
type input "30.000"
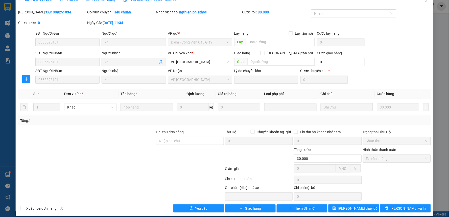
scroll to position [14, 0]
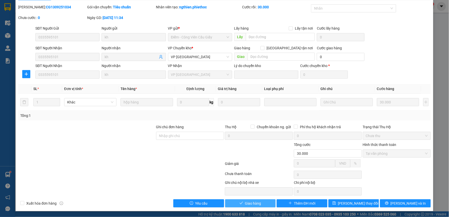
click at [250, 201] on span "Giao hàng" at bounding box center [253, 203] width 16 height 6
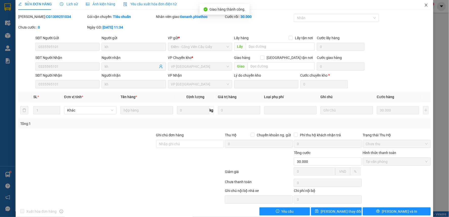
scroll to position [0, 0]
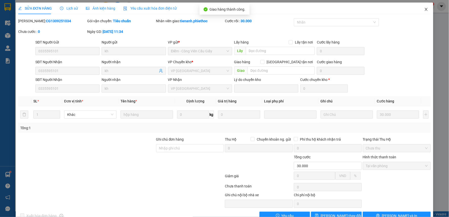
click at [424, 11] on icon "close" at bounding box center [426, 9] width 4 height 4
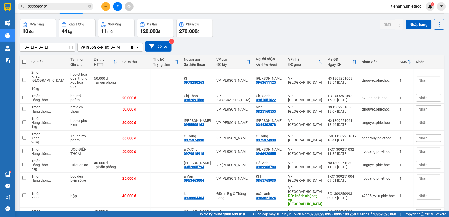
scroll to position [28, 0]
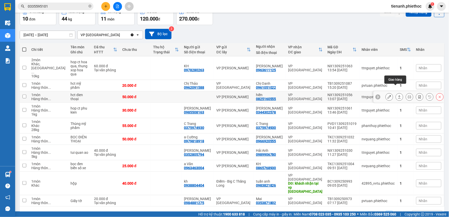
click at [397, 95] on icon at bounding box center [399, 97] width 4 height 4
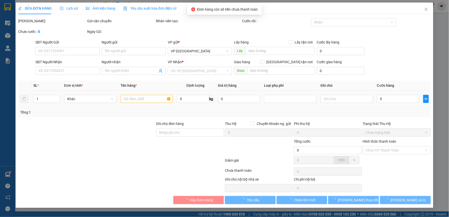
type input "0825160555"
type input "hiền"
type input "50.000"
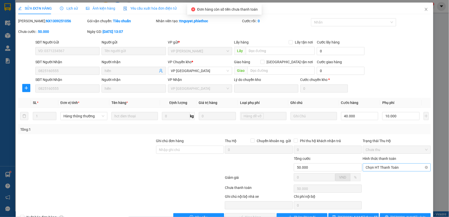
click at [375, 163] on span "Chọn HT Thanh Toán" at bounding box center [397, 167] width 62 height 8
click at [372, 175] on div "Tại văn phòng" at bounding box center [393, 177] width 61 height 6
type input "0"
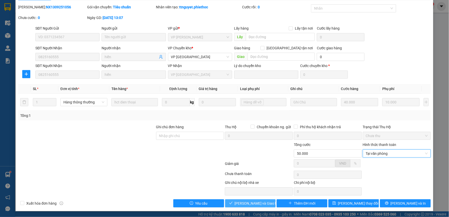
click at [262, 203] on span "[PERSON_NAME] và Giao hàng" at bounding box center [259, 203] width 48 height 6
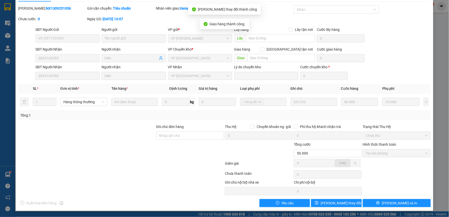
scroll to position [0, 0]
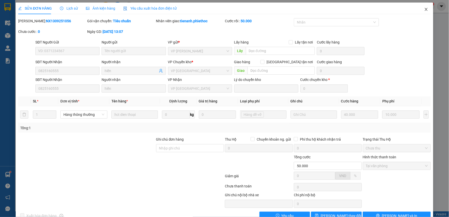
click at [420, 9] on span "Close" at bounding box center [426, 10] width 14 height 14
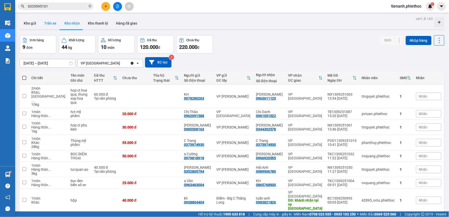
click at [43, 22] on button "Trên xe" at bounding box center [50, 23] width 20 height 12
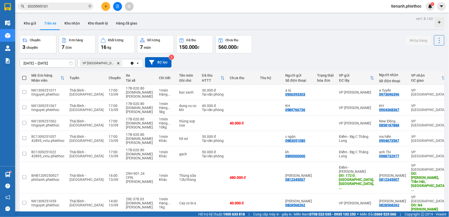
click at [322, 55] on div "13/09/2025 – 13/09/2025 Press the down arrow key to interact with the calendar …" at bounding box center [232, 62] width 424 height 18
click at [33, 23] on button "Kho gửi" at bounding box center [30, 23] width 20 height 12
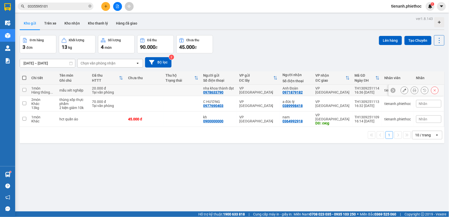
click at [23, 90] on input "checkbox" at bounding box center [24, 90] width 4 height 4
checkbox input "true"
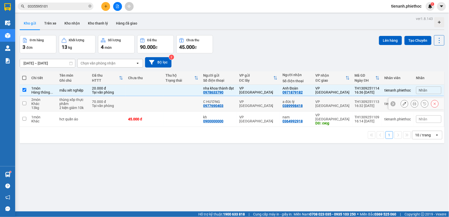
click at [24, 102] on input "checkbox" at bounding box center [24, 103] width 4 height 4
checkbox input "true"
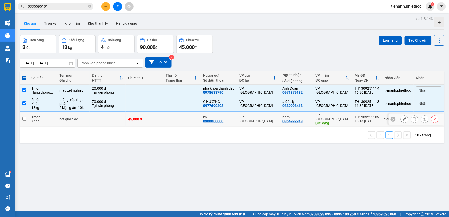
click at [26, 118] on input "checkbox" at bounding box center [24, 119] width 4 height 4
checkbox input "true"
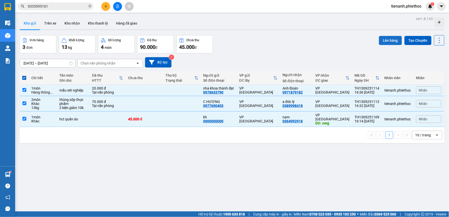
click at [384, 40] on button "Lên hàng" at bounding box center [390, 40] width 23 height 9
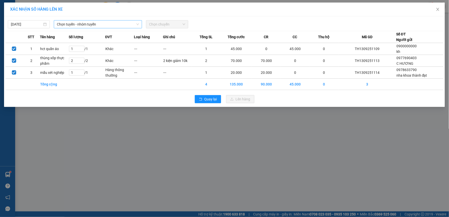
click at [97, 24] on span "Chọn tuyến - nhóm tuyến" at bounding box center [98, 24] width 82 height 8
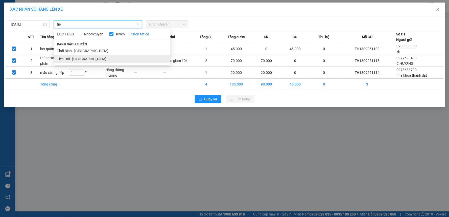
type input "tie"
click at [77, 59] on li "Tiền Hải - Thái Bình" at bounding box center [112, 59] width 116 height 8
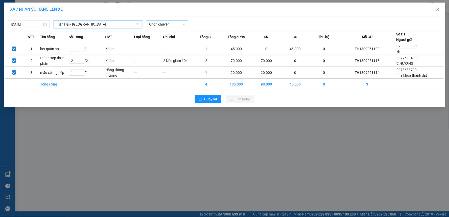
click at [167, 26] on span "Chọn chuyến" at bounding box center [167, 24] width 36 height 8
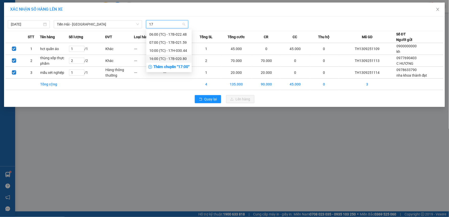
type input "17"
click at [165, 66] on div "Thêm chuyến " 17:00 "" at bounding box center [168, 67] width 45 height 9
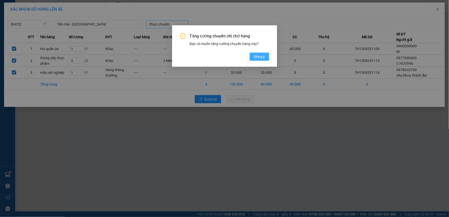
click at [255, 58] on span "Đồng ý" at bounding box center [259, 57] width 11 height 6
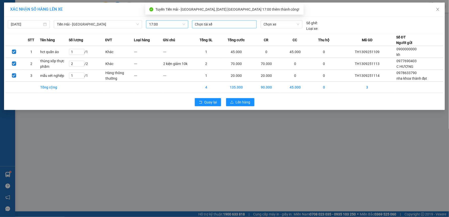
click at [215, 25] on div at bounding box center [224, 24] width 62 height 6
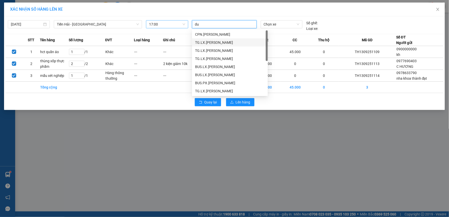
type input "d"
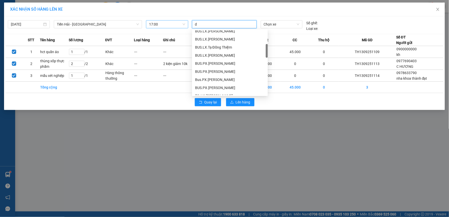
scroll to position [112, 0]
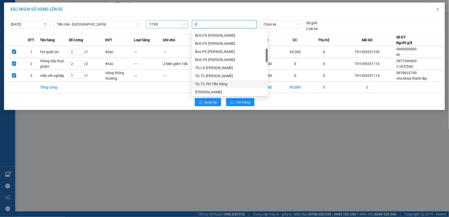
click at [212, 83] on div "TG.TC.Phí Tiến Dũng" at bounding box center [230, 84] width 70 height 6
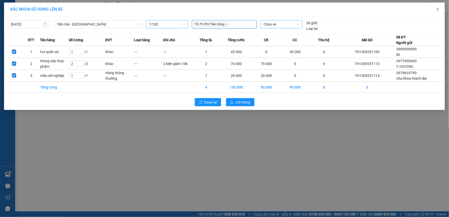
click at [278, 26] on span "Chọn xe" at bounding box center [282, 24] width 36 height 8
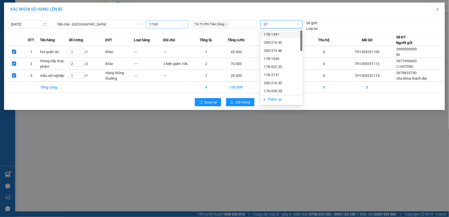
type input "378"
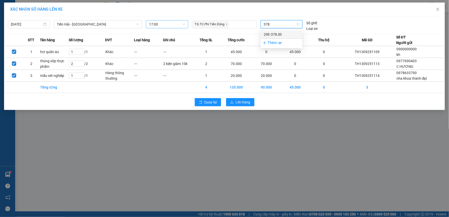
click at [277, 32] on div "29E-378.03" at bounding box center [282, 35] width 36 height 6
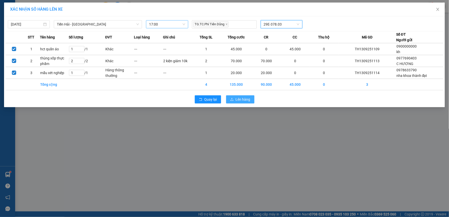
click at [247, 98] on span "Lên hàng" at bounding box center [243, 99] width 15 height 6
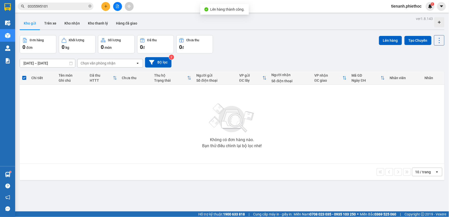
click at [115, 62] on div "Chọn văn phòng nhận" at bounding box center [107, 63] width 58 height 8
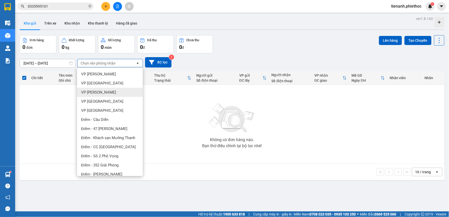
click at [57, 102] on div "Không có đơn hàng nào. Bạn thử điều chỉnh lại bộ lọc nhé!" at bounding box center [231, 124] width 419 height 76
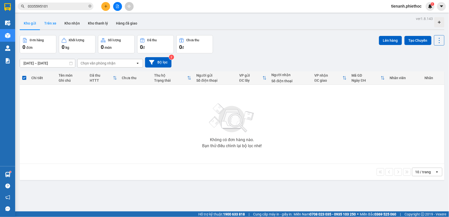
drag, startPoint x: 56, startPoint y: 26, endPoint x: 57, endPoint y: 28, distance: 2.7
click at [56, 26] on button "Trên xe" at bounding box center [50, 23] width 20 height 12
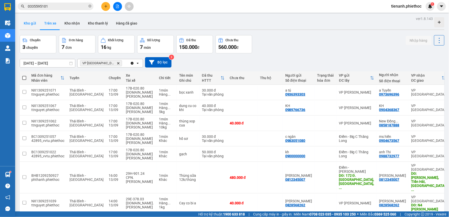
click at [35, 21] on button "Kho gửi" at bounding box center [30, 23] width 20 height 12
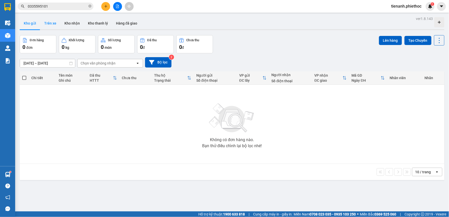
click at [52, 27] on button "Trên xe" at bounding box center [50, 23] width 20 height 12
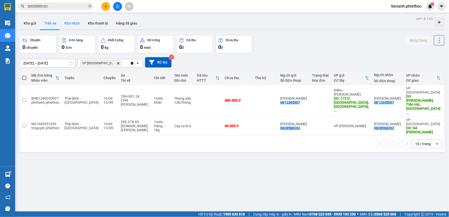
click at [67, 24] on button "Kho nhận" at bounding box center [71, 23] width 23 height 12
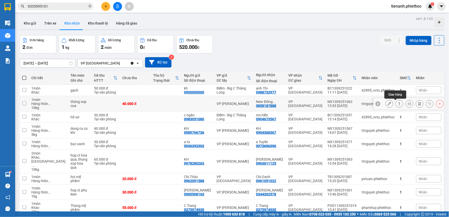
click at [397, 105] on button at bounding box center [399, 103] width 7 height 9
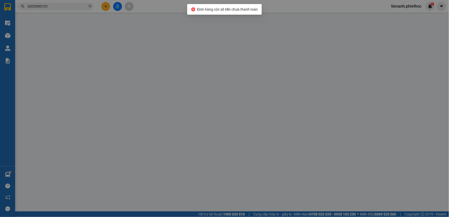
type input "0858187888"
type input "New Đồng Châu"
type input "40.000"
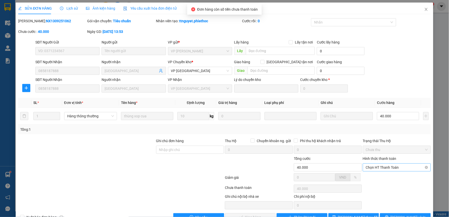
click at [377, 167] on span "Chọn HT Thanh Toán" at bounding box center [397, 167] width 62 height 8
click at [371, 175] on div "Tại văn phòng" at bounding box center [393, 177] width 61 height 6
type input "0"
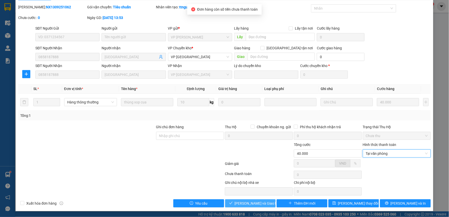
click at [248, 203] on span "[PERSON_NAME] và Giao hàng" at bounding box center [259, 203] width 48 height 6
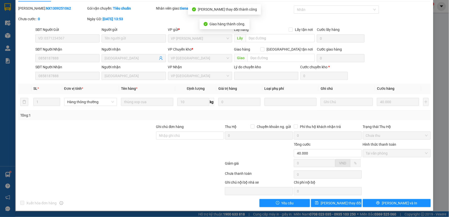
scroll to position [0, 0]
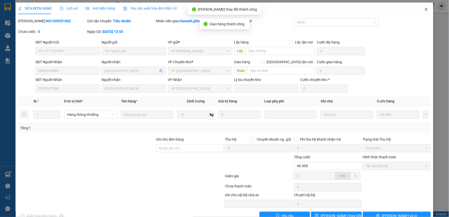
click at [424, 9] on icon "close" at bounding box center [425, 9] width 3 height 3
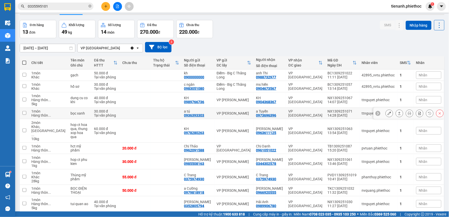
scroll to position [28, 0]
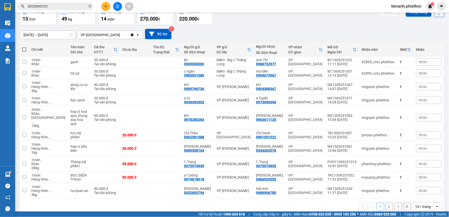
click at [420, 115] on span "Nhãn" at bounding box center [423, 117] width 9 height 4
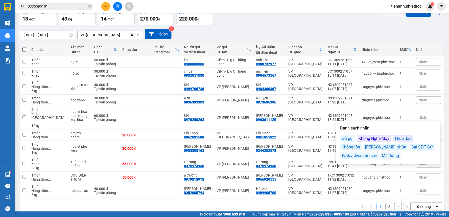
click at [353, 138] on div "Đã gọi" at bounding box center [347, 138] width 15 height 7
click at [348, 20] on div "Đơn hàng 13 đơn Khối lượng 49 kg Số lượng 14 món Đã thu 270.000 đ Chưa thu 220.…" at bounding box center [232, 16] width 424 height 18
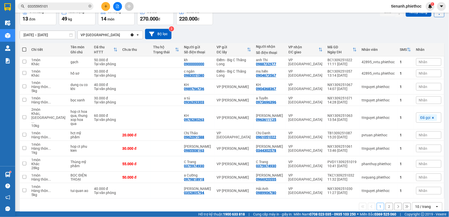
click at [299, 32] on div "[DATE] – [DATE] Press the down arrow key to interact with the calendar and sele…" at bounding box center [232, 34] width 424 height 10
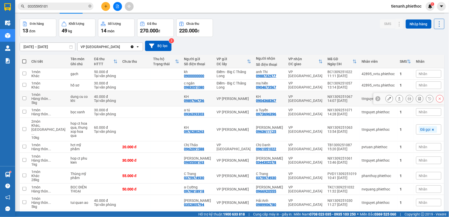
scroll to position [0, 0]
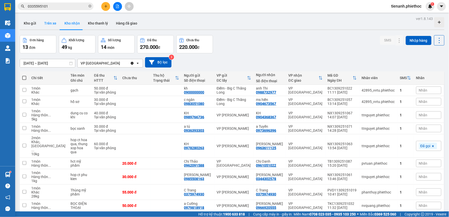
click at [51, 22] on button "Trên xe" at bounding box center [50, 23] width 20 height 12
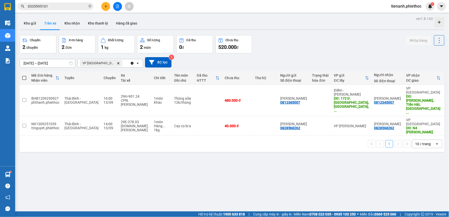
click at [103, 7] on button at bounding box center [105, 6] width 9 height 9
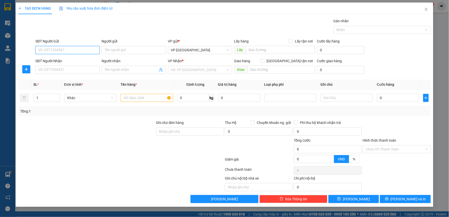
click at [71, 53] on input "SĐT Người Gửi" at bounding box center [67, 50] width 64 height 8
click at [69, 51] on input "SĐT Người Gửi" at bounding box center [67, 50] width 64 height 8
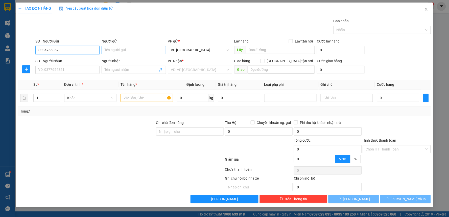
type input "0334766067"
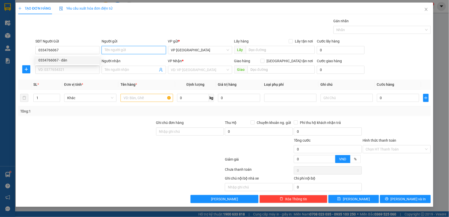
click at [120, 51] on input "Người gửi" at bounding box center [134, 50] width 64 height 8
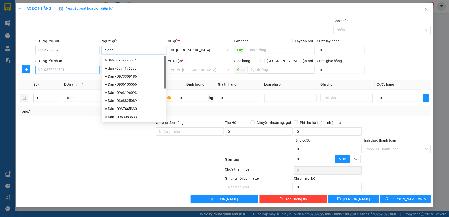
type input "a dân"
click at [70, 69] on input "SĐT Người Nhận" at bounding box center [67, 70] width 64 height 8
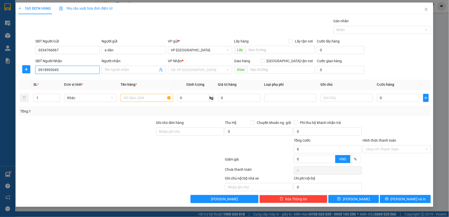
type input "0918993045"
click at [127, 74] on div "Người nhận Tên người nhận" at bounding box center [134, 67] width 64 height 18
click at [127, 72] on input "Người nhận" at bounding box center [131, 70] width 53 height 6
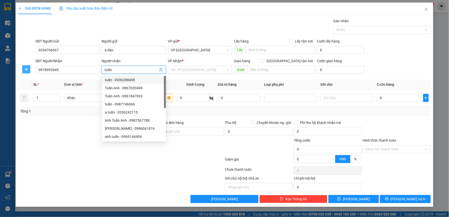
type input "tuấn"
click at [26, 67] on icon "plus" at bounding box center [26, 69] width 4 height 4
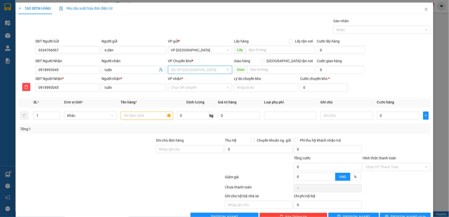
click at [191, 71] on input "search" at bounding box center [198, 70] width 55 height 8
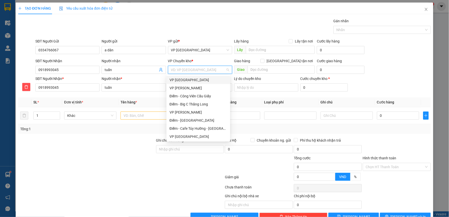
click at [188, 79] on div "VP [GEOGRAPHIC_DATA]" at bounding box center [198, 80] width 58 height 6
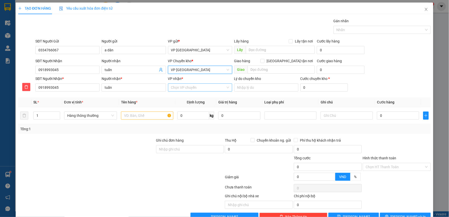
click at [186, 87] on input "VP nhận *" at bounding box center [198, 88] width 55 height 8
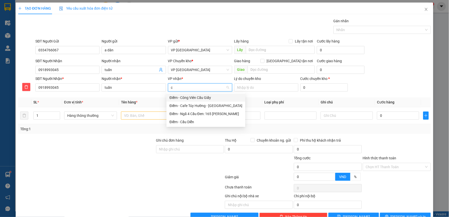
type input "câ"
click at [188, 97] on div "Điểm - Công Viên Cầu Giấy" at bounding box center [205, 98] width 73 height 6
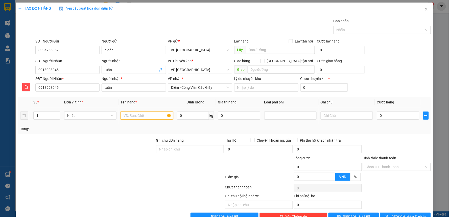
click at [147, 116] on input "text" at bounding box center [146, 115] width 52 height 8
type input "hct"
click at [385, 117] on input "0" at bounding box center [398, 115] width 42 height 8
type input "4"
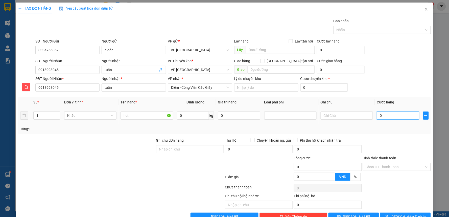
type input "4"
type input "40"
type input "40.000"
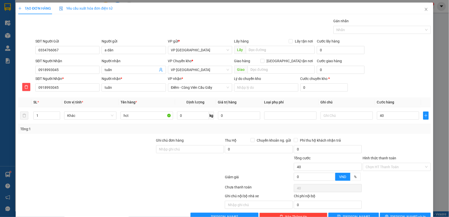
type input "40.000"
click at [377, 140] on div at bounding box center [396, 146] width 69 height 18
click at [299, 60] on span "[GEOGRAPHIC_DATA] tận nơi" at bounding box center [289, 61] width 50 height 6
click at [264, 60] on input "[GEOGRAPHIC_DATA] tận nơi" at bounding box center [262, 61] width 4 height 4
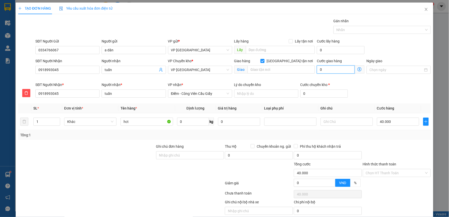
click at [330, 68] on input "0" at bounding box center [336, 69] width 38 height 8
click at [292, 62] on span "[GEOGRAPHIC_DATA] tận nơi" at bounding box center [289, 61] width 50 height 6
click at [264, 62] on input "[GEOGRAPHIC_DATA] tận nơi" at bounding box center [262, 61] width 4 height 4
checkbox input "false"
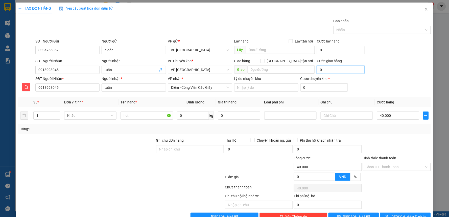
click at [326, 67] on input "0" at bounding box center [341, 70] width 48 height 8
type input "40.005"
type input "5"
type input "45.000"
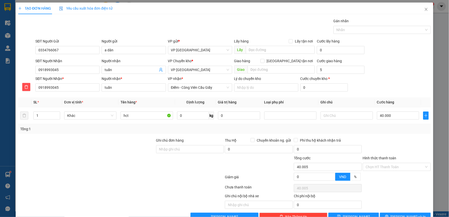
type input "45.000"
type input "5.000"
click at [411, 42] on div "SĐT Người Gửi 0334766067 Người gửi a dân VP gửi * VP Tiền Hải Lấy hàng Lấy tận …" at bounding box center [232, 47] width 397 height 18
click at [281, 69] on input "text" at bounding box center [280, 69] width 67 height 8
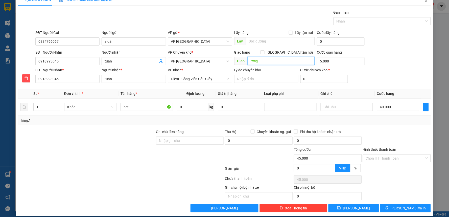
scroll to position [13, 0]
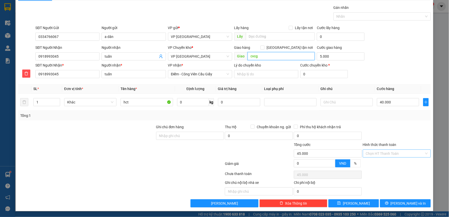
type input "cvcg"
click at [391, 153] on input "Hình thức thanh toán" at bounding box center [395, 153] width 58 height 8
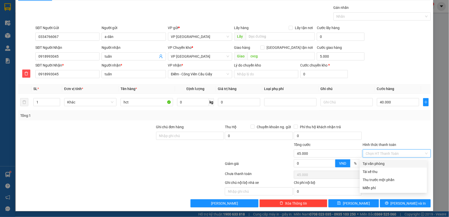
click at [391, 153] on input "Hình thức thanh toán" at bounding box center [395, 153] width 58 height 8
click at [403, 127] on div at bounding box center [396, 133] width 69 height 18
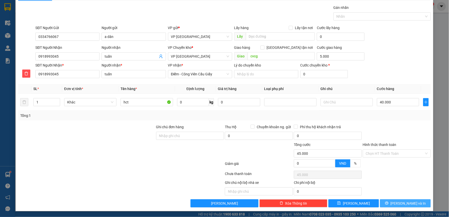
click at [403, 202] on span "[PERSON_NAME] và In" at bounding box center [407, 203] width 35 height 6
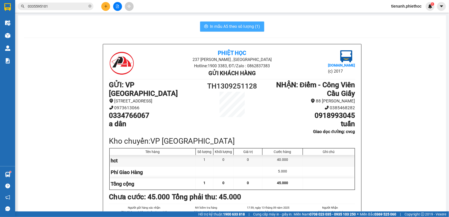
click at [233, 26] on span "In mẫu A5 theo số lượng (1)" at bounding box center [235, 26] width 50 height 6
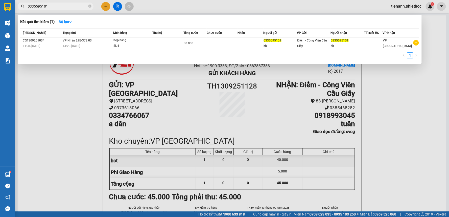
click at [48, 7] on input "0335595101" at bounding box center [58, 7] width 60 height 6
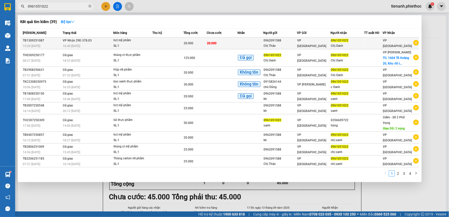
type input "0961051022"
click at [245, 43] on td at bounding box center [251, 43] width 26 height 12
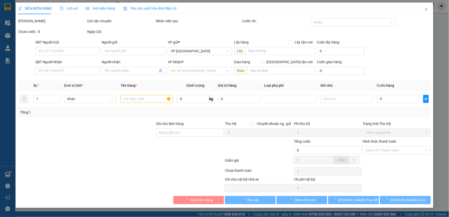
type input "0962091588"
type input "Chị Thảo"
type input "0961051022"
type input "Chị Oanh"
type input "20.000"
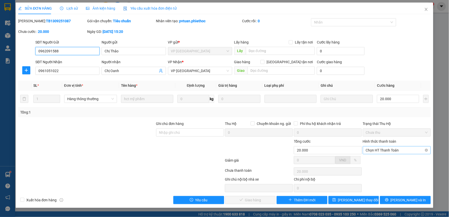
click at [373, 152] on span "Chọn HT Thanh Toán" at bounding box center [397, 150] width 62 height 8
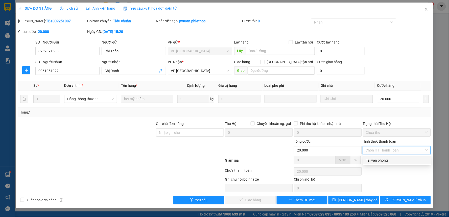
click at [376, 161] on div "Tại văn phòng" at bounding box center [397, 160] width 62 height 6
type input "0"
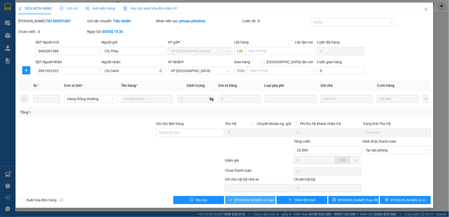
click at [262, 200] on span "[PERSON_NAME] và Giao hàng" at bounding box center [259, 200] width 48 height 6
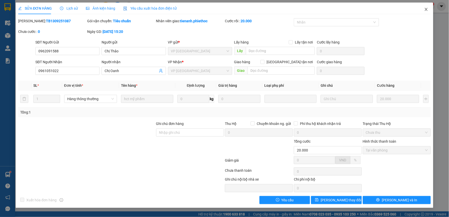
click at [426, 10] on icon "close" at bounding box center [425, 9] width 3 height 3
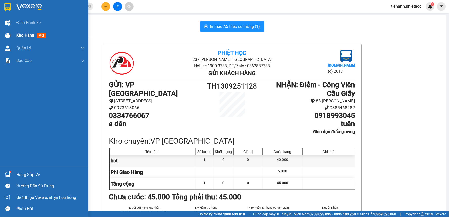
click at [26, 34] on span "Kho hàng" at bounding box center [25, 35] width 18 height 5
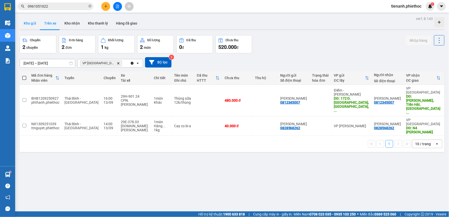
click at [37, 23] on button "Kho gửi" at bounding box center [30, 23] width 20 height 12
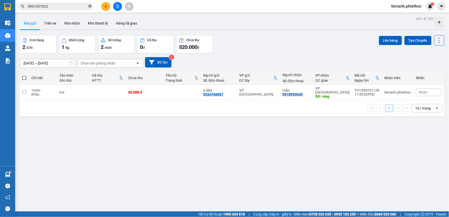
click at [90, 7] on icon "close-circle" at bounding box center [89, 6] width 3 height 3
click at [72, 7] on input "text" at bounding box center [58, 7] width 60 height 6
click at [71, 8] on input "text" at bounding box center [58, 7] width 60 height 6
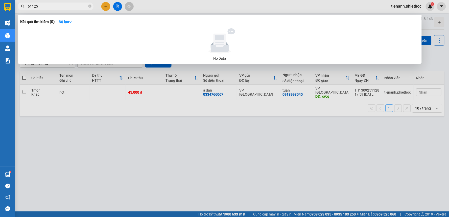
click at [31, 6] on input "61125" at bounding box center [58, 7] width 60 height 6
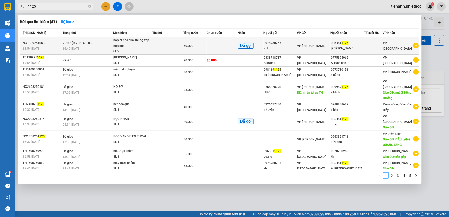
click at [179, 49] on td at bounding box center [167, 45] width 31 height 17
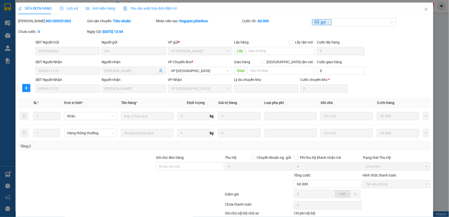
scroll to position [31, 0]
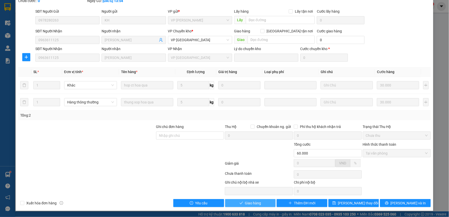
click at [257, 204] on span "Giao hàng" at bounding box center [253, 203] width 16 height 6
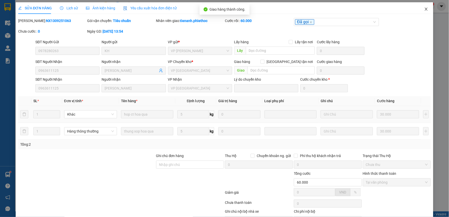
scroll to position [0, 0]
click at [424, 8] on icon "close" at bounding box center [426, 9] width 4 height 4
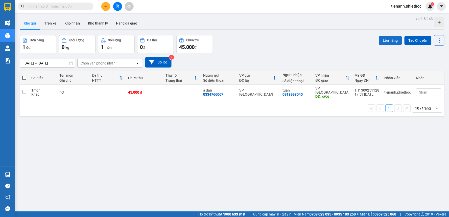
click at [390, 42] on button "Lên hàng" at bounding box center [390, 40] width 23 height 9
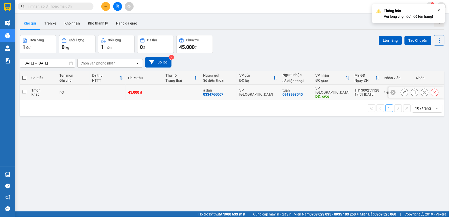
click at [57, 92] on td "hct" at bounding box center [73, 92] width 33 height 15
checkbox input "true"
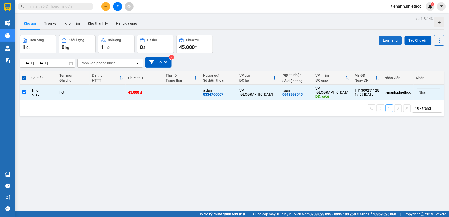
click at [387, 41] on button "Lên hàng" at bounding box center [390, 40] width 23 height 9
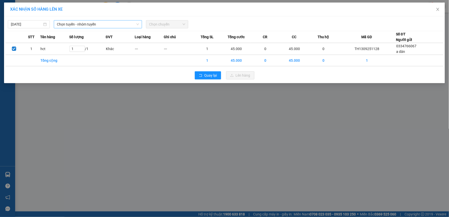
click at [87, 25] on span "Chọn tuyến - nhóm tuyến" at bounding box center [98, 24] width 82 height 8
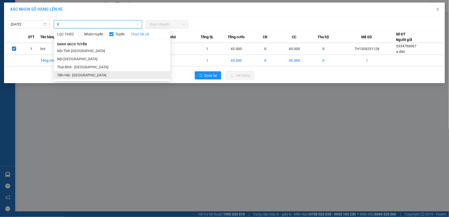
type input "ti"
click at [85, 76] on li "Tiền Hải - [GEOGRAPHIC_DATA]" at bounding box center [112, 75] width 116 height 8
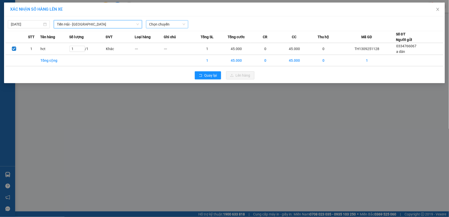
click at [155, 24] on span "Chọn chuyến" at bounding box center [167, 24] width 36 height 8
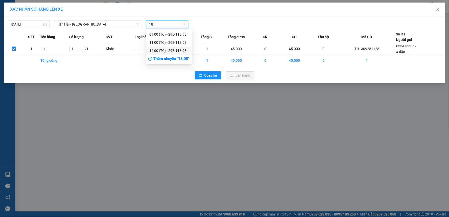
type input "18"
click at [165, 59] on div "Thêm chuyến " 18:00 "" at bounding box center [168, 59] width 45 height 9
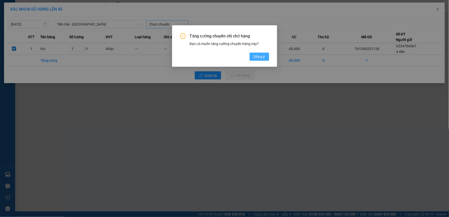
click at [265, 59] on button "Đồng ý" at bounding box center [258, 57] width 19 height 8
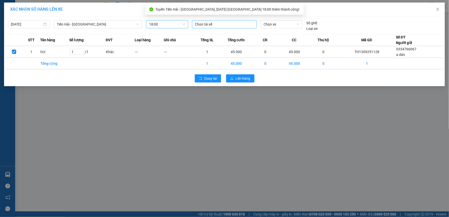
click at [219, 26] on div at bounding box center [224, 24] width 62 height 6
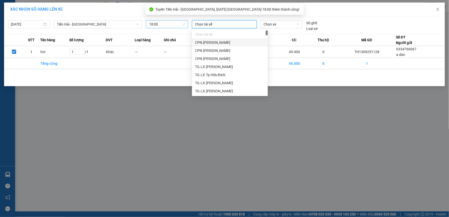
type input "q"
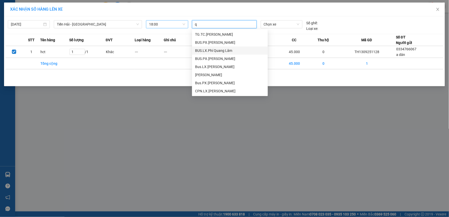
scroll to position [28, 0]
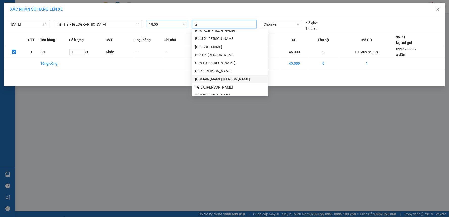
click at [217, 79] on div "[DOMAIN_NAME] [PERSON_NAME]" at bounding box center [230, 79] width 70 height 6
click at [279, 26] on span "Chọn xe" at bounding box center [282, 24] width 36 height 8
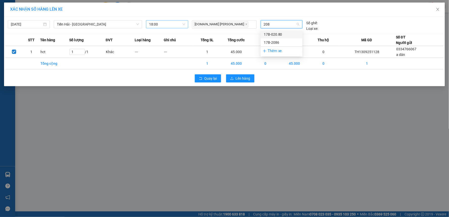
type input "2080"
click at [282, 35] on div "17B-020.80" at bounding box center [282, 35] width 36 height 6
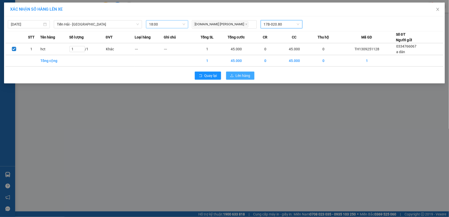
click at [249, 75] on span "Lên hàng" at bounding box center [243, 76] width 15 height 6
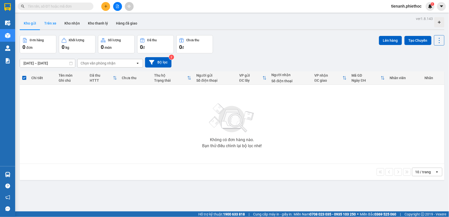
click at [54, 26] on button "Trên xe" at bounding box center [50, 23] width 20 height 12
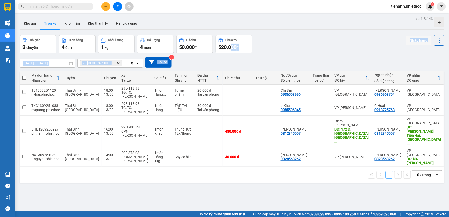
drag, startPoint x: 261, startPoint y: 58, endPoint x: 230, endPoint y: 45, distance: 33.8
click at [230, 45] on div "ver 1.8.143 Kho gửi Trên xe Kho nhận Kho thanh [PERSON_NAME] đã giao Chuyến 3 c…" at bounding box center [232, 123] width 429 height 217
click at [276, 48] on div "Chuyến 3 chuyến Đơn hàng 4 đơn Khối lượng 1 kg Số lượng 4 món Đã thu 50.000 đ C…" at bounding box center [232, 44] width 424 height 18
click at [117, 63] on icon "Delete" at bounding box center [118, 63] width 3 height 3
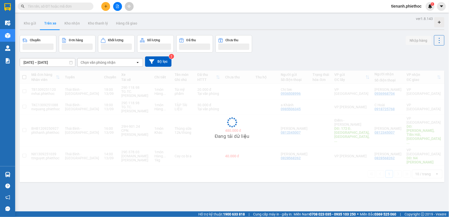
click at [104, 63] on div "Chọn văn phòng nhận" at bounding box center [98, 62] width 35 height 5
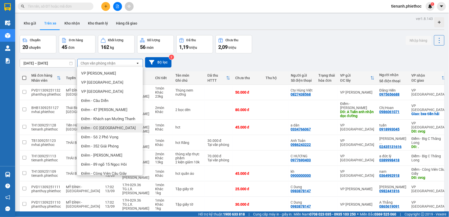
scroll to position [28, 0]
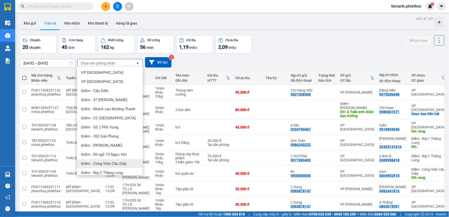
click at [113, 162] on span "Điểm - Công Viên Cầu Giấy" at bounding box center [103, 163] width 45 height 5
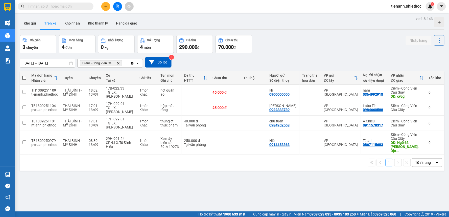
click at [118, 64] on icon "Điểm - Công Viên Cầu Giấy, close by backspace" at bounding box center [118, 63] width 2 height 2
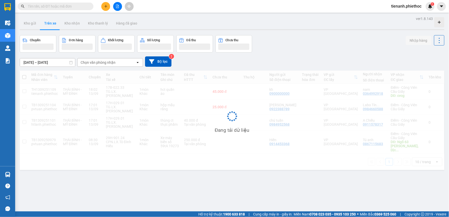
click at [117, 63] on div "Chọn văn phòng nhận" at bounding box center [107, 62] width 58 height 8
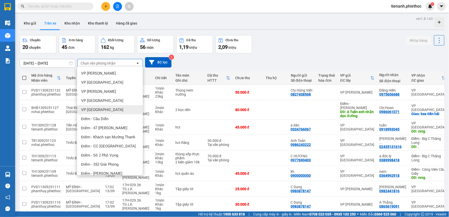
click at [106, 112] on div "VP [GEOGRAPHIC_DATA]" at bounding box center [110, 109] width 66 height 9
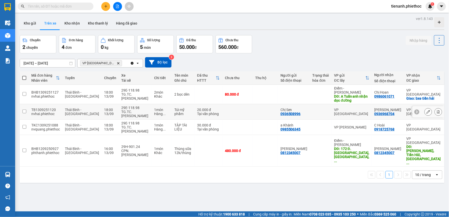
click at [238, 110] on td at bounding box center [237, 111] width 30 height 15
checkbox input "true"
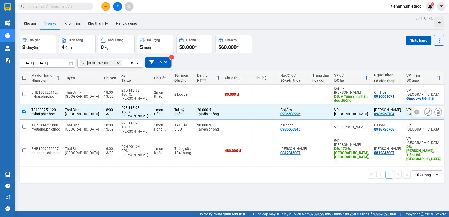
click at [237, 124] on td at bounding box center [237, 126] width 30 height 15
checkbox input "true"
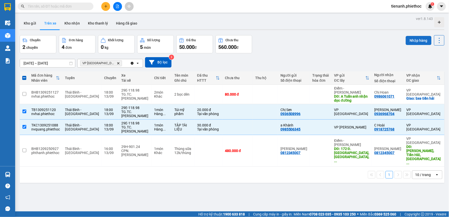
click at [410, 42] on button "Nhập hàng" at bounding box center [419, 40] width 26 height 9
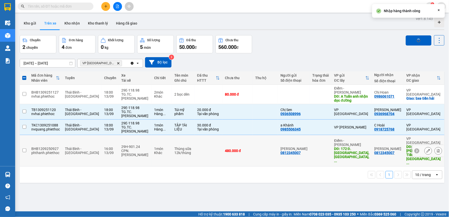
checkbox input "false"
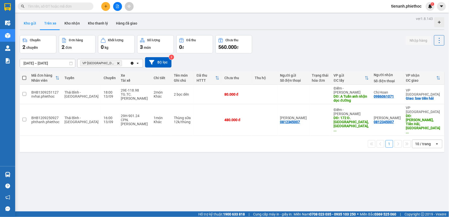
click at [36, 24] on button "Kho gửi" at bounding box center [30, 23] width 20 height 12
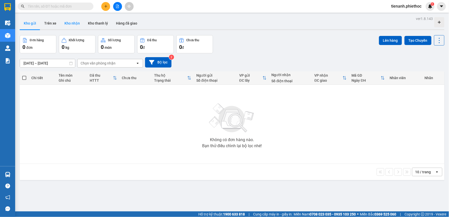
click at [72, 22] on button "Kho nhận" at bounding box center [71, 23] width 23 height 12
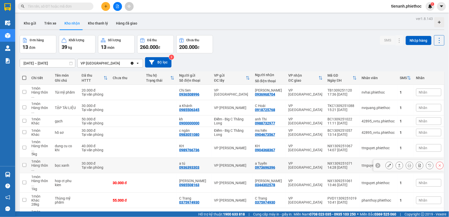
scroll to position [24, 0]
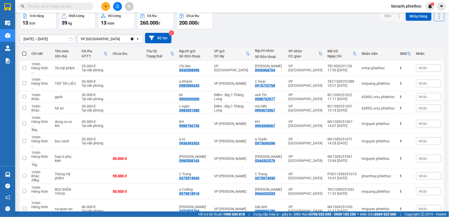
click at [417, 188] on span "100 / trang" at bounding box center [421, 187] width 18 height 5
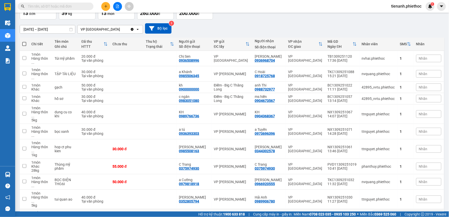
scroll to position [62, 0]
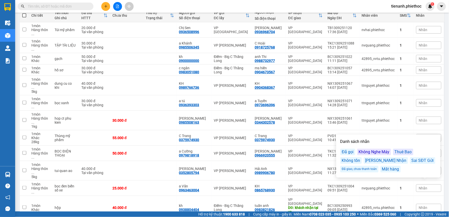
click at [377, 152] on div "Không Nghe Máy" at bounding box center [374, 151] width 34 height 7
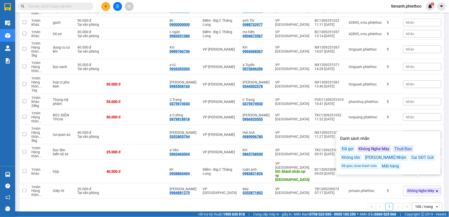
scroll to position [99, 0]
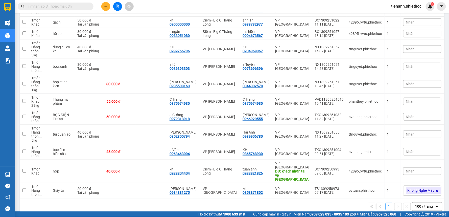
click at [292, 203] on div "1 100 / trang open" at bounding box center [232, 206] width 420 height 9
click at [416, 168] on button at bounding box center [419, 171] width 7 height 9
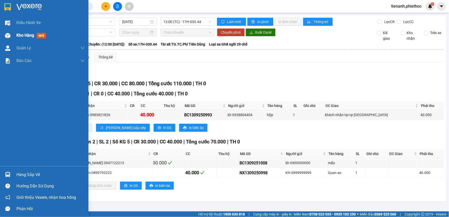
click at [23, 37] on span "Kho hàng" at bounding box center [25, 35] width 18 height 5
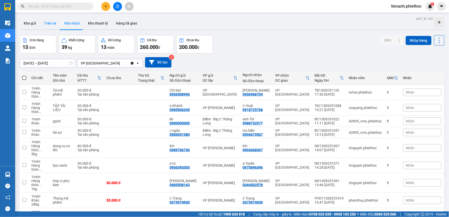
click at [54, 22] on button "Trên xe" at bounding box center [50, 23] width 20 height 12
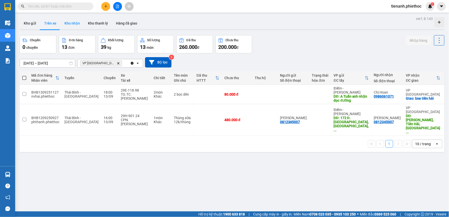
click at [79, 23] on button "Kho nhận" at bounding box center [71, 23] width 23 height 12
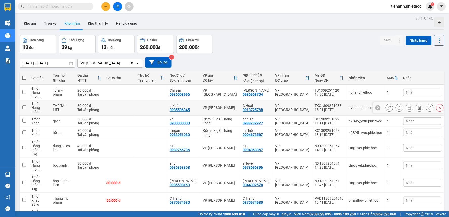
scroll to position [99, 0]
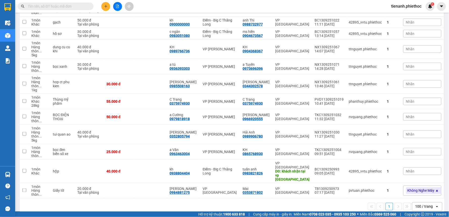
click at [413, 167] on div "Nhãn" at bounding box center [422, 171] width 38 height 8
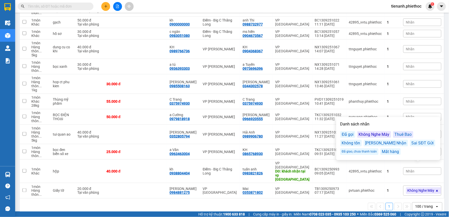
click at [372, 135] on div "Không Nghe Máy" at bounding box center [374, 134] width 34 height 7
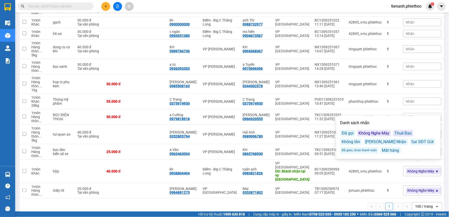
click at [334, 203] on div "1 100 / trang open" at bounding box center [232, 206] width 424 height 16
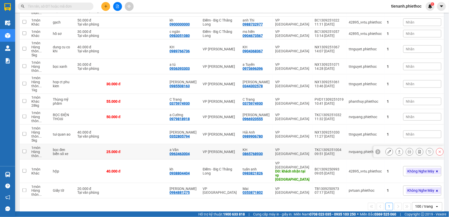
click at [408, 150] on button at bounding box center [409, 151] width 7 height 9
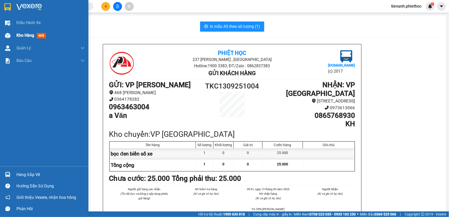
drag, startPoint x: 9, startPoint y: 33, endPoint x: 26, endPoint y: 41, distance: 19.0
click at [9, 33] on img at bounding box center [7, 35] width 5 height 5
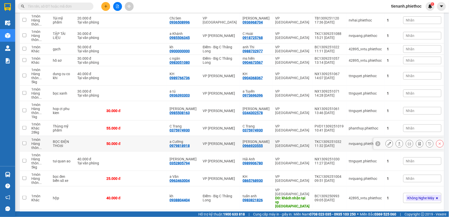
scroll to position [99, 0]
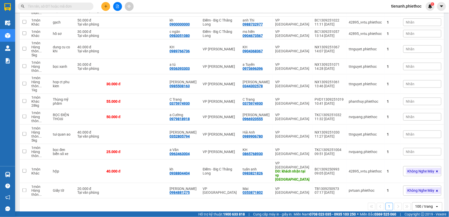
click at [418, 153] on div "Nhãn" at bounding box center [422, 152] width 38 height 8
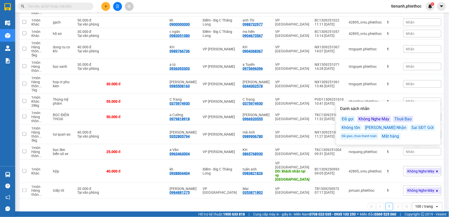
click at [352, 120] on div "Đã gọi" at bounding box center [347, 119] width 15 height 7
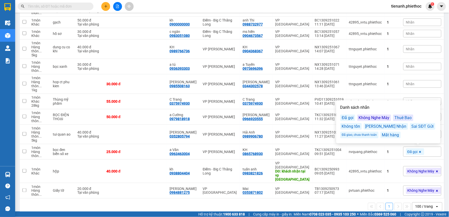
click at [344, 117] on div "Đã gọi" at bounding box center [347, 117] width 15 height 7
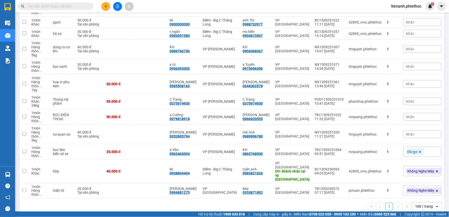
click at [347, 6] on div "Kết quả tìm kiếm ( 0 ) Bộ lọc No Data tienanh.phiethoc 1" at bounding box center [224, 6] width 449 height 13
click at [397, 133] on icon at bounding box center [399, 134] width 4 height 4
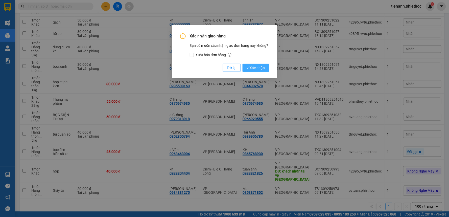
click at [259, 67] on span "Xác nhận" at bounding box center [255, 68] width 18 height 6
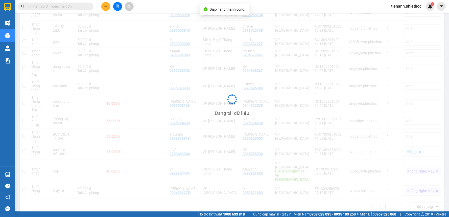
scroll to position [79, 0]
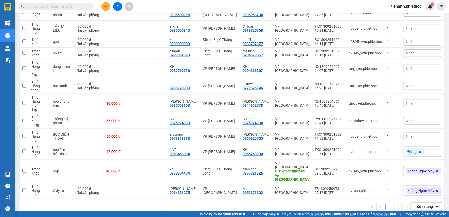
click at [411, 137] on div "Nhãn" at bounding box center [422, 136] width 38 height 8
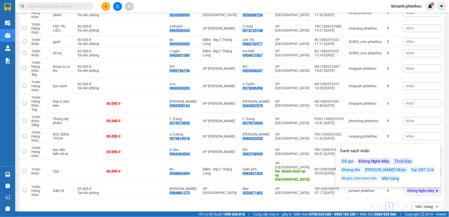
click at [368, 161] on div "Không Nghe Máy" at bounding box center [374, 161] width 34 height 7
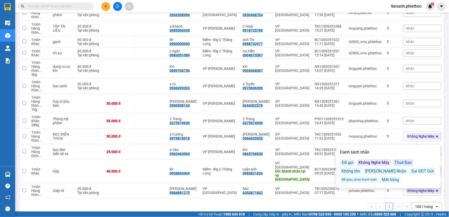
click at [225, 202] on div "1 100 / trang open" at bounding box center [232, 206] width 420 height 9
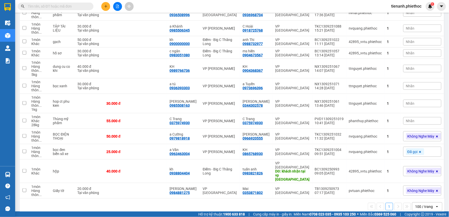
click at [414, 120] on div "Nhãn" at bounding box center [422, 121] width 38 height 8
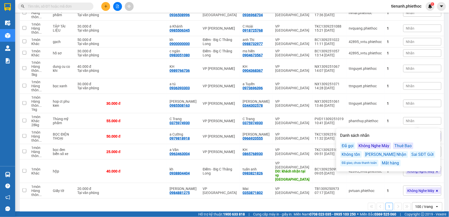
click at [350, 146] on div "Đã gọi" at bounding box center [347, 145] width 15 height 7
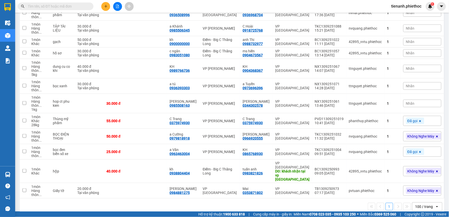
click at [369, 6] on div "Kết quả tìm kiếm ( 0 ) Bộ lọc No Data tienanh.phiethoc 1" at bounding box center [224, 6] width 449 height 13
click at [432, 5] on span "1" at bounding box center [432, 4] width 2 height 4
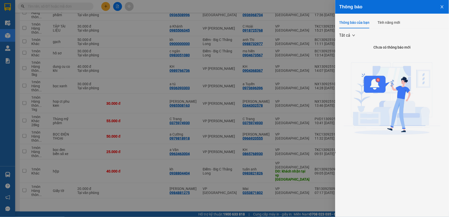
click at [324, 3] on div at bounding box center [224, 108] width 449 height 217
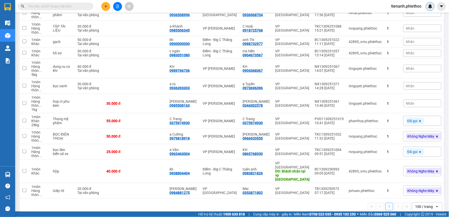
click at [416, 105] on div "Nhãn" at bounding box center [422, 103] width 38 height 8
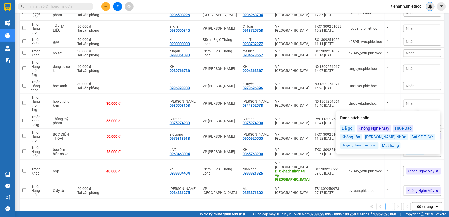
click at [370, 127] on div "Không Nghe Máy" at bounding box center [374, 128] width 34 height 7
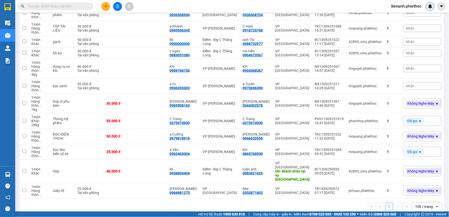
click at [365, 4] on div "Kết quả tìm kiếm ( 0 ) Bộ lọc No Data tienanh.phiethoc" at bounding box center [224, 6] width 449 height 13
click at [294, 5] on div "Kết quả tìm kiếm ( 0 ) Bộ lọc No Data tienanh.phiethoc" at bounding box center [224, 6] width 449 height 13
click at [414, 85] on div "Nhãn" at bounding box center [422, 86] width 38 height 8
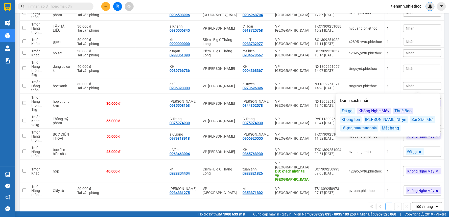
click at [410, 120] on div "Sai SĐT Gửi" at bounding box center [422, 119] width 25 height 7
click at [444, 59] on main "ver 1.8.143 Kho gửi Trên xe Kho nhận Kho thanh [PERSON_NAME] đã giao Đơn hàng 1…" at bounding box center [224, 105] width 449 height 211
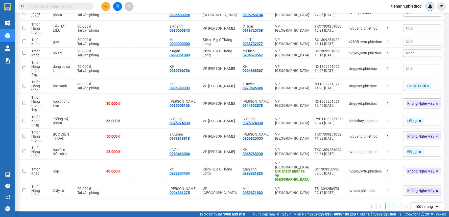
click at [70, 6] on input "text" at bounding box center [58, 7] width 60 height 6
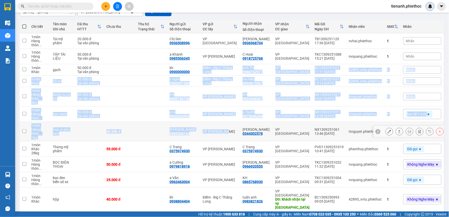
drag, startPoint x: 203, startPoint y: 74, endPoint x: 228, endPoint y: 132, distance: 62.8
click at [228, 132] on tbody "1 món Hàng thôn ... Túi mỹ phẩm 20.000 đ Tại văn phòng Chị Sen 0936508996 VP [G…" at bounding box center [232, 129] width 424 height 193
click at [416, 97] on div "Nhãn" at bounding box center [422, 97] width 38 height 8
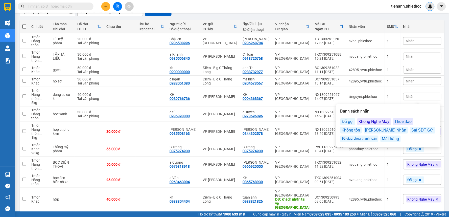
click at [342, 123] on div "Đã gọi" at bounding box center [347, 121] width 15 height 7
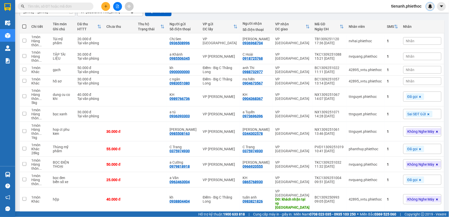
click at [407, 80] on span "Nhãn" at bounding box center [410, 81] width 9 height 4
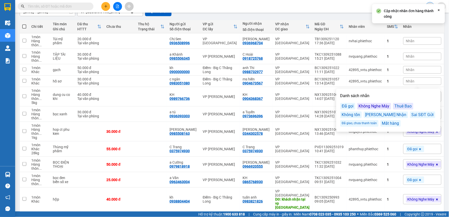
click at [349, 105] on div "Đã gọi" at bounding box center [347, 106] width 15 height 7
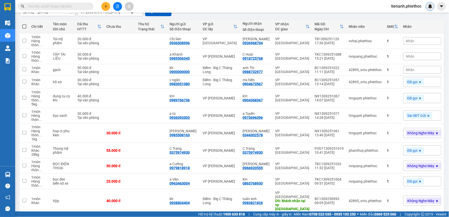
click at [329, 6] on div "Kết quả tìm kiếm ( 0 ) Bộ lọc No Data tienanh.phiethoc" at bounding box center [224, 6] width 449 height 13
click at [406, 69] on span "Nhãn" at bounding box center [410, 70] width 9 height 4
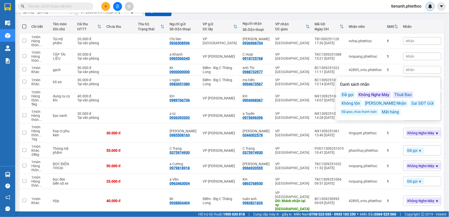
click at [342, 94] on div "Đã gọi" at bounding box center [347, 94] width 15 height 7
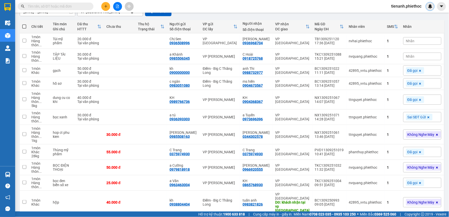
click at [412, 57] on div "Nhãn" at bounding box center [422, 57] width 38 height 8
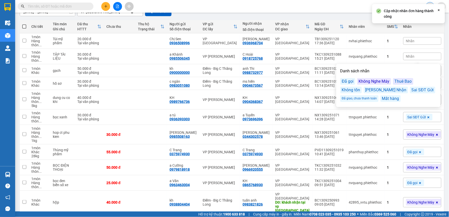
click at [350, 80] on div "Đã gọi" at bounding box center [347, 81] width 15 height 7
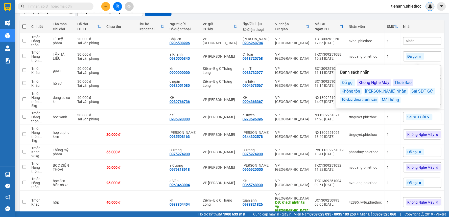
click at [328, 1] on div "Kết quả tìm kiếm ( 0 ) Bộ lọc No Data tienanh.phiethoc" at bounding box center [224, 6] width 449 height 13
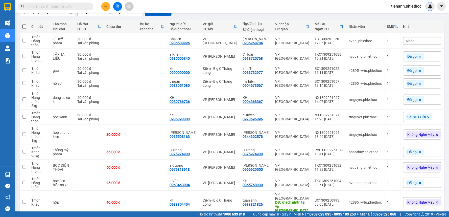
click at [421, 41] on div "Nhãn" at bounding box center [422, 41] width 38 height 8
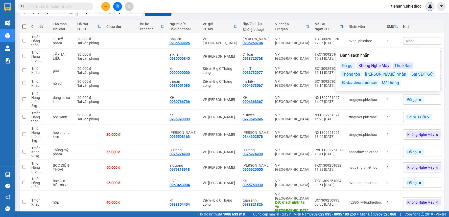
click at [350, 65] on div "Đã gọi" at bounding box center [347, 65] width 15 height 7
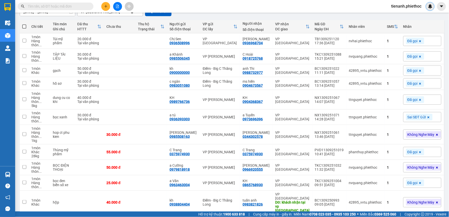
click at [331, 8] on div "Kết quả tìm kiếm ( 0 ) Bộ lọc No Data tienanh.phiethoc" at bounding box center [224, 6] width 449 height 13
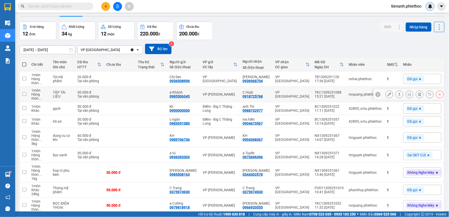
scroll to position [0, 0]
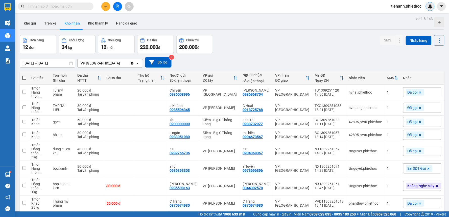
click at [33, 24] on button "Kho gửi" at bounding box center [30, 23] width 20 height 12
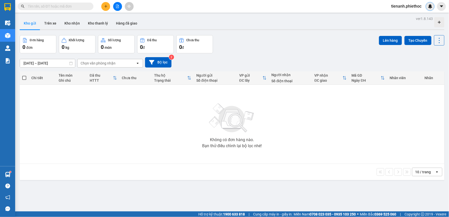
click at [64, 8] on input "text" at bounding box center [58, 7] width 60 height 6
paste input "0344302578"
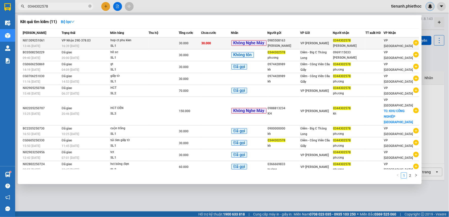
type input "0344302578"
click at [139, 44] on div "SL: 1" at bounding box center [129, 46] width 38 height 6
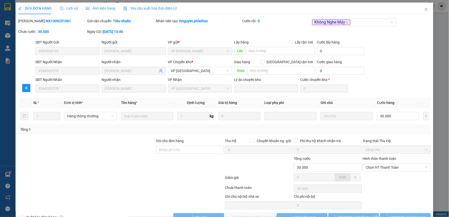
type input "0985508163"
type input "[PERSON_NAME]"
type input "0344302578"
type input "[PERSON_NAME]"
type input "30.000"
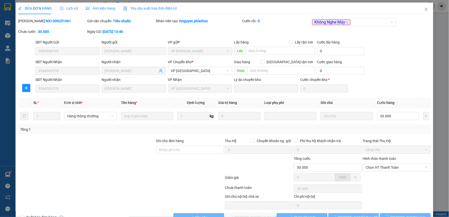
type input "30.000"
click at [425, 7] on span "Close" at bounding box center [426, 10] width 14 height 14
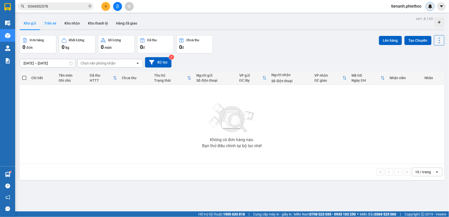
click at [58, 21] on button "Trên xe" at bounding box center [50, 23] width 20 height 12
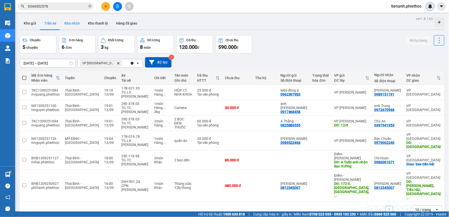
click at [72, 21] on button "Kho nhận" at bounding box center [71, 23] width 23 height 12
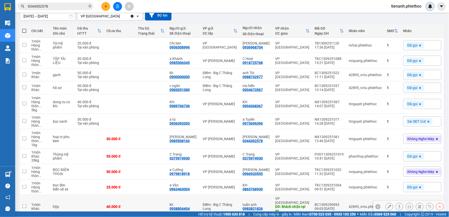
scroll to position [82, 0]
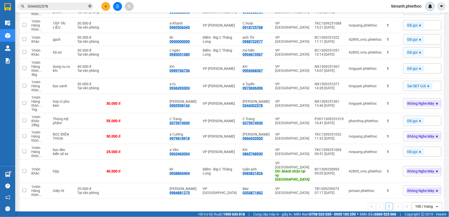
click at [90, 7] on icon "close-circle" at bounding box center [89, 6] width 3 height 3
click at [39, 6] on input "text" at bounding box center [58, 7] width 60 height 6
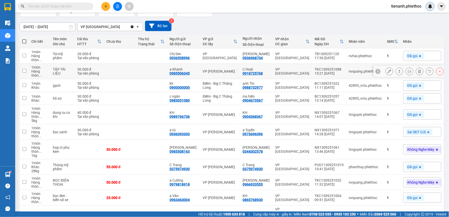
scroll to position [0, 0]
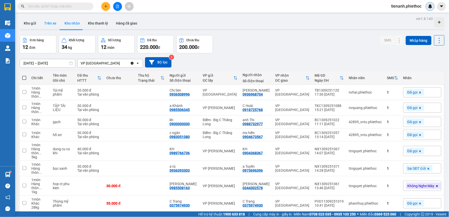
click at [48, 23] on button "Trên xe" at bounding box center [50, 23] width 20 height 12
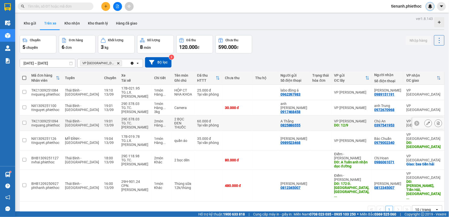
click at [124, 119] on div "29E-378.03" at bounding box center [135, 119] width 28 height 4
checkbox input "true"
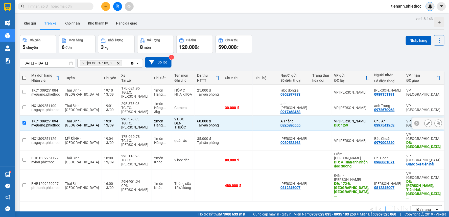
click at [130, 104] on div "29E-378.03" at bounding box center [135, 104] width 28 height 4
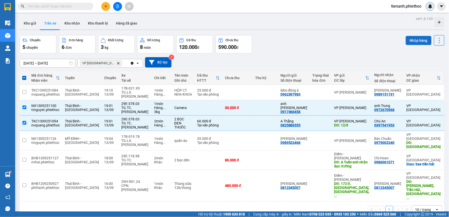
click at [415, 41] on button "Nhập hàng" at bounding box center [419, 40] width 26 height 9
checkbox input "false"
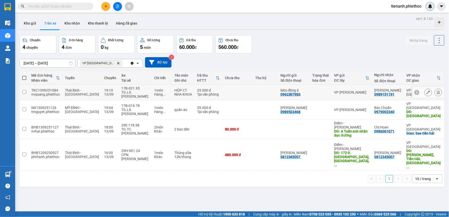
click at [236, 94] on td at bounding box center [237, 92] width 30 height 15
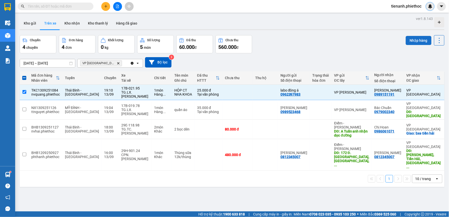
click at [413, 41] on button "Nhập hàng" at bounding box center [419, 40] width 26 height 9
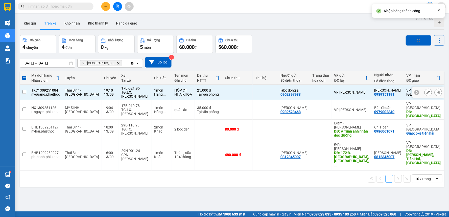
checkbox input "false"
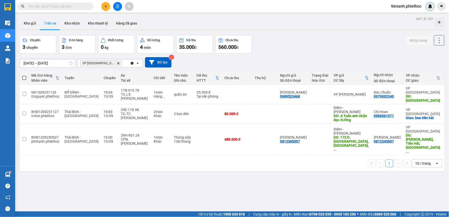
click at [375, 32] on div "ver 1.8.143 Kho gửi Trên xe Kho nhận Kho thanh [PERSON_NAME] đã giao Chuyến 3 c…" at bounding box center [232, 123] width 429 height 217
click at [285, 32] on div "ver 1.8.143 Kho gửi Trên xe Kho nhận Kho thanh [PERSON_NAME] đã giao Chuyến 3 c…" at bounding box center [232, 123] width 429 height 217
click at [166, 19] on div "Kho gửi Trên xe Kho nhận Kho thanh [PERSON_NAME] đã giao" at bounding box center [232, 23] width 424 height 13
click at [77, 23] on button "Kho nhận" at bounding box center [71, 23] width 23 height 12
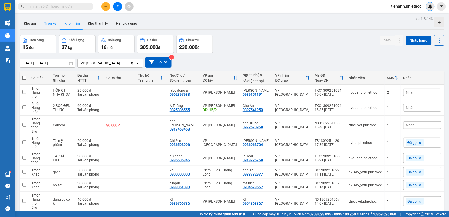
click at [54, 26] on button "Trên xe" at bounding box center [50, 23] width 20 height 12
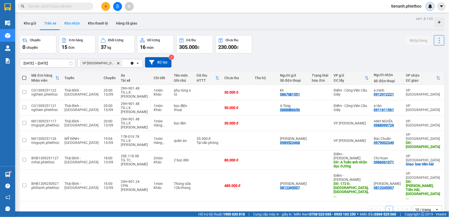
click at [74, 26] on button "Kho nhận" at bounding box center [71, 23] width 23 height 12
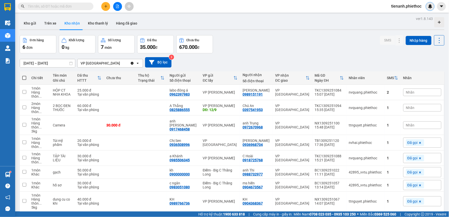
click at [406, 109] on span "Nhãn" at bounding box center [410, 108] width 9 height 4
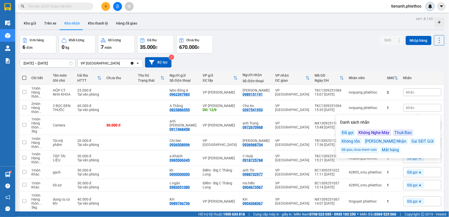
click at [351, 134] on div "Đã gọi" at bounding box center [347, 132] width 15 height 7
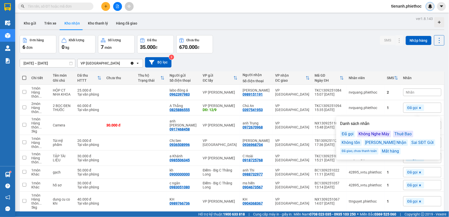
click at [331, 50] on div "Đơn hàng 6 đơn Khối lượng 0 kg Số lượng 7 món Đã thu 35.000 đ Chưa thu 670.000 …" at bounding box center [232, 44] width 424 height 18
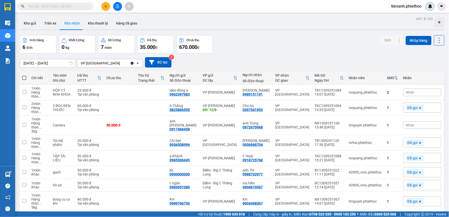
click at [408, 124] on span "Nhãn" at bounding box center [410, 125] width 9 height 4
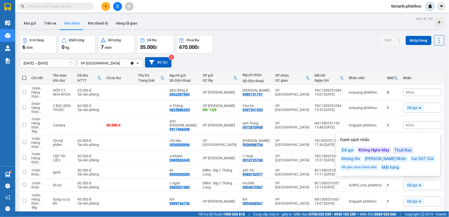
click at [343, 150] on div "Đã gọi" at bounding box center [347, 150] width 15 height 7
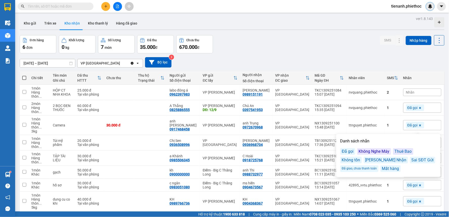
click at [424, 92] on div "Nhãn" at bounding box center [422, 92] width 38 height 8
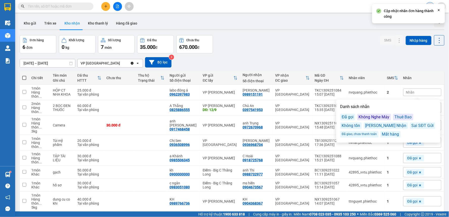
click at [349, 117] on div "Đã gọi" at bounding box center [347, 117] width 15 height 7
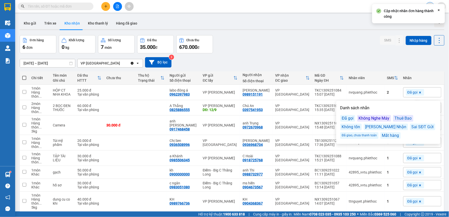
click at [360, 45] on div "Đơn hàng 6 đơn Khối lượng 0 kg Số lượng 7 món Đã thu 35.000 đ Chưa thu 670.000 …" at bounding box center [232, 44] width 424 height 18
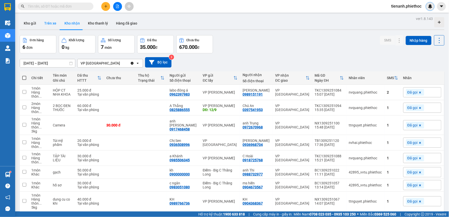
drag, startPoint x: 51, startPoint y: 19, endPoint x: 55, endPoint y: 20, distance: 4.0
click at [51, 19] on button "Trên xe" at bounding box center [50, 23] width 20 height 12
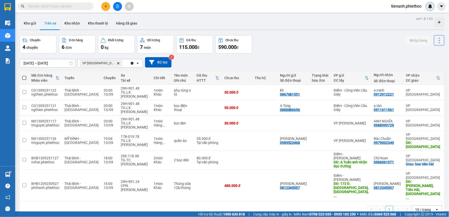
click at [71, 16] on div "ver 1.8.143 Kho gửi Trên xe Kho nhận Kho thanh [PERSON_NAME] đã giao Chuyến 4 c…" at bounding box center [232, 123] width 429 height 217
click at [70, 8] on input "text" at bounding box center [58, 7] width 60 height 6
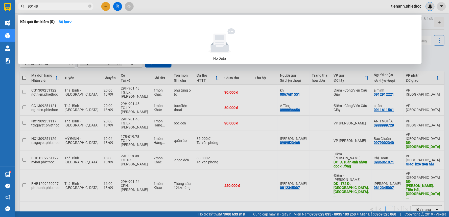
type input "90148"
drag, startPoint x: 53, startPoint y: 3, endPoint x: 0, endPoint y: 9, distance: 53.6
click at [0, 9] on section "Kết quả tìm kiếm ( 0 ) Bộ lọc No Data 90148 tienanh.phiethoc Điều hành xe Kho h…" at bounding box center [224, 108] width 449 height 217
click at [166, 130] on div at bounding box center [224, 108] width 449 height 217
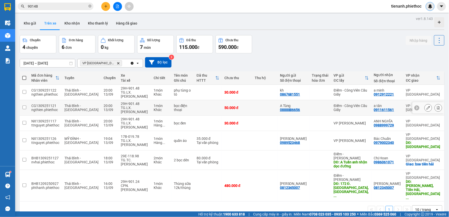
click at [128, 108] on div "TG.LX.[PERSON_NAME]" at bounding box center [135, 110] width 28 height 8
checkbox input "true"
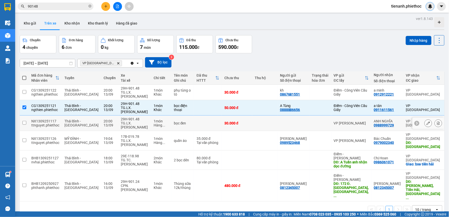
click at [127, 123] on div "TG.LX.[PERSON_NAME]" at bounding box center [135, 125] width 28 height 8
checkbox input "true"
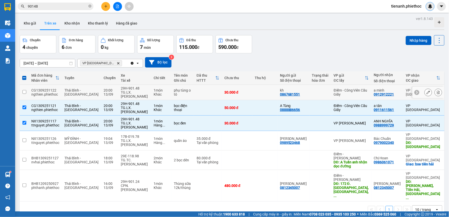
click at [124, 88] on div "29H-901.48" at bounding box center [135, 88] width 28 height 4
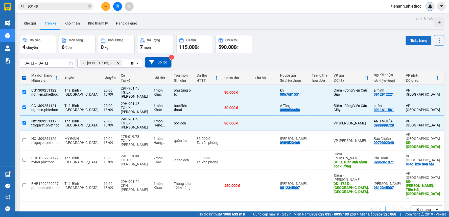
click at [417, 43] on button "Nhập hàng" at bounding box center [419, 40] width 26 height 9
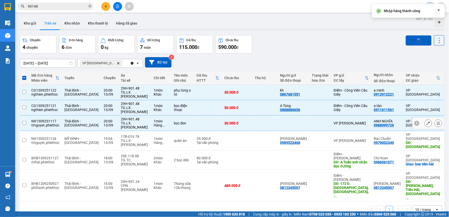
checkbox input "false"
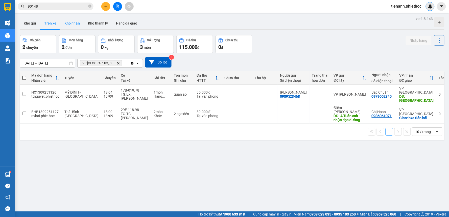
click at [70, 22] on button "Kho nhận" at bounding box center [71, 23] width 23 height 12
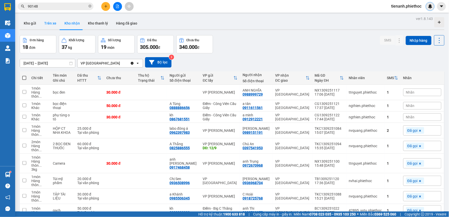
click at [53, 27] on button "Trên xe" at bounding box center [50, 23] width 20 height 12
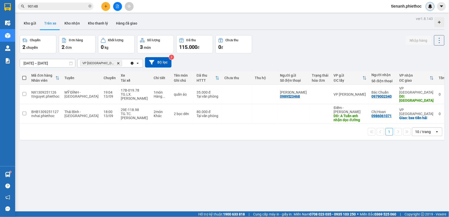
drag, startPoint x: 149, startPoint y: 4, endPoint x: 233, endPoint y: 177, distance: 192.0
click at [233, 175] on div "ver 1.8.143 Kho gửi Trên xe Kho nhận Kho thanh [PERSON_NAME] đã giao Chuyến 2 c…" at bounding box center [232, 123] width 429 height 217
click at [74, 21] on button "Kho nhận" at bounding box center [71, 23] width 23 height 12
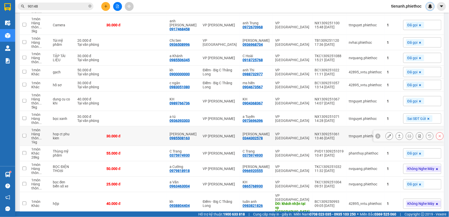
scroll to position [140, 0]
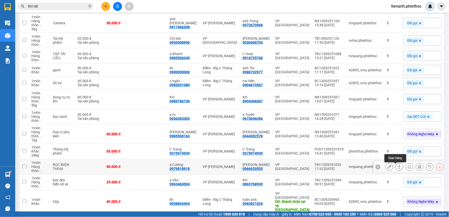
click at [397, 167] on button at bounding box center [399, 166] width 7 height 9
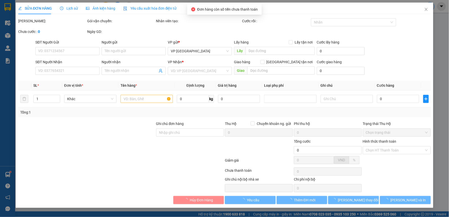
type input "0979818918"
type input "a Cường"
type input "0966920555"
type input "[PERSON_NAME]"
type input "50.000"
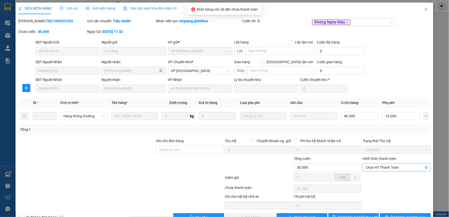
click at [378, 165] on span "Chọn HT Thanh Toán" at bounding box center [397, 167] width 62 height 8
click at [373, 177] on div "Tại văn phòng" at bounding box center [393, 177] width 61 height 6
type input "0"
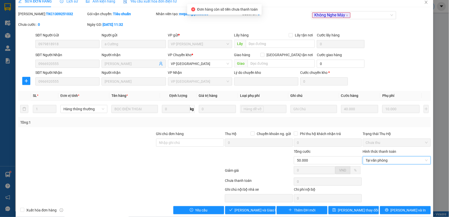
scroll to position [14, 0]
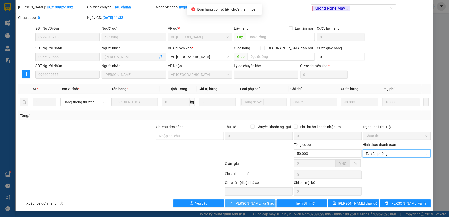
click at [249, 202] on span "[PERSON_NAME] và Giao hàng" at bounding box center [259, 203] width 48 height 6
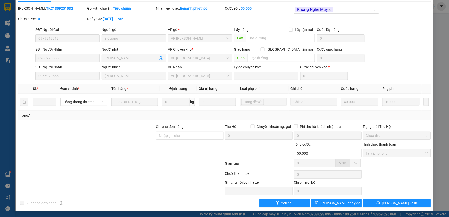
scroll to position [0, 0]
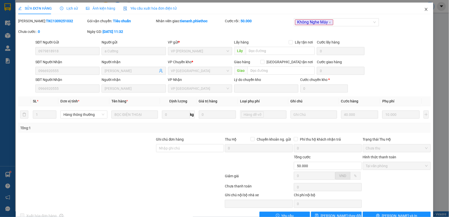
click at [424, 9] on icon "close" at bounding box center [426, 9] width 4 height 4
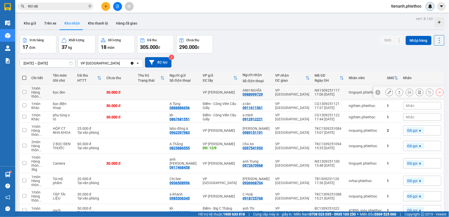
click at [412, 92] on div at bounding box center [414, 92] width 58 height 8
click at [407, 94] on span "Nhãn" at bounding box center [410, 92] width 9 height 4
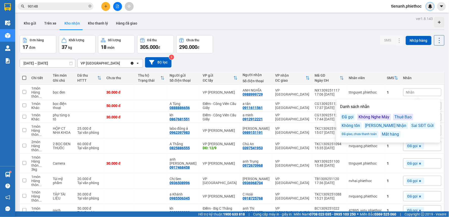
click at [351, 117] on div "Đã gọi" at bounding box center [347, 117] width 15 height 7
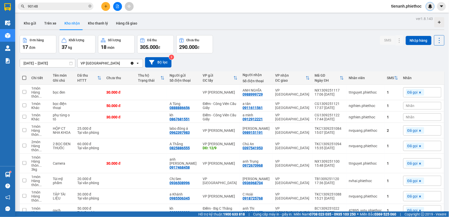
click at [344, 37] on div "Đơn hàng 17 đơn Khối lượng 37 kg Số lượng 18 món Đã thu 305.000 đ Chưa thu 290.…" at bounding box center [232, 44] width 424 height 18
click at [413, 104] on div "Nhãn" at bounding box center [422, 106] width 38 height 8
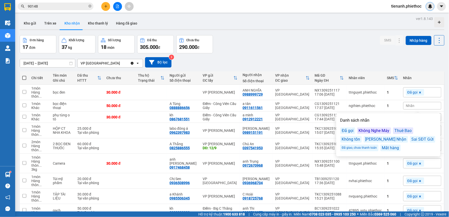
click at [349, 132] on div "Đã gọi" at bounding box center [347, 130] width 15 height 7
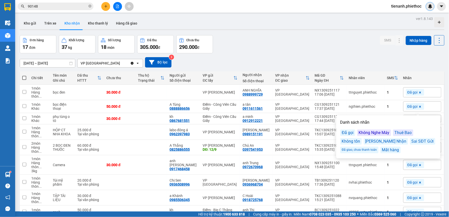
click at [351, 45] on div "Đơn hàng 17 đơn Khối lượng 37 kg Số lượng 18 món Đã thu 305.000 đ Chưa thu 290.…" at bounding box center [232, 44] width 424 height 18
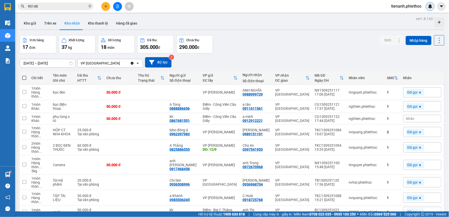
click at [413, 120] on div "Nhãn" at bounding box center [422, 119] width 38 height 8
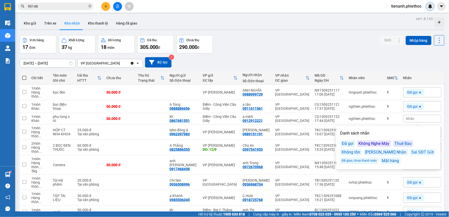
click at [347, 143] on div "Đã gọi" at bounding box center [347, 143] width 15 height 7
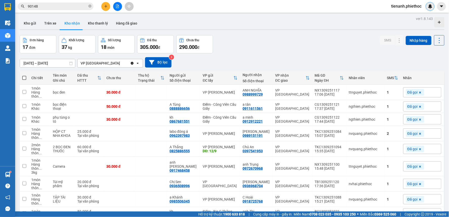
click at [284, 41] on div "Đơn hàng 17 đơn Khối lượng 37 kg Số lượng 18 món Đã thu 305.000 đ Chưa thu 290.…" at bounding box center [232, 44] width 424 height 18
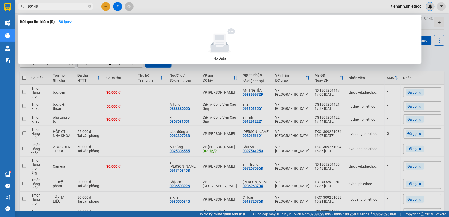
click at [64, 7] on input "90148" at bounding box center [58, 7] width 60 height 6
type input "9"
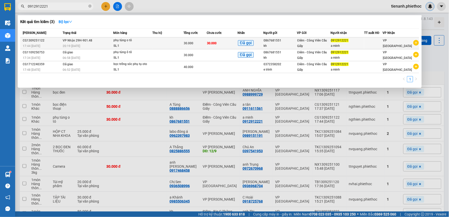
type input "0912912221"
click at [172, 46] on td at bounding box center [167, 43] width 31 height 12
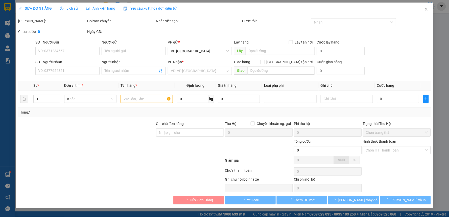
type input "0867681551"
type input "kh"
type input "0912912221"
type input "a minh"
type input "30.000"
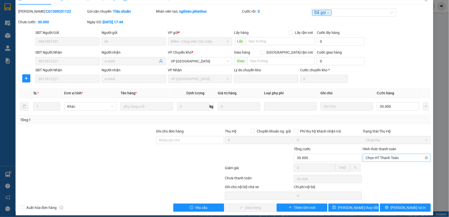
scroll to position [14, 0]
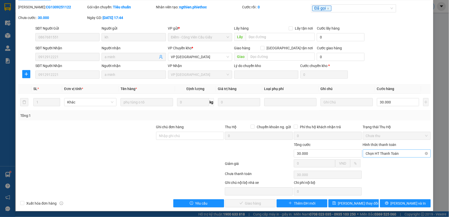
click at [406, 156] on span "Chọn HT Thanh Toán" at bounding box center [397, 153] width 62 height 8
click at [378, 166] on div "Tại văn phòng" at bounding box center [393, 164] width 61 height 6
type input "0"
click at [260, 206] on span "[PERSON_NAME] và Giao hàng" at bounding box center [259, 203] width 48 height 6
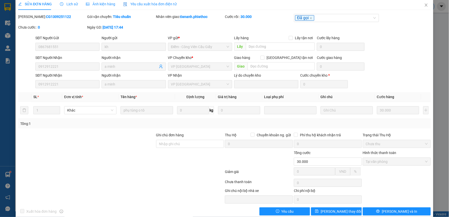
scroll to position [0, 0]
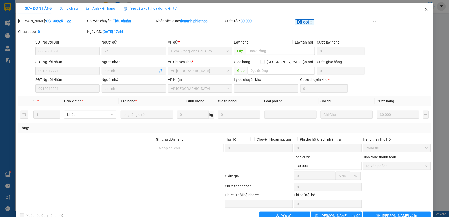
click at [422, 6] on span "Close" at bounding box center [426, 10] width 14 height 14
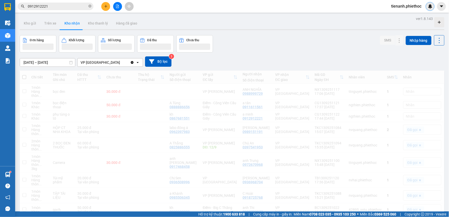
click at [422, 8] on span "tienanh.phiethoc" at bounding box center [406, 6] width 38 height 6
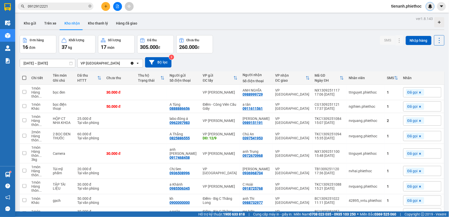
click at [272, 59] on div "[DATE] – [DATE] Press the down arrow key to interact with the calendar and sele…" at bounding box center [232, 62] width 424 height 10
click at [56, 22] on button "Trên xe" at bounding box center [50, 23] width 20 height 12
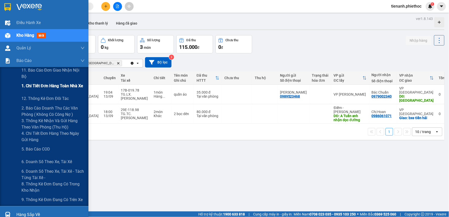
click at [36, 87] on span "1. Chi tiết đơn hàng toàn nhà xe" at bounding box center [52, 86] width 62 height 6
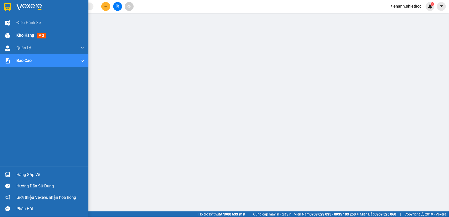
click at [24, 36] on span "Kho hàng" at bounding box center [25, 35] width 18 height 5
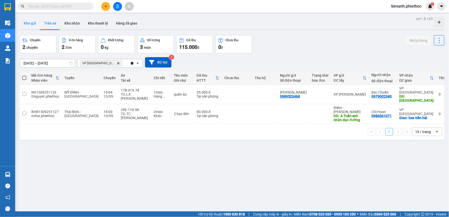
click at [39, 24] on button "Kho gửi" at bounding box center [30, 23] width 20 height 12
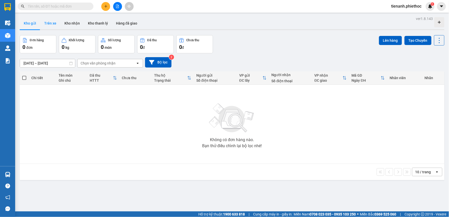
click at [52, 23] on button "Trên xe" at bounding box center [50, 23] width 20 height 12
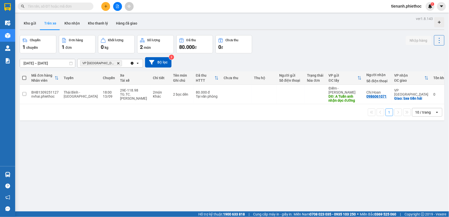
click at [169, 141] on div "ver 1.8.143 Kho gửi Trên xe Kho nhận Kho thanh [PERSON_NAME] đã giao Chuyến 1 c…" at bounding box center [232, 123] width 429 height 217
click at [68, 26] on button "Kho nhận" at bounding box center [71, 23] width 23 height 12
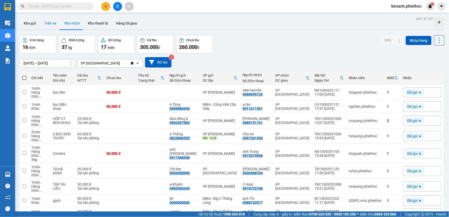
click at [54, 26] on button "Trên xe" at bounding box center [50, 23] width 20 height 12
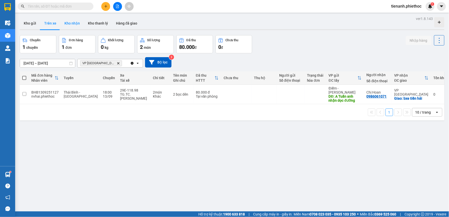
click at [80, 22] on button "Kho nhận" at bounding box center [71, 23] width 23 height 12
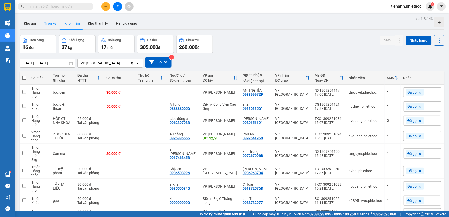
click at [51, 24] on button "Trên xe" at bounding box center [50, 23] width 20 height 12
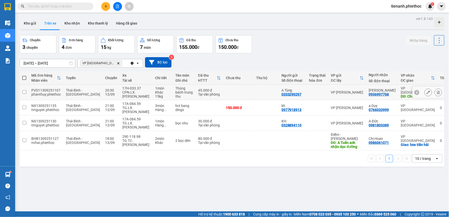
click at [229, 92] on td at bounding box center [238, 92] width 30 height 15
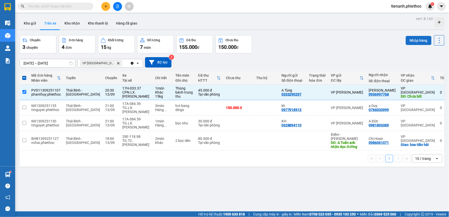
click at [412, 38] on button "Nhập hàng" at bounding box center [419, 40] width 26 height 9
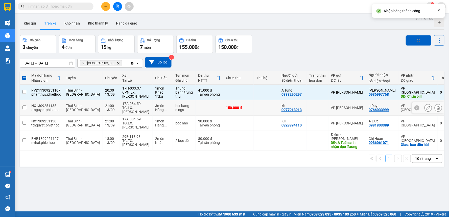
checkbox input "false"
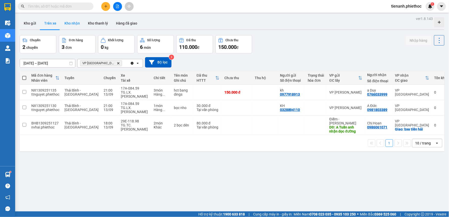
click at [77, 20] on button "Kho nhận" at bounding box center [71, 23] width 23 height 12
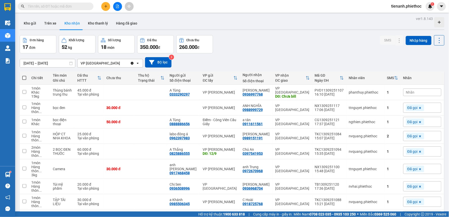
click at [417, 92] on div "Nhãn" at bounding box center [422, 92] width 38 height 8
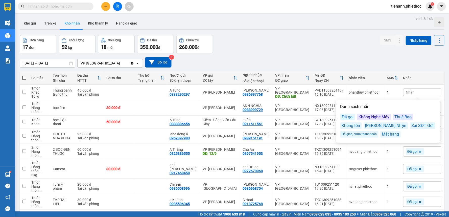
click at [349, 119] on div "Đã gọi" at bounding box center [347, 117] width 15 height 7
click at [336, 54] on div "[DATE] – [DATE] Press the down arrow key to interact with the calendar and sele…" at bounding box center [232, 62] width 424 height 18
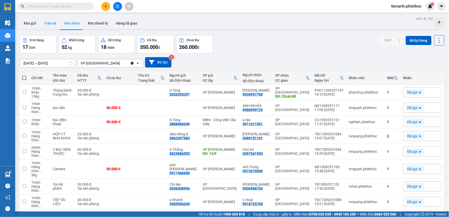
click at [52, 26] on button "Trên xe" at bounding box center [50, 23] width 20 height 12
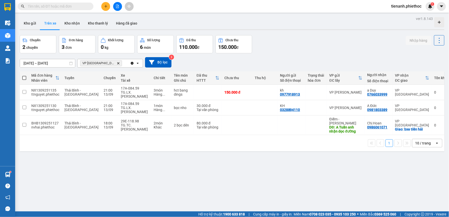
click at [74, 6] on input "text" at bounding box center [58, 7] width 60 height 6
click at [63, 19] on button "Kho nhận" at bounding box center [71, 23] width 23 height 12
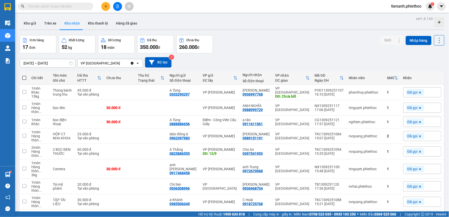
click at [58, 8] on input "text" at bounding box center [58, 7] width 60 height 6
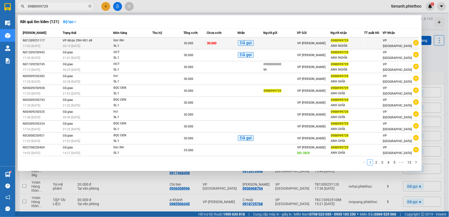
type input "0988999729"
click at [165, 45] on td at bounding box center [167, 43] width 31 height 12
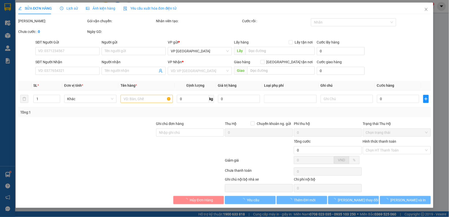
type input "0988999729"
type input "ANH NGHĨA"
type input "30.000"
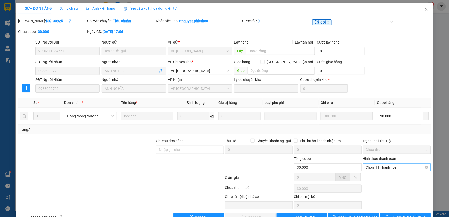
click at [385, 165] on span "Chọn HT Thanh Toán" at bounding box center [397, 167] width 62 height 8
click at [378, 175] on div "Tại văn phòng" at bounding box center [393, 177] width 61 height 6
type input "0"
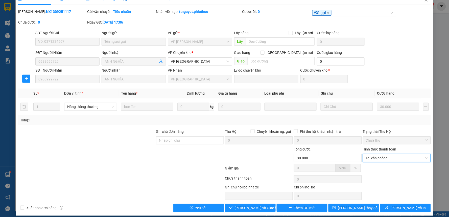
scroll to position [14, 0]
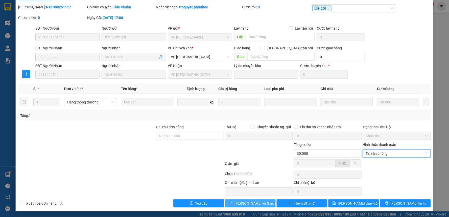
click at [241, 202] on span "[PERSON_NAME] và Giao hàng" at bounding box center [259, 203] width 48 height 6
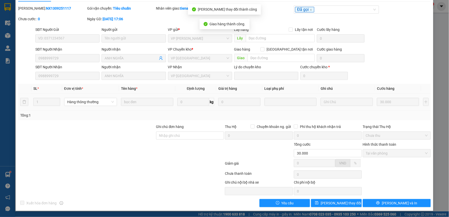
scroll to position [0, 0]
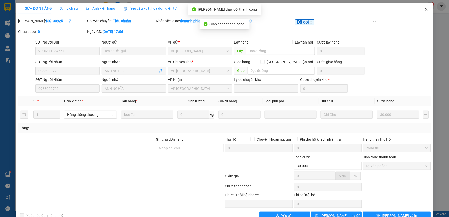
click at [424, 9] on icon "close" at bounding box center [426, 9] width 4 height 4
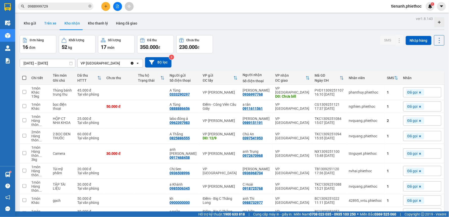
click at [47, 27] on button "Trên xe" at bounding box center [50, 23] width 20 height 12
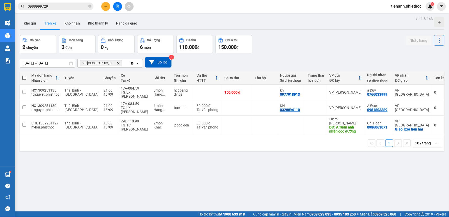
drag, startPoint x: 56, startPoint y: 19, endPoint x: 63, endPoint y: 24, distance: 8.8
click at [56, 19] on button "Trên xe" at bounding box center [50, 23] width 20 height 12
click at [63, 24] on button "Kho nhận" at bounding box center [71, 23] width 23 height 12
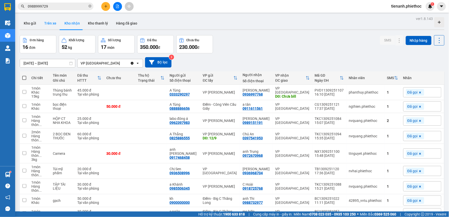
click at [51, 25] on button "Trên xe" at bounding box center [50, 23] width 20 height 12
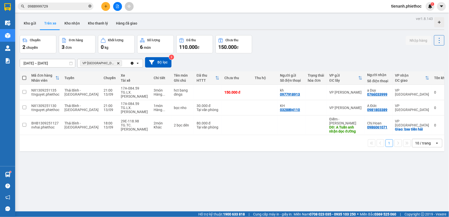
click at [89, 7] on icon "close-circle" at bounding box center [89, 6] width 3 height 3
click at [206, 19] on div "Kho gửi Trên xe Kho nhận Kho thanh [PERSON_NAME] đã giao" at bounding box center [232, 23] width 424 height 13
click at [154, 95] on div "Hàng ..." at bounding box center [161, 94] width 15 height 4
checkbox input "true"
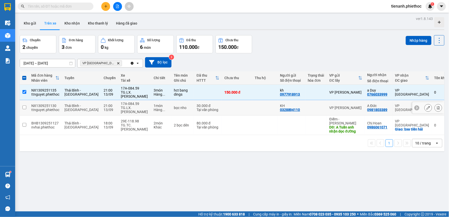
click at [151, 104] on td "1 món Hàng ..." at bounding box center [161, 107] width 20 height 15
checkbox input "true"
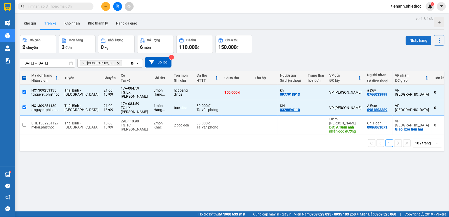
click at [408, 37] on button "Nhập hàng" at bounding box center [419, 40] width 26 height 9
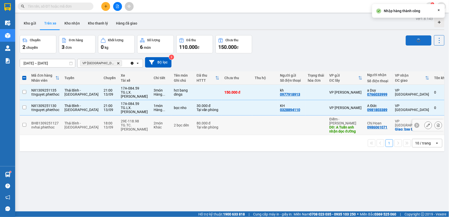
checkbox input "false"
